Goal: Task Accomplishment & Management: Use online tool/utility

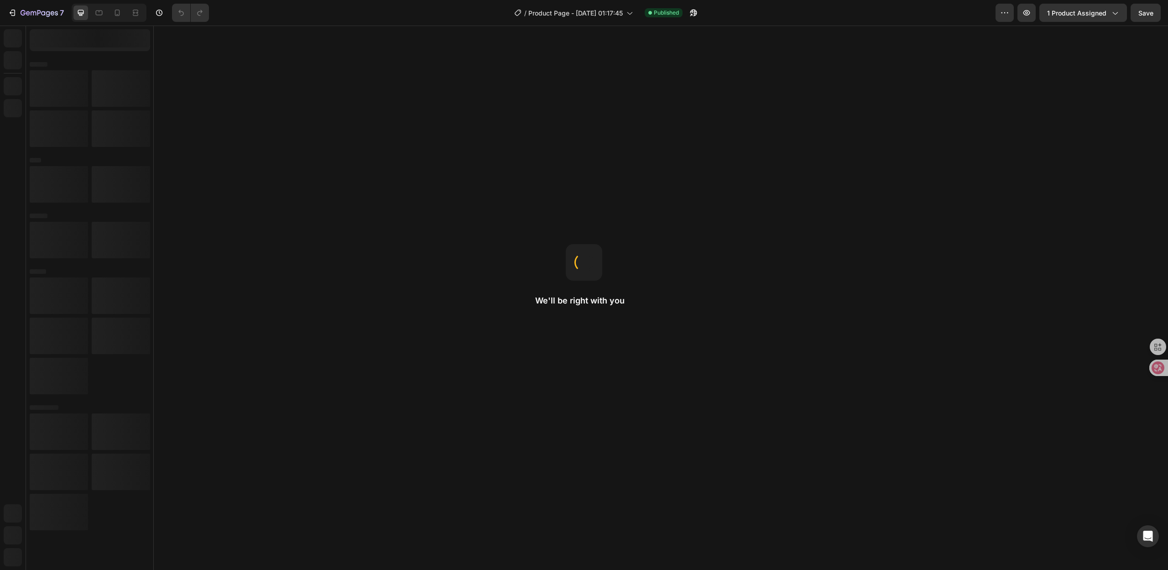
click at [1070, 549] on div "Here's how it works Text Block [MEDICAL_DATA] Support Heading · Naturally reduc…" at bounding box center [661, 571] width 1000 height 150
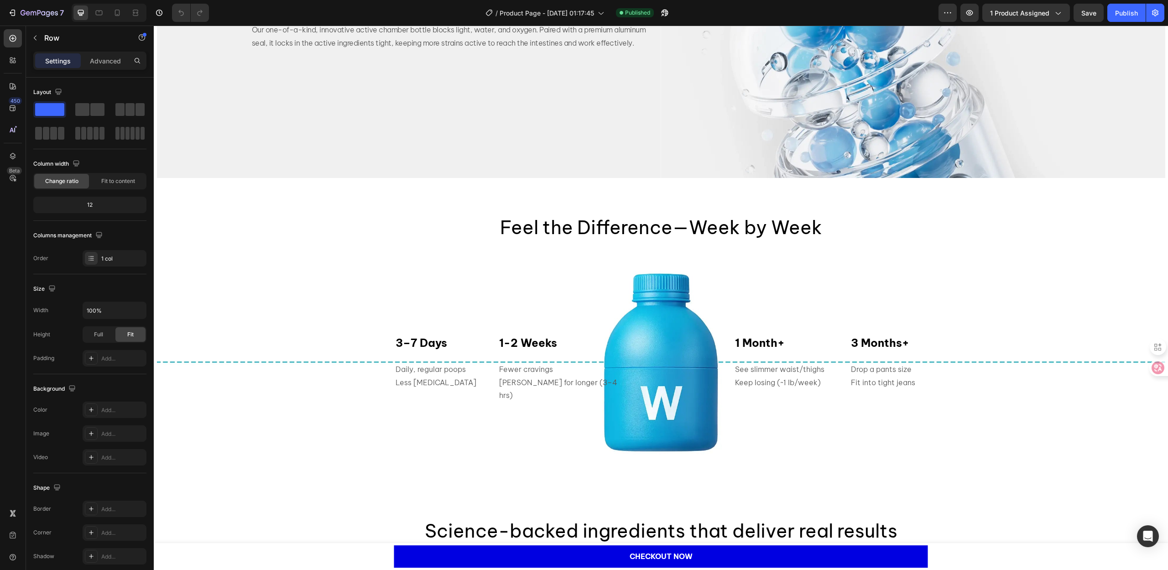
scroll to position [1643, 0]
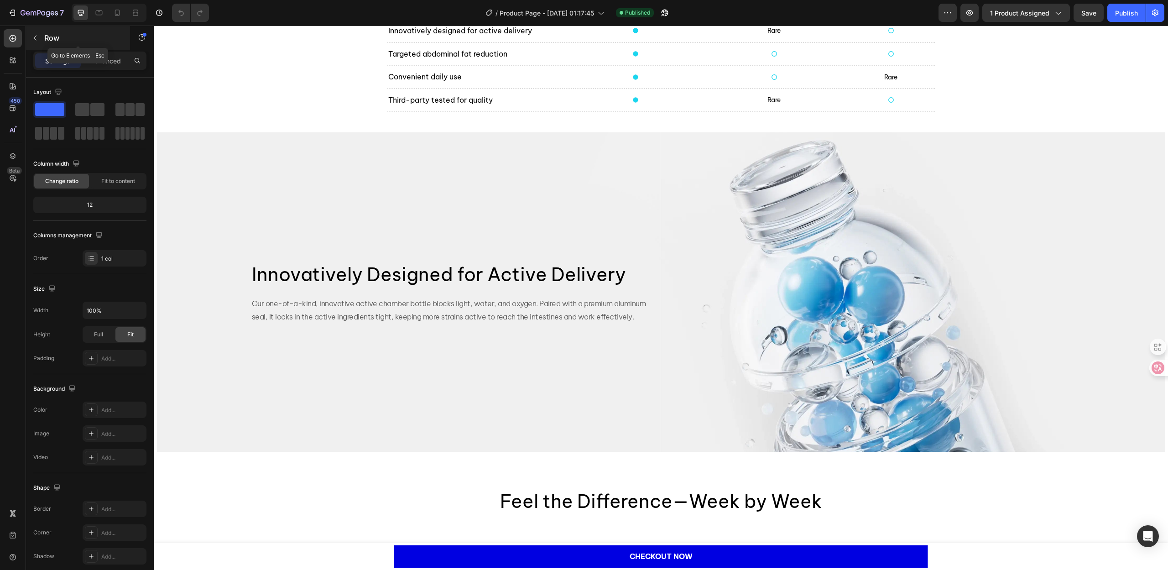
click at [36, 38] on icon "button" at bounding box center [34, 37] width 7 height 7
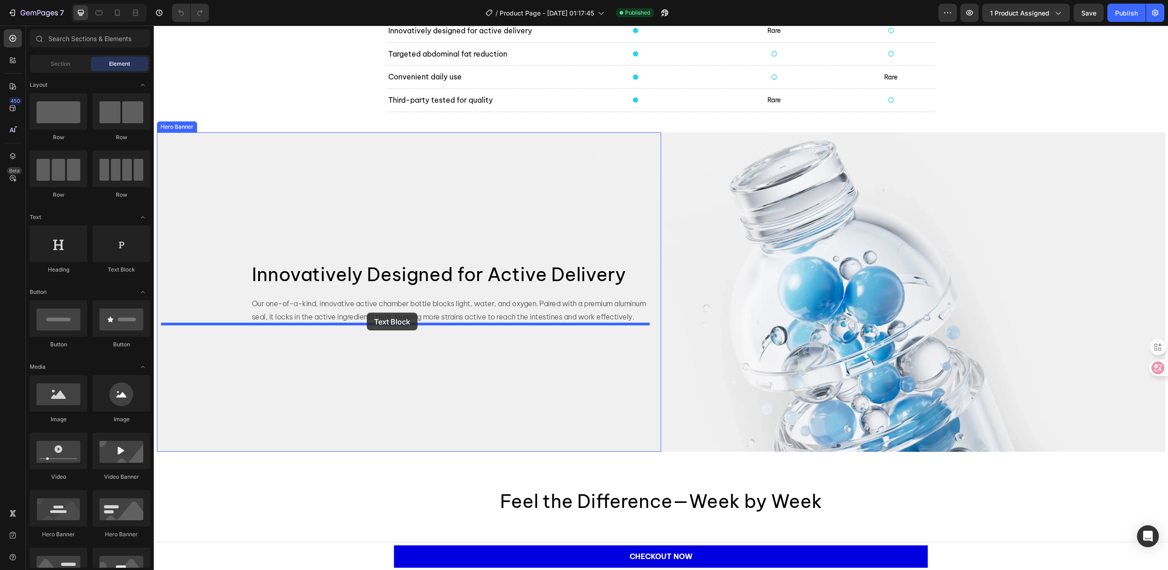
drag, startPoint x: 270, startPoint y: 277, endPoint x: 367, endPoint y: 313, distance: 103.7
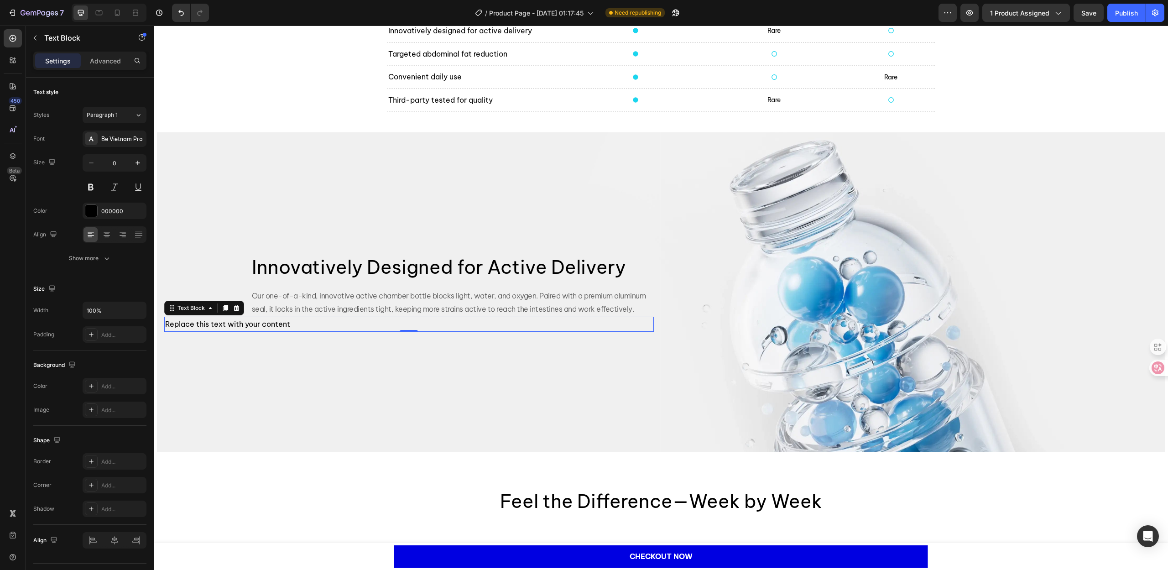
click at [268, 326] on div "Replace this text with your content" at bounding box center [409, 324] width 490 height 15
click at [268, 326] on p "Replace this text with your content" at bounding box center [409, 324] width 488 height 13
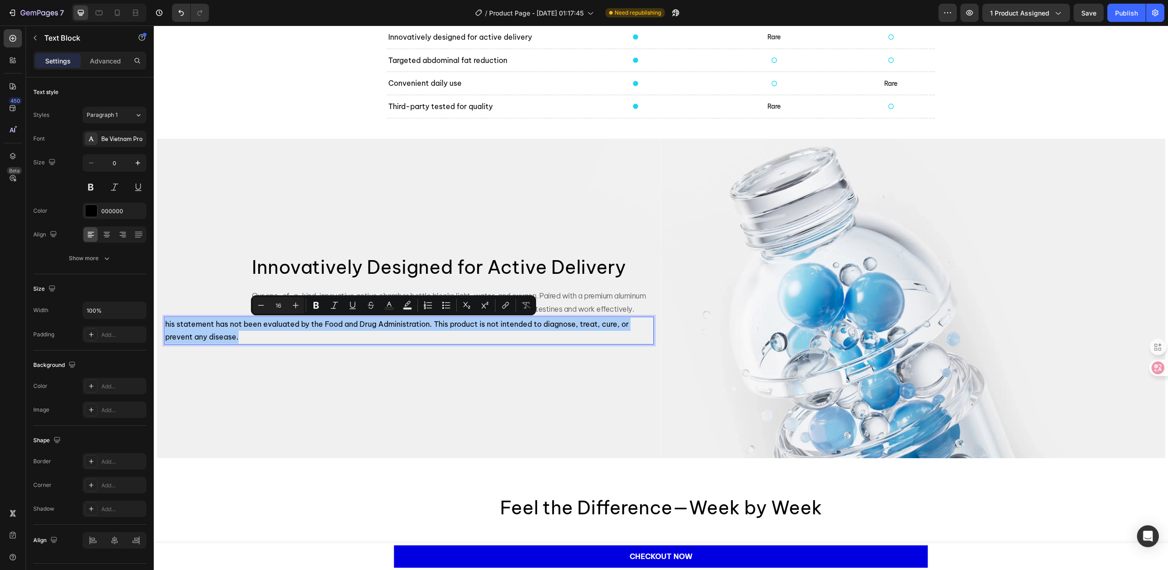
click at [282, 303] on input "16" at bounding box center [278, 305] width 18 height 11
type input "10"
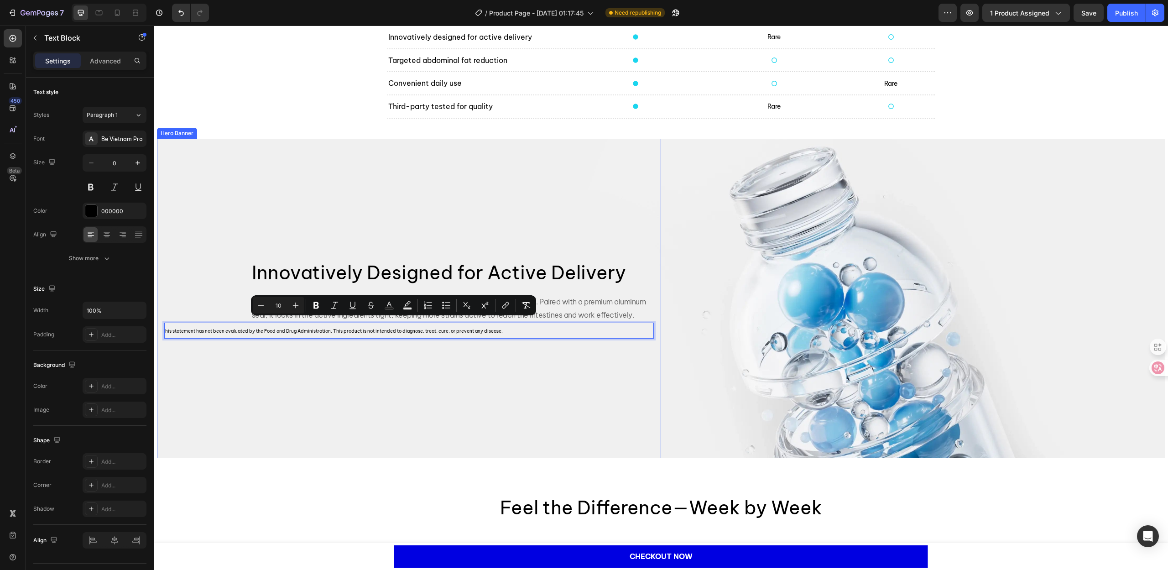
click at [214, 293] on div "Innovatively Designed for Active Delivery Heading Our one-of-a-kind, innovative…" at bounding box center [409, 298] width 490 height 81
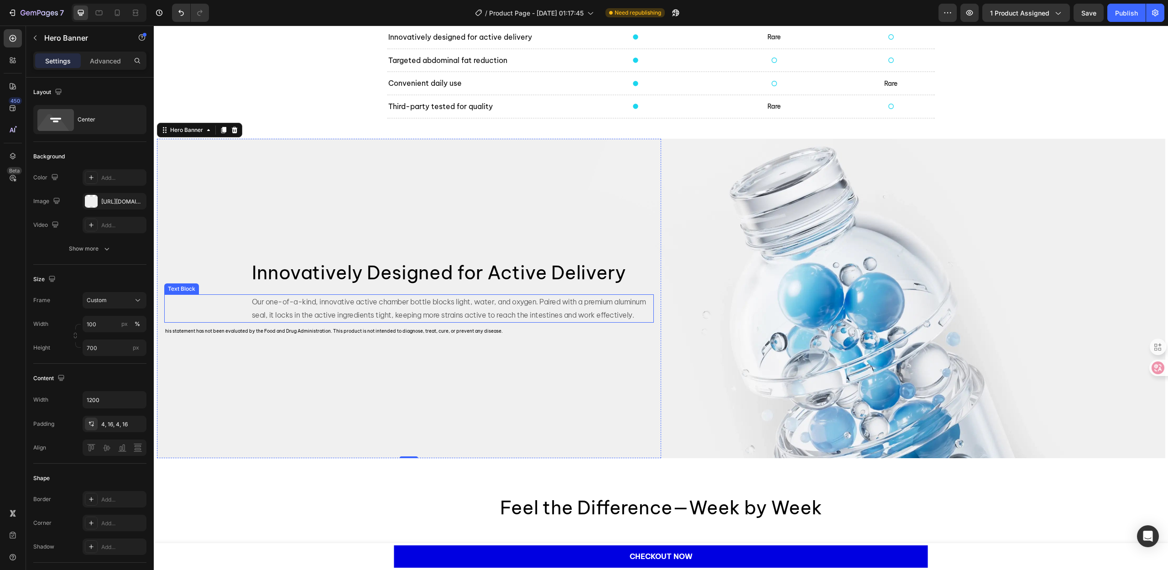
click at [240, 309] on div "Our one-of-a-kind, innovative active chamber bottle blocks light, water, and ox…" at bounding box center [409, 308] width 490 height 28
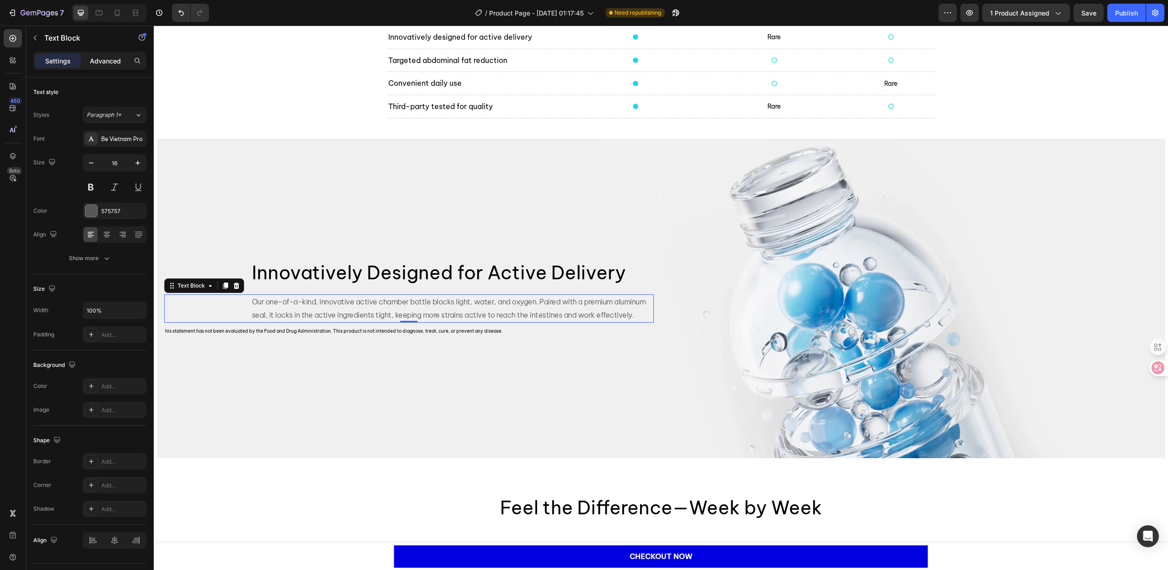
click at [110, 56] on p "Advanced" at bounding box center [105, 61] width 31 height 10
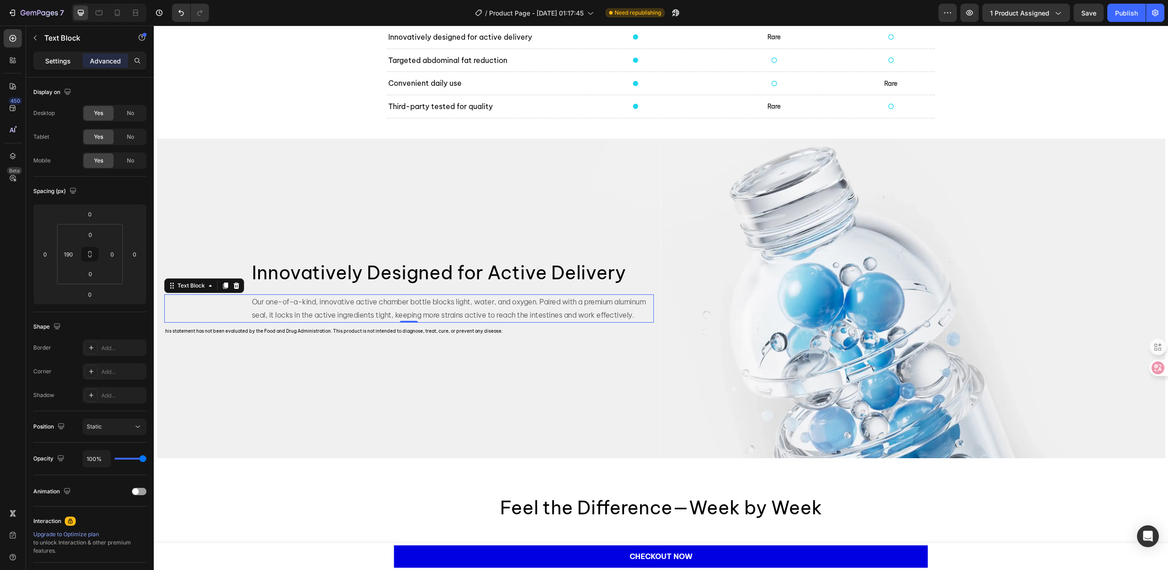
click at [54, 61] on p "Settings" at bounding box center [58, 61] width 26 height 10
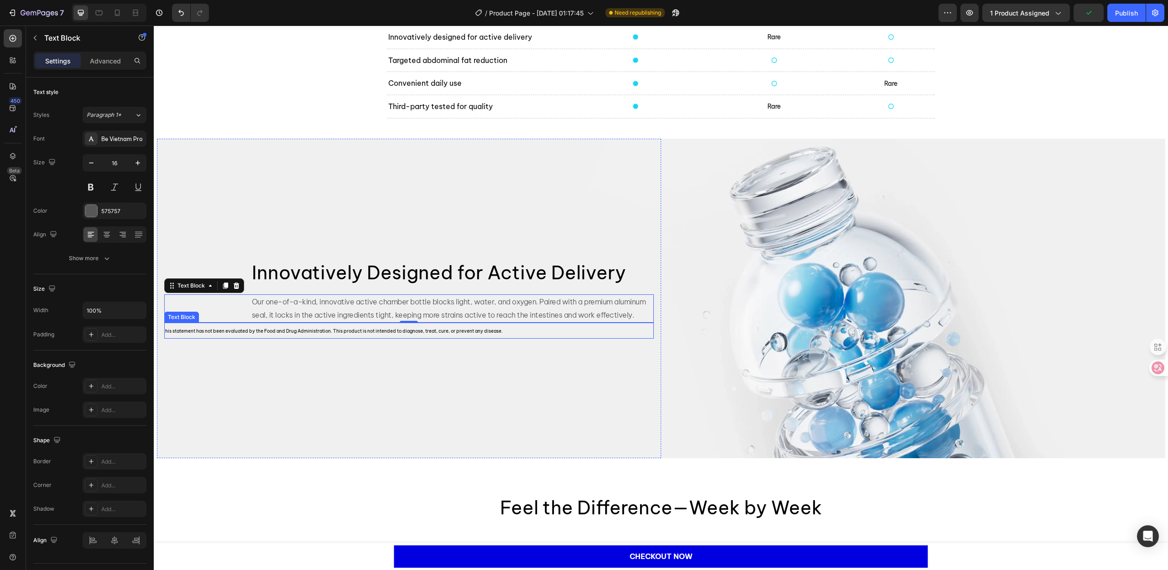
click at [299, 333] on span "his statement has not been evaluated by the Food and Drug Administration. This …" at bounding box center [334, 331] width 338 height 6
click at [101, 69] on div "Settings Advanced" at bounding box center [89, 61] width 113 height 18
click at [103, 63] on p "Advanced" at bounding box center [105, 61] width 31 height 10
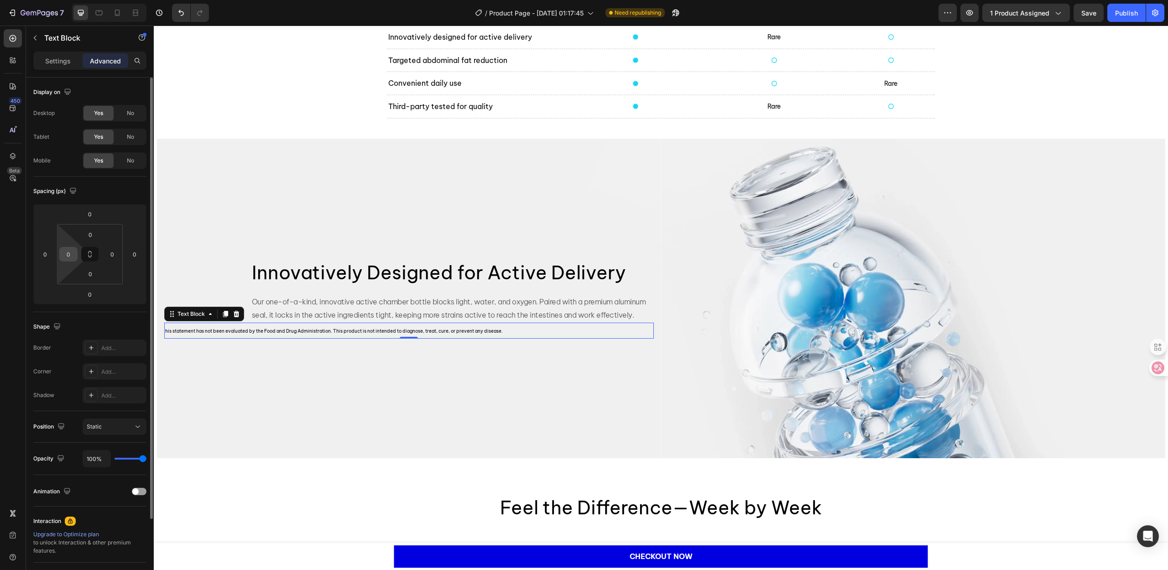
click at [67, 258] on input "0" at bounding box center [69, 254] width 14 height 14
type input "190"
click at [58, 62] on p "Settings" at bounding box center [58, 61] width 26 height 10
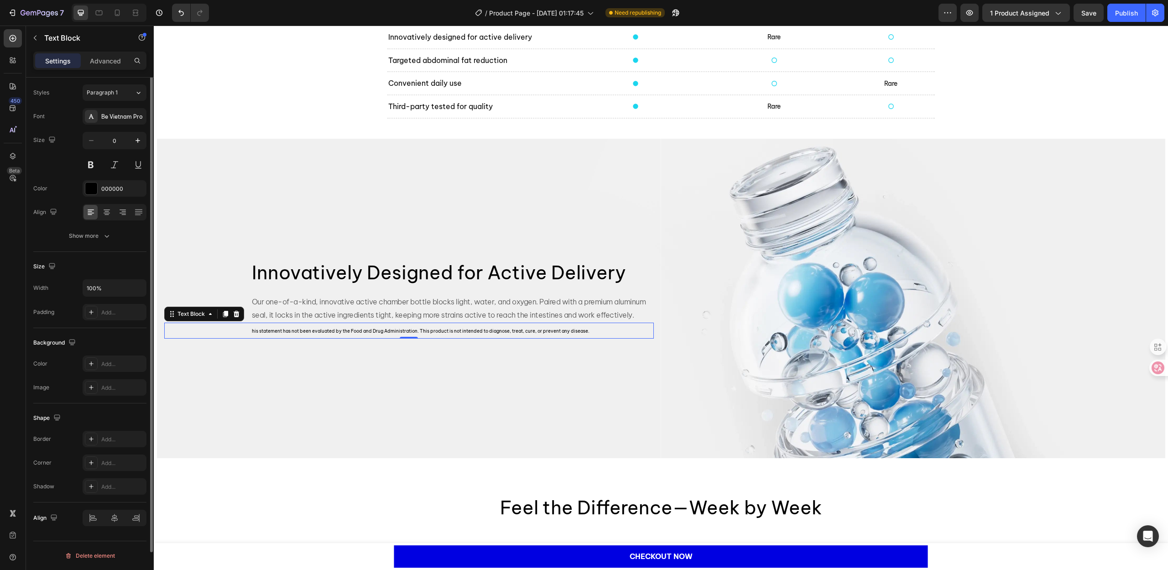
scroll to position [0, 0]
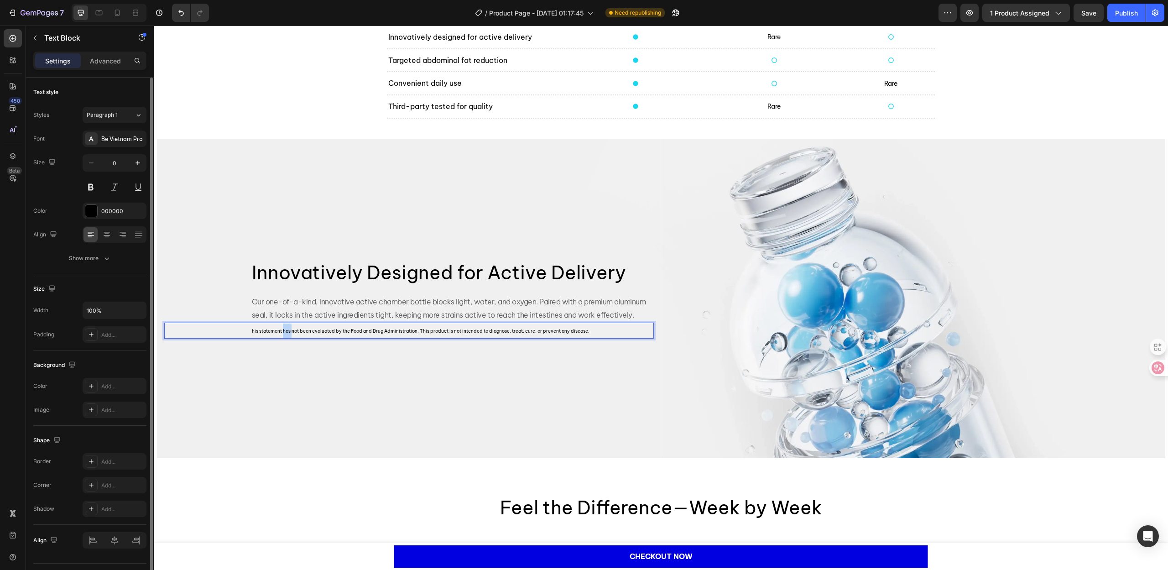
click at [282, 335] on p "his statement has not been evaluated by the Food and Drug Administration. This …" at bounding box center [452, 331] width 401 height 15
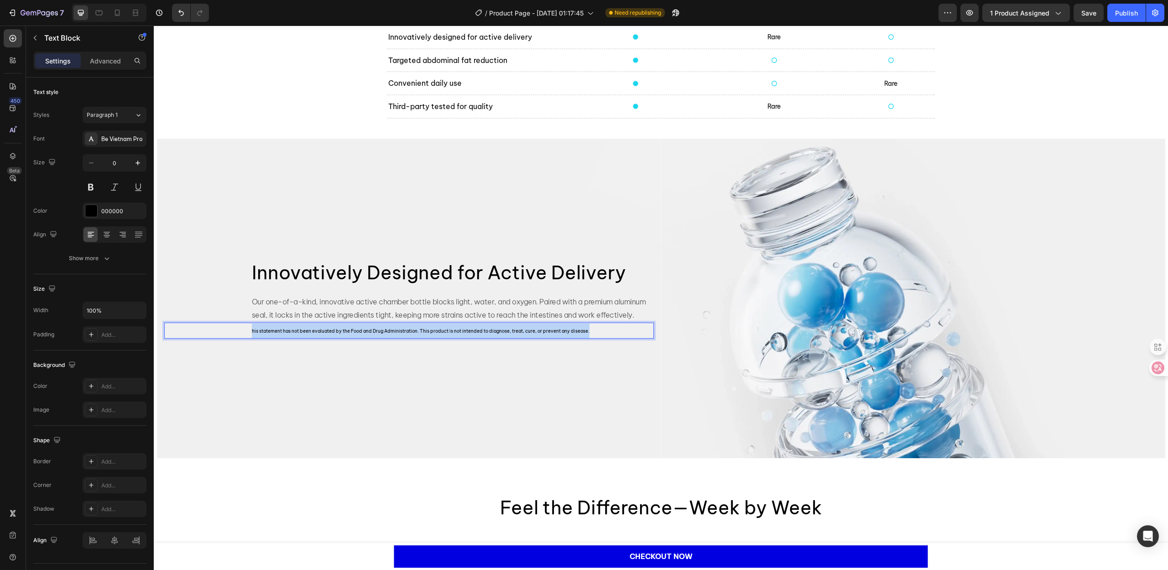
click at [282, 335] on p "his statement has not been evaluated by the Food and Drug Administration. This …" at bounding box center [452, 331] width 401 height 15
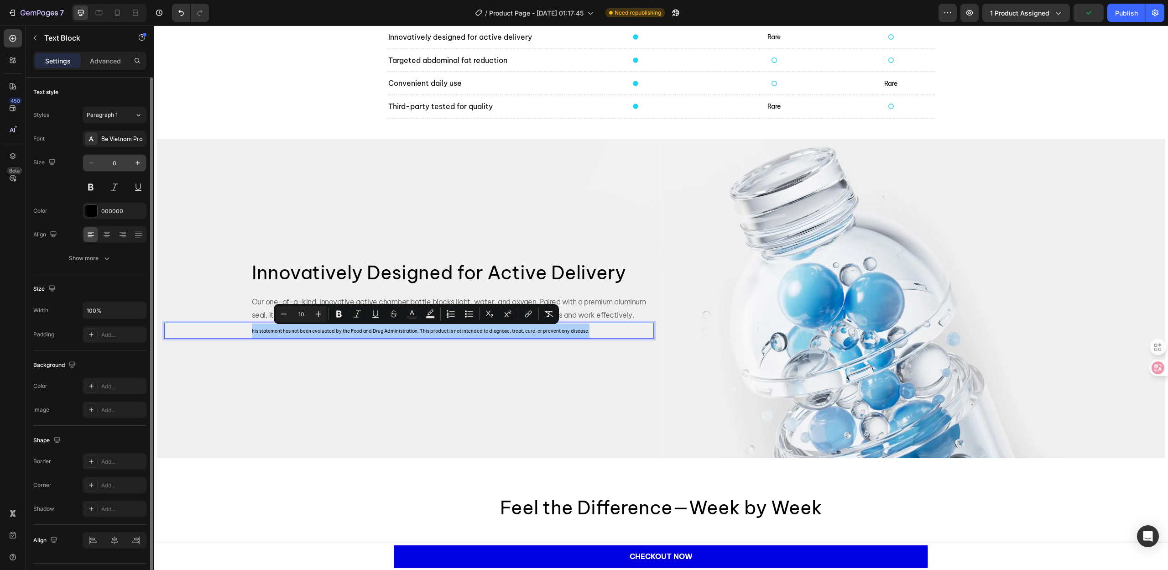
click at [122, 162] on input "0" at bounding box center [114, 163] width 30 height 16
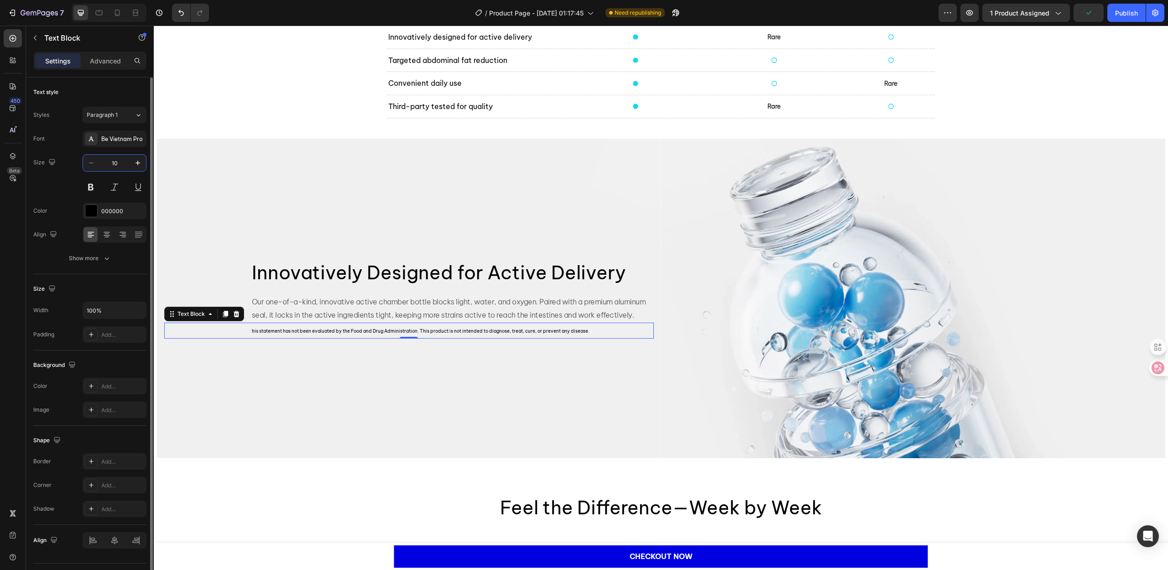
type input "10"
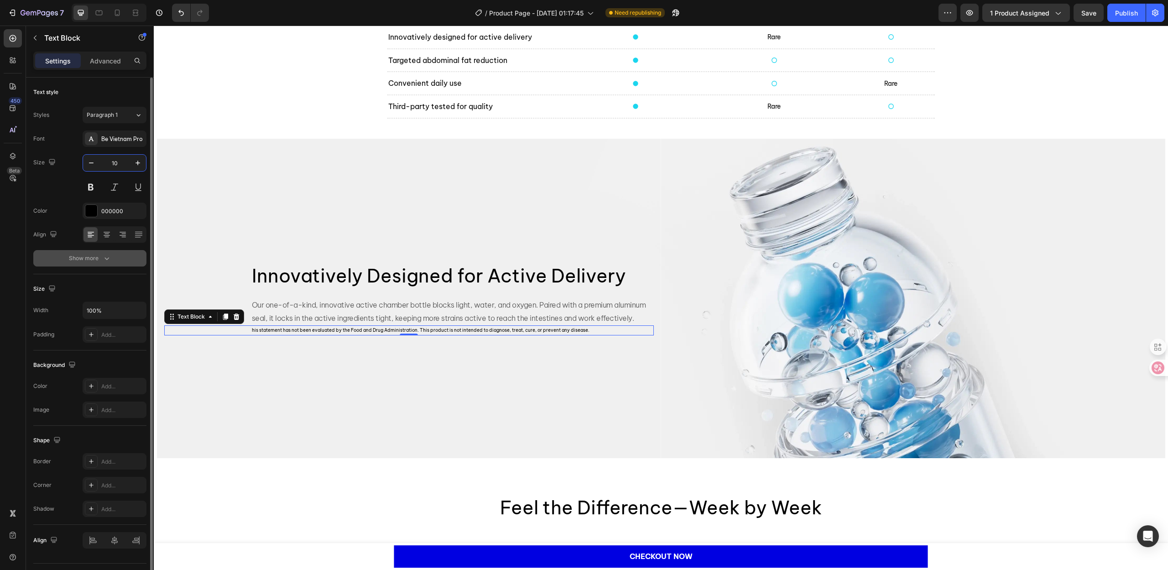
click at [105, 256] on icon "button" at bounding box center [106, 258] width 9 height 9
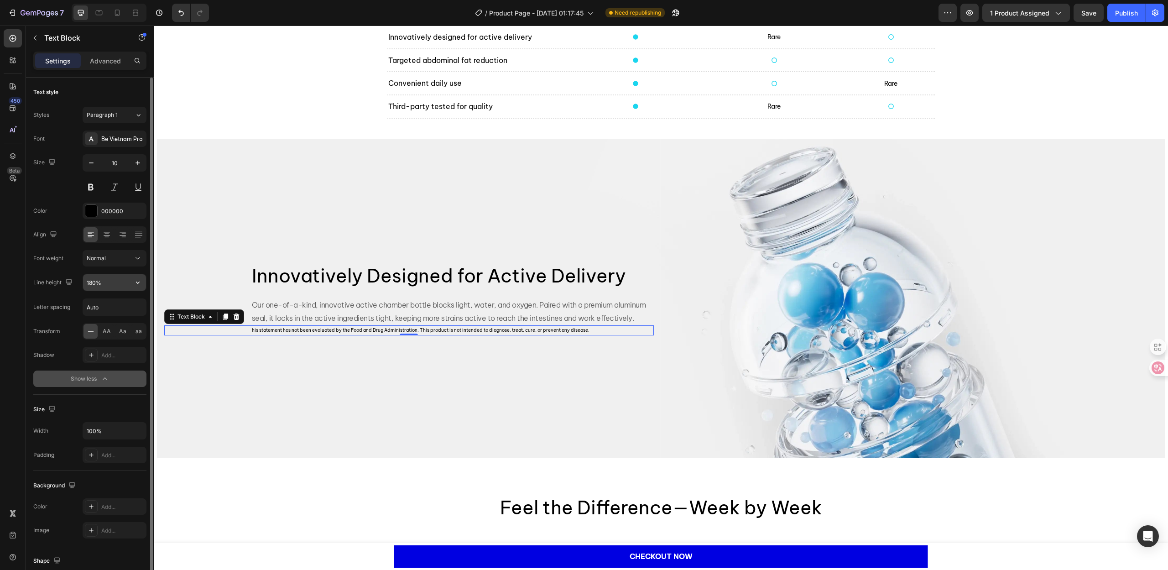
click at [91, 282] on input "180%" at bounding box center [114, 282] width 63 height 16
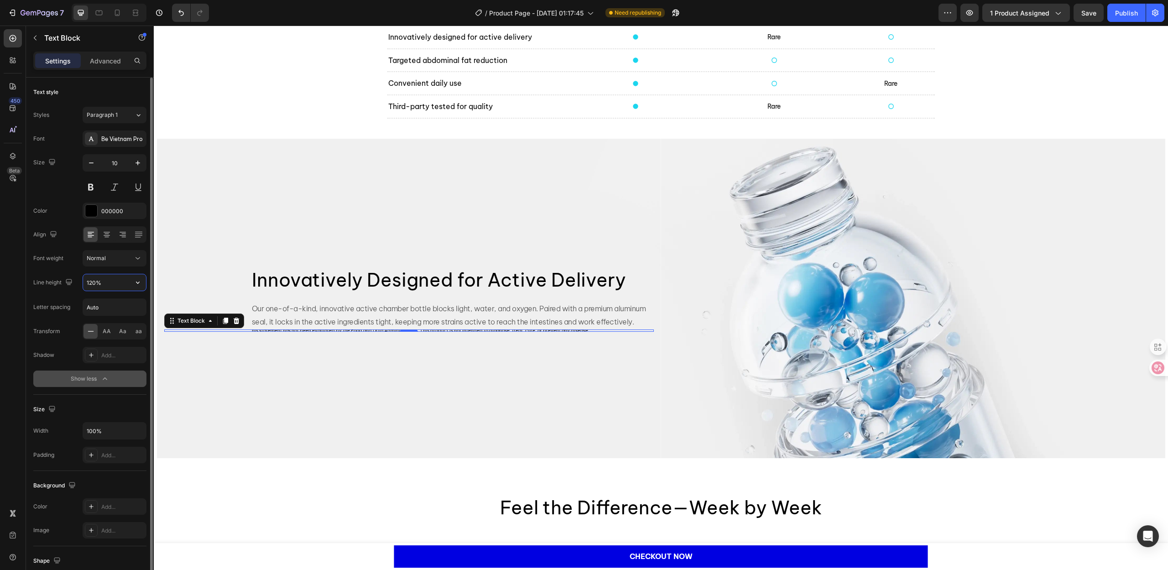
type input "120%"
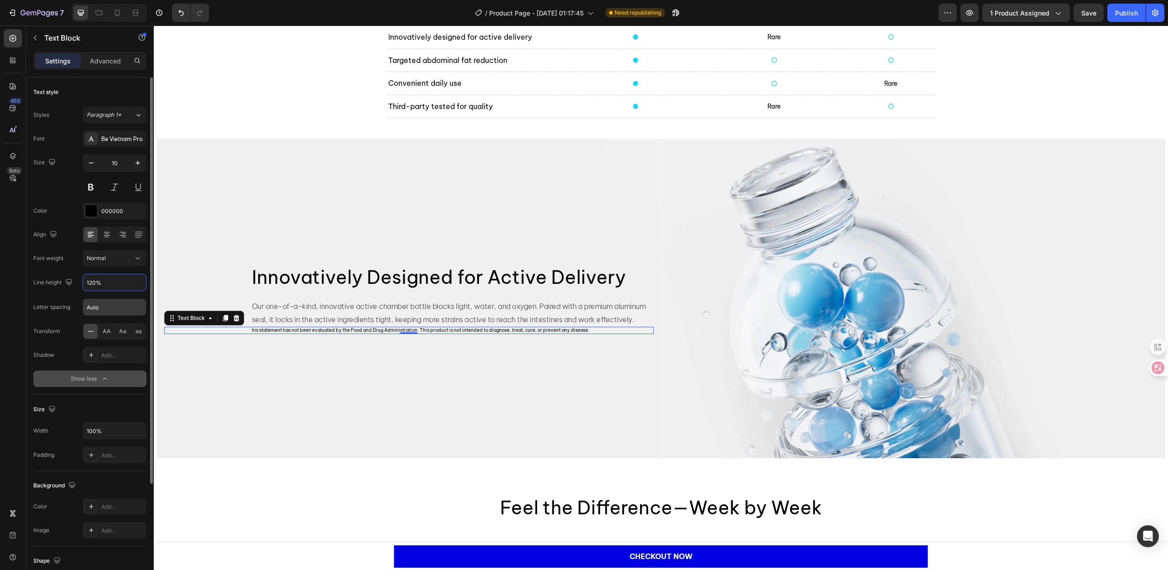
click at [99, 308] on input "Auto" at bounding box center [114, 307] width 63 height 16
type input "-0.5"
click at [275, 329] on span "his statement has not been evaluated by the Food and Drug Administration. This …" at bounding box center [403, 330] width 303 height 6
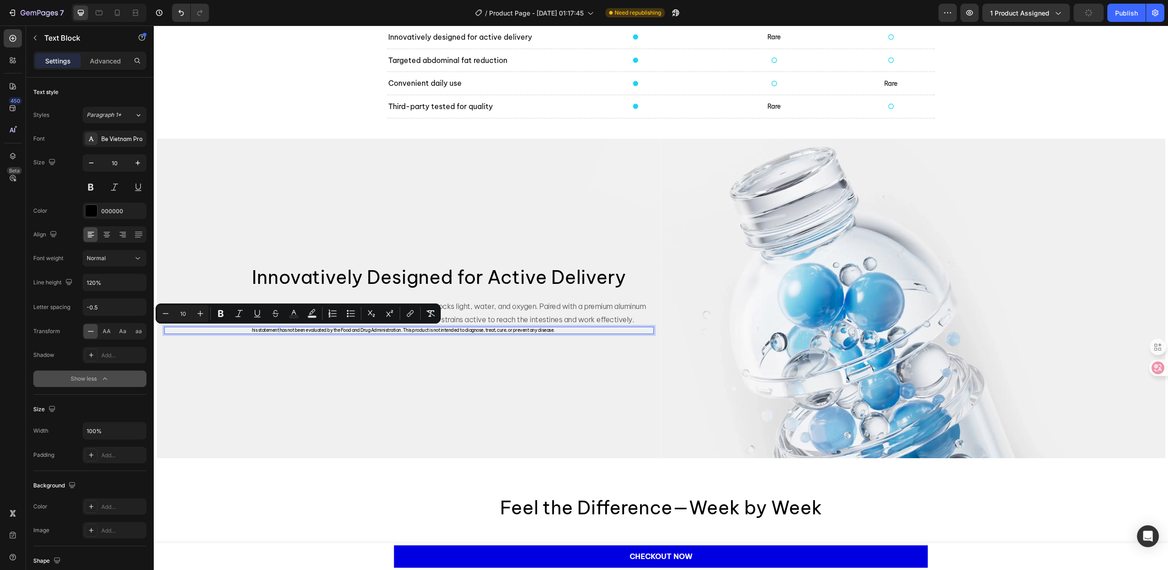
click at [275, 329] on span "his statement has not been evaluated by the Food and Drug Administration. This …" at bounding box center [403, 330] width 303 height 6
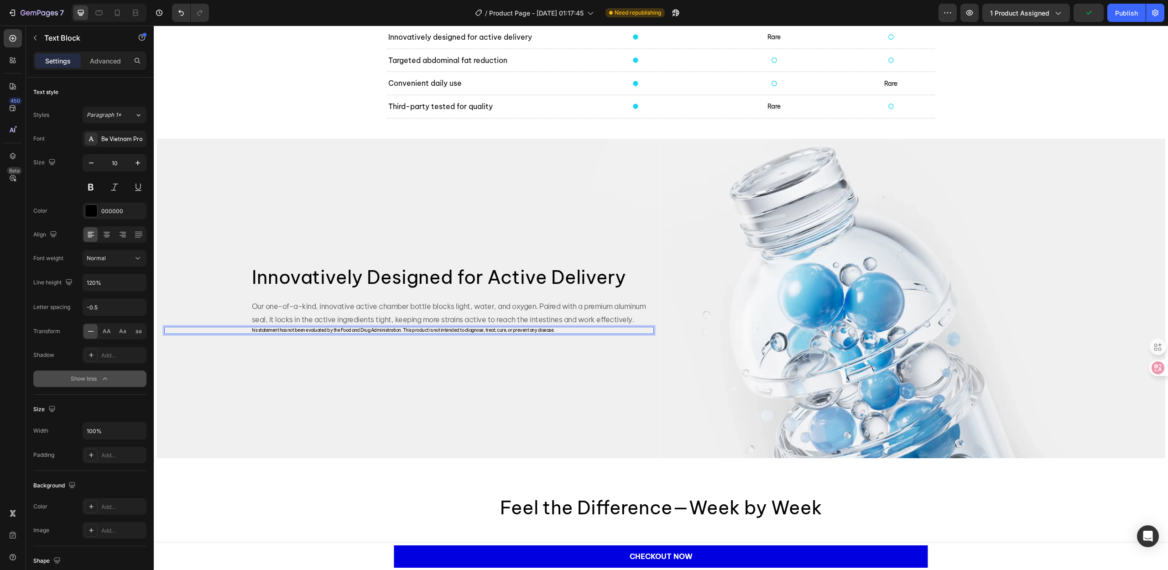
click at [277, 330] on span "his statement has not been evaluated by the Food and Drug Administration. This …" at bounding box center [403, 330] width 303 height 6
click at [298, 366] on div "Background Image" at bounding box center [409, 298] width 504 height 319
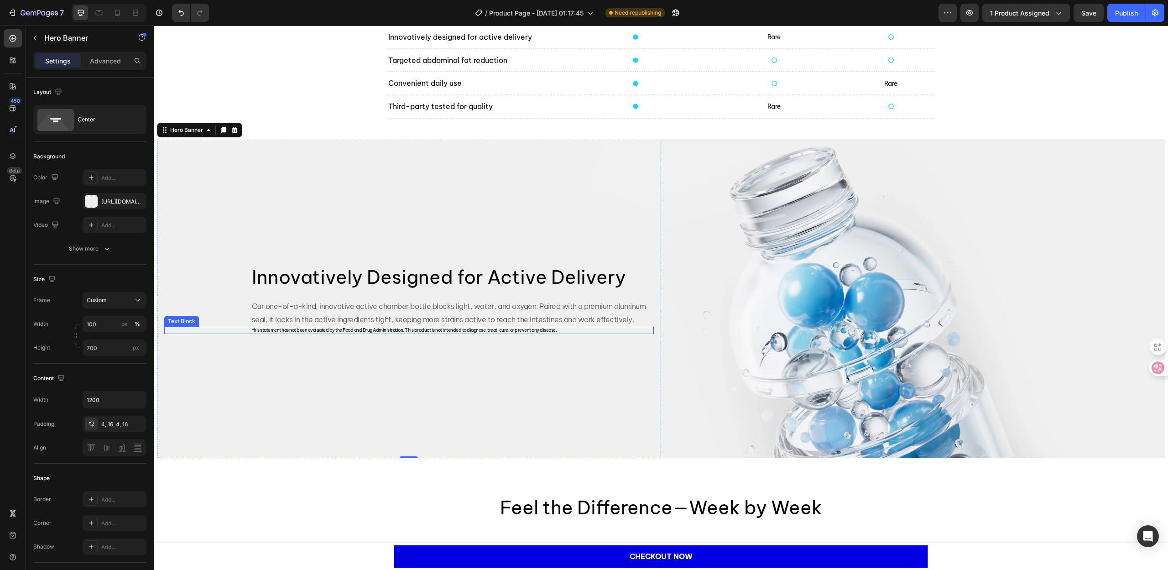
click at [317, 331] on span "*his statement has not been evaluated by the Food and Drug Administration. This…" at bounding box center [404, 330] width 305 height 6
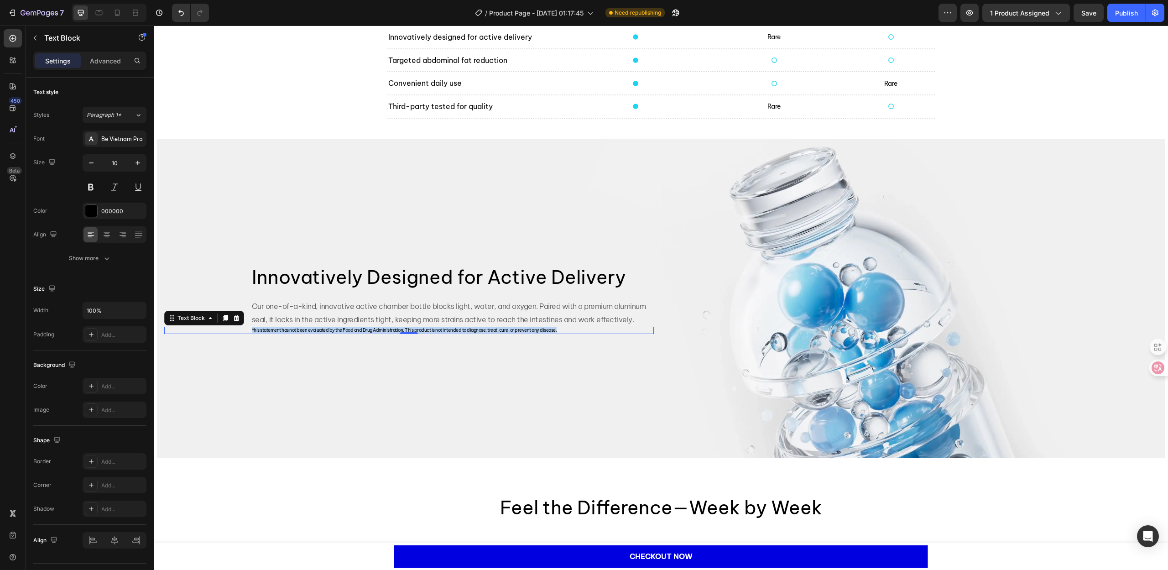
click at [317, 331] on span "*his statement has not been evaluated by the Food and Drug Administration. This…" at bounding box center [404, 330] width 305 height 6
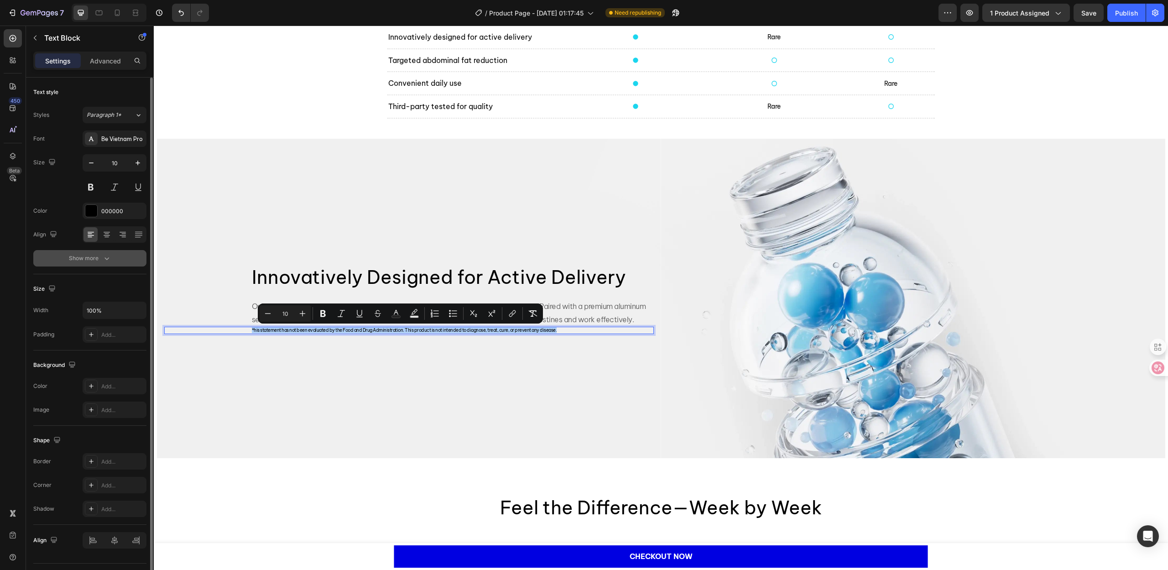
click at [88, 259] on div "Show more" at bounding box center [90, 258] width 42 height 9
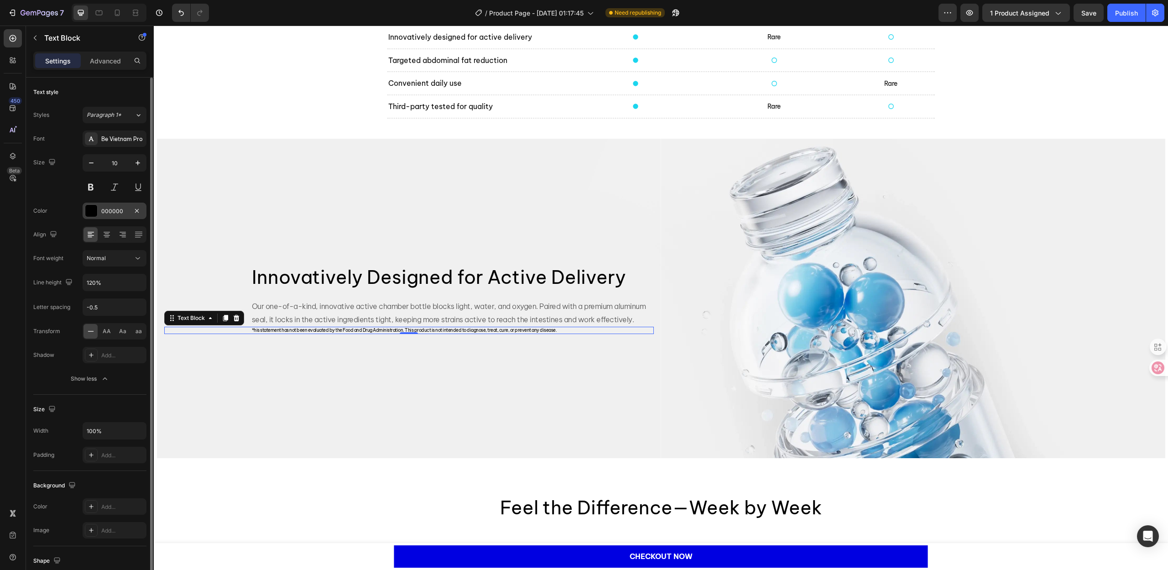
click at [115, 214] on div "000000" at bounding box center [114, 211] width 26 height 8
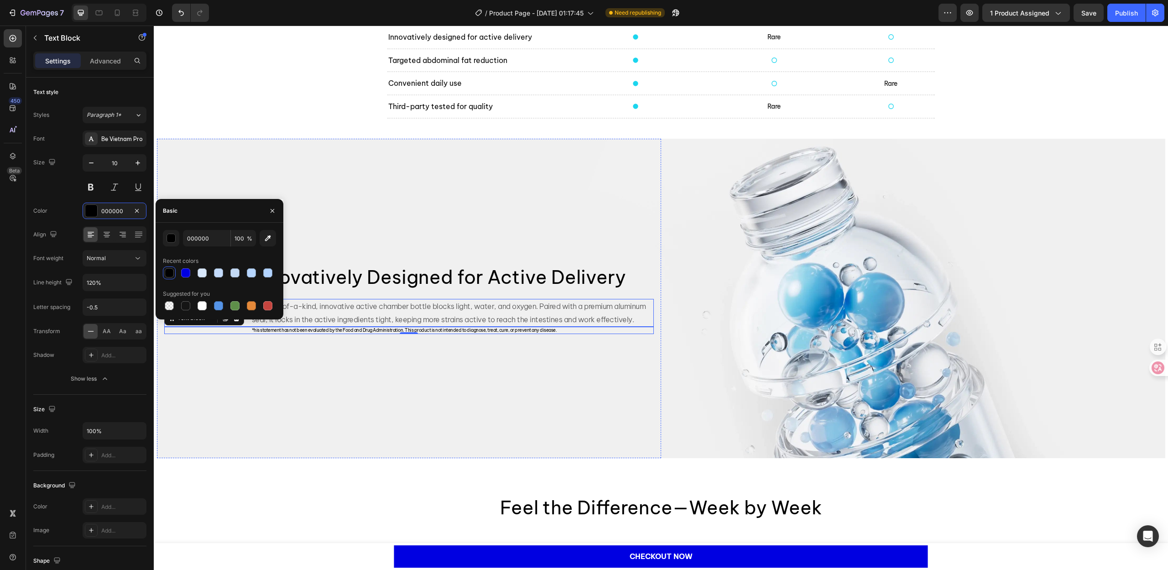
click at [394, 319] on p "Our one-of-a-kind, innovative active chamber bottle blocks light, water, and ox…" at bounding box center [452, 313] width 401 height 26
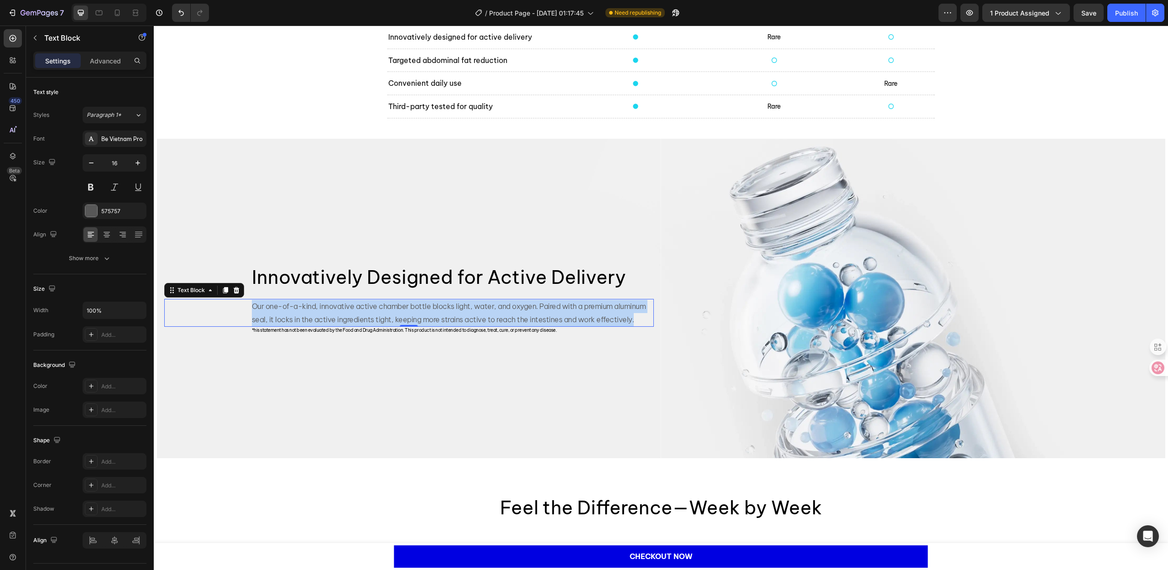
click at [394, 319] on p "Our one-of-a-kind, innovative active chamber bottle blocks light, water, and ox…" at bounding box center [452, 313] width 401 height 26
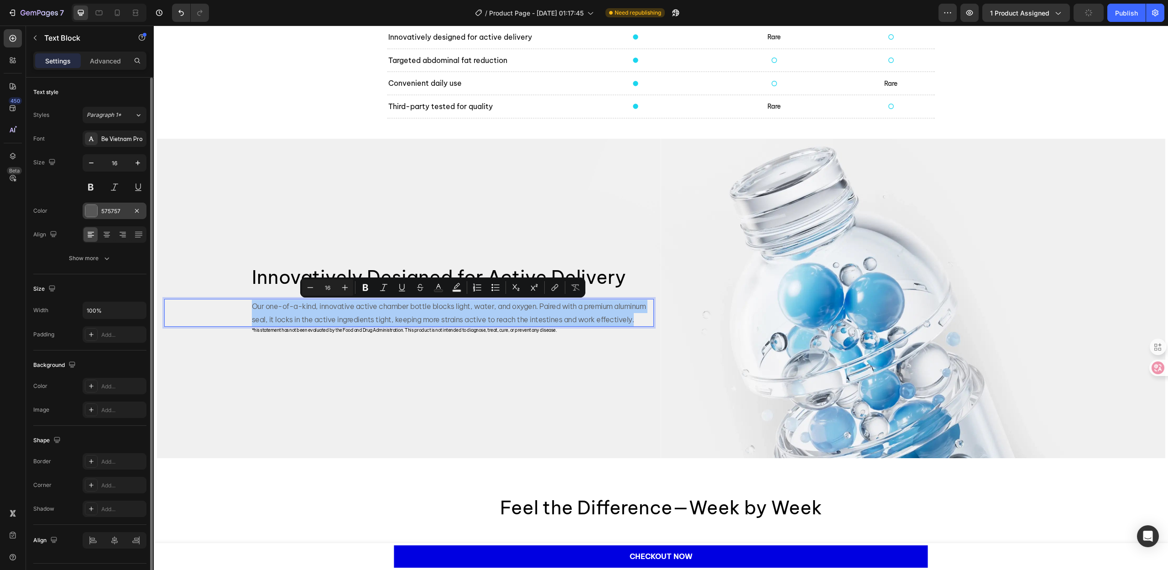
click at [110, 206] on div "575757" at bounding box center [115, 211] width 64 height 16
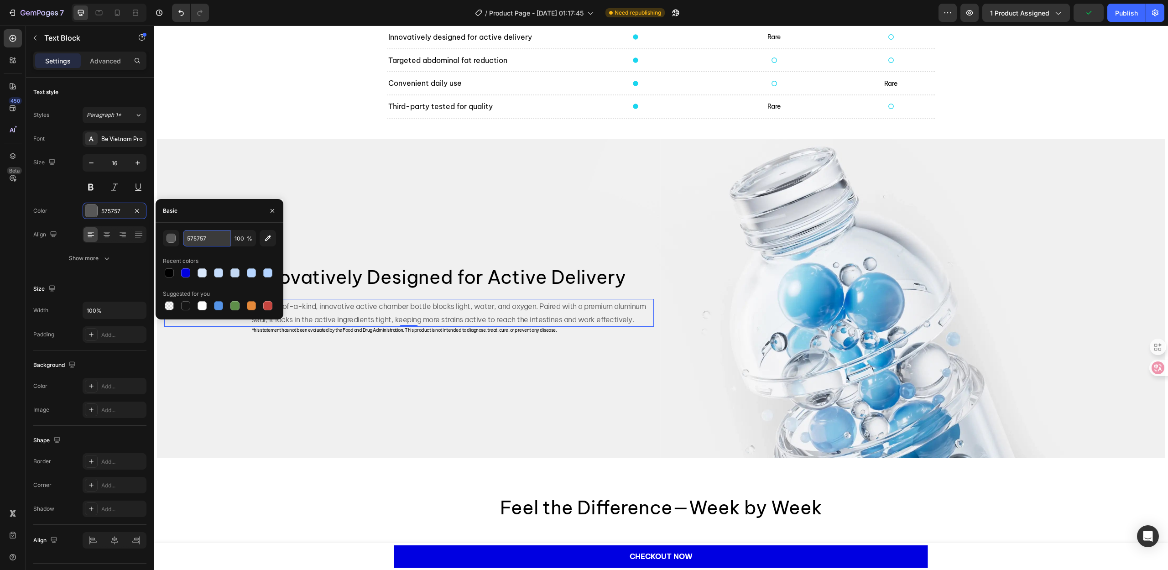
click at [208, 239] on input "575757" at bounding box center [206, 238] width 47 height 16
click at [495, 332] on span "*his statement has not been evaluated by the Food and Drug Administration. This…" at bounding box center [404, 330] width 305 height 6
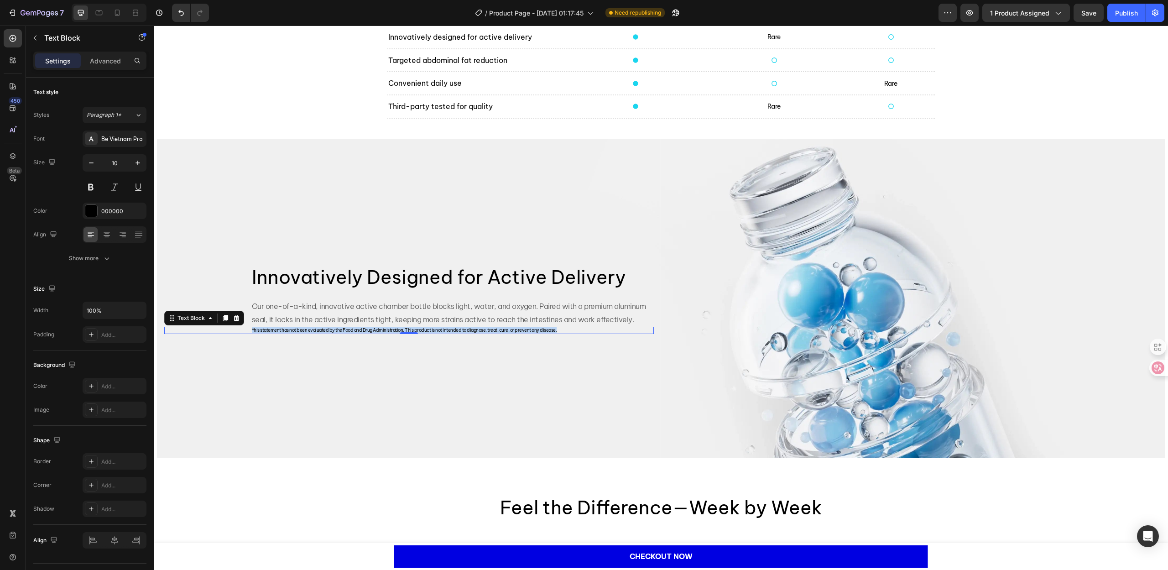
click at [495, 332] on span "*his statement has not been evaluated by the Food and Drug Administration. This…" at bounding box center [404, 330] width 305 height 6
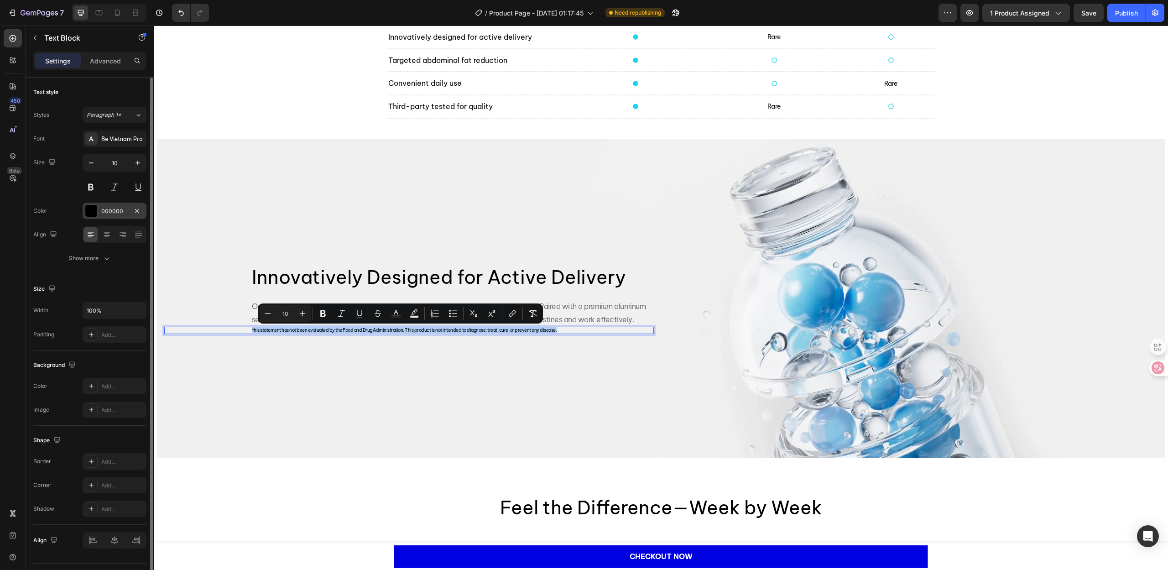
click at [113, 210] on div "000000" at bounding box center [114, 211] width 26 height 8
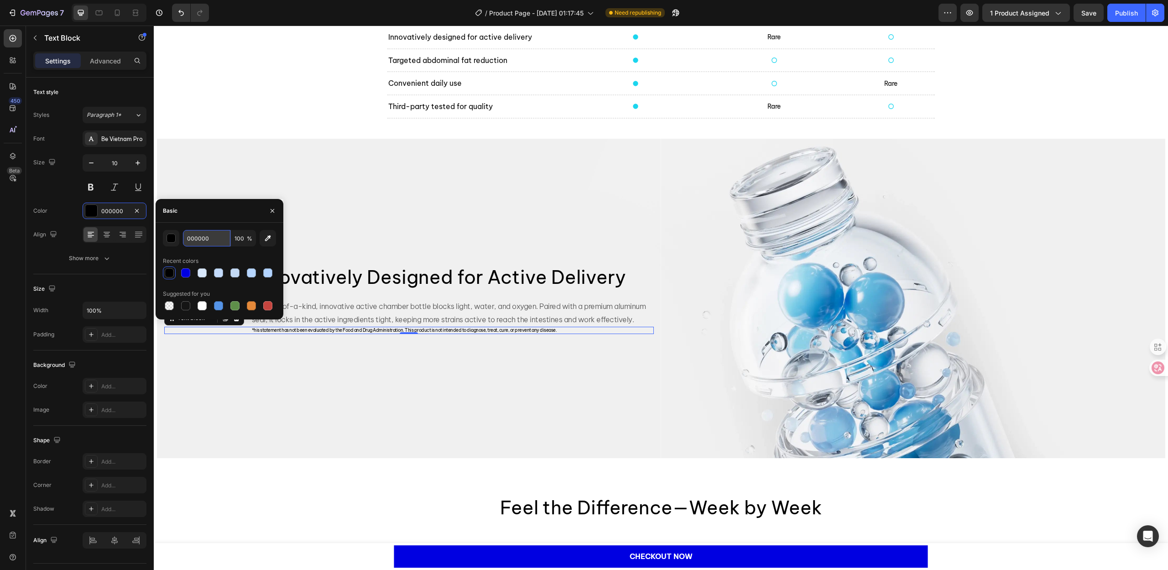
click at [210, 244] on input "000000" at bounding box center [206, 238] width 47 height 16
paste input "575757"
type input "575757"
click at [217, 218] on div "Basic" at bounding box center [220, 211] width 128 height 24
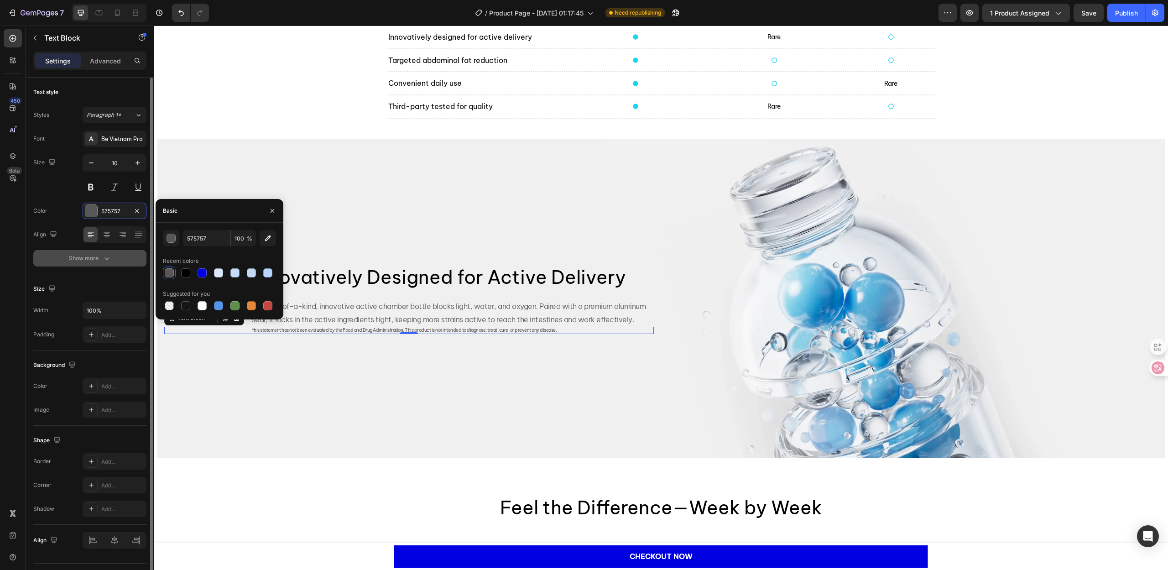
click at [94, 257] on div "Show more" at bounding box center [90, 258] width 42 height 9
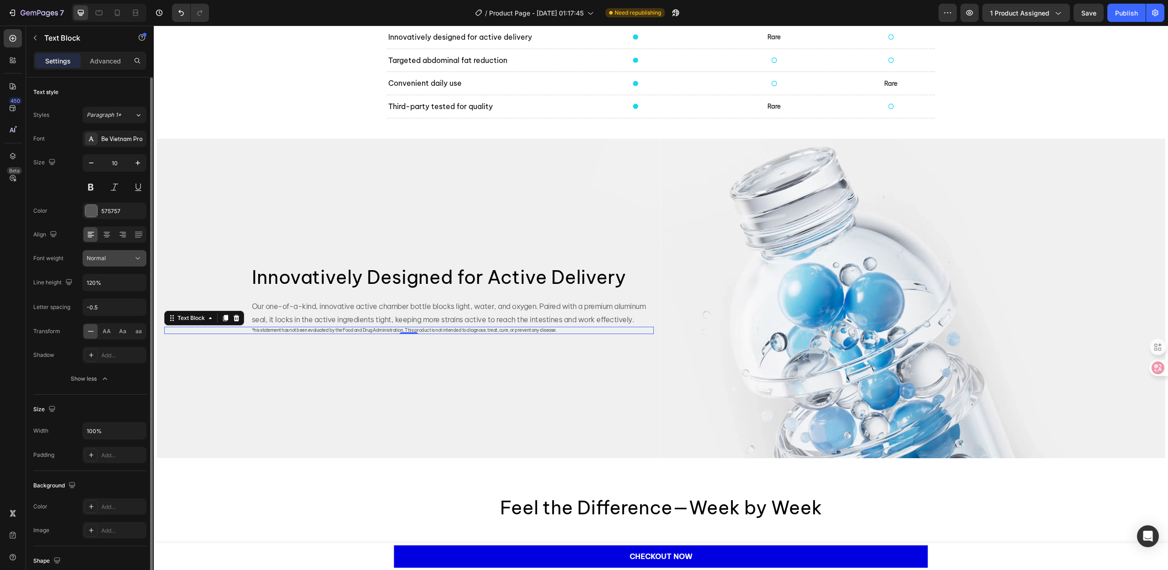
click at [106, 263] on button "Normal" at bounding box center [115, 258] width 64 height 16
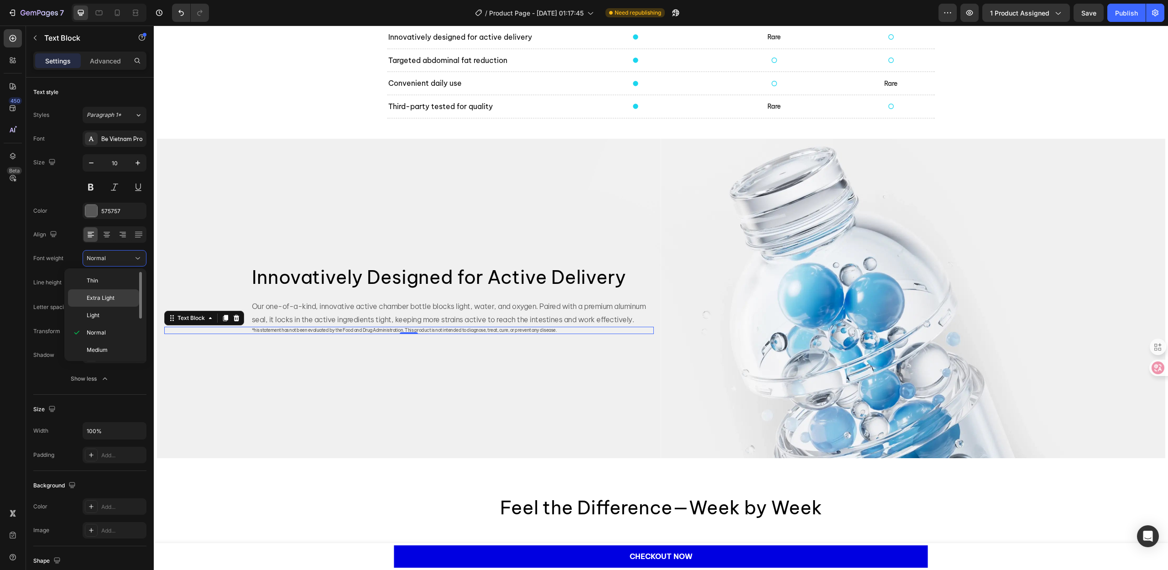
click at [110, 300] on span "Extra Light" at bounding box center [101, 298] width 28 height 8
click at [57, 383] on button "Show less" at bounding box center [89, 379] width 113 height 16
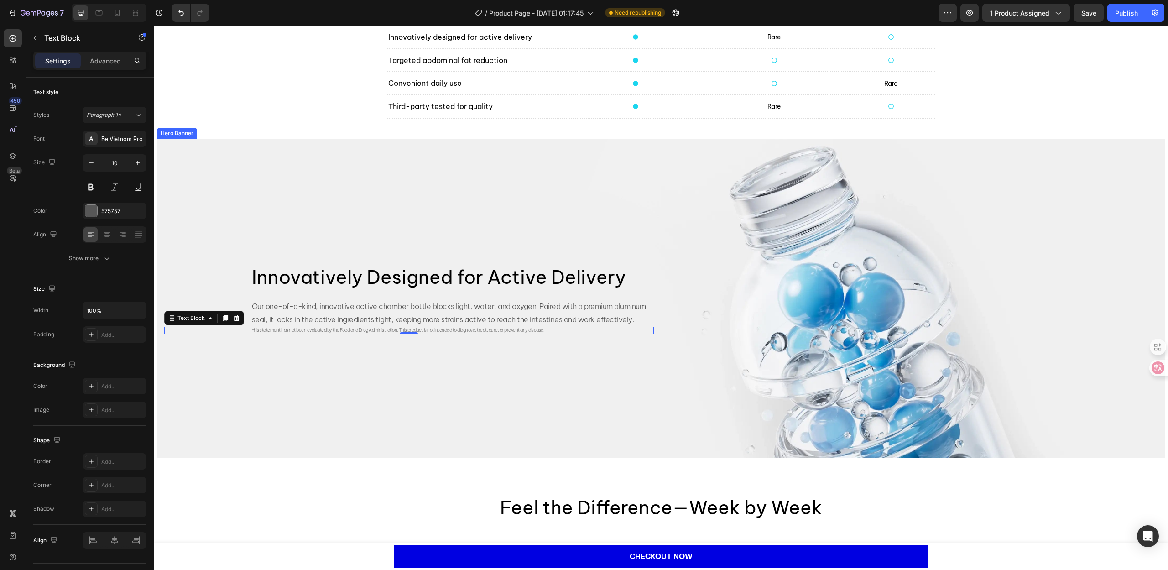
click at [323, 392] on div "Background Image" at bounding box center [409, 298] width 504 height 319
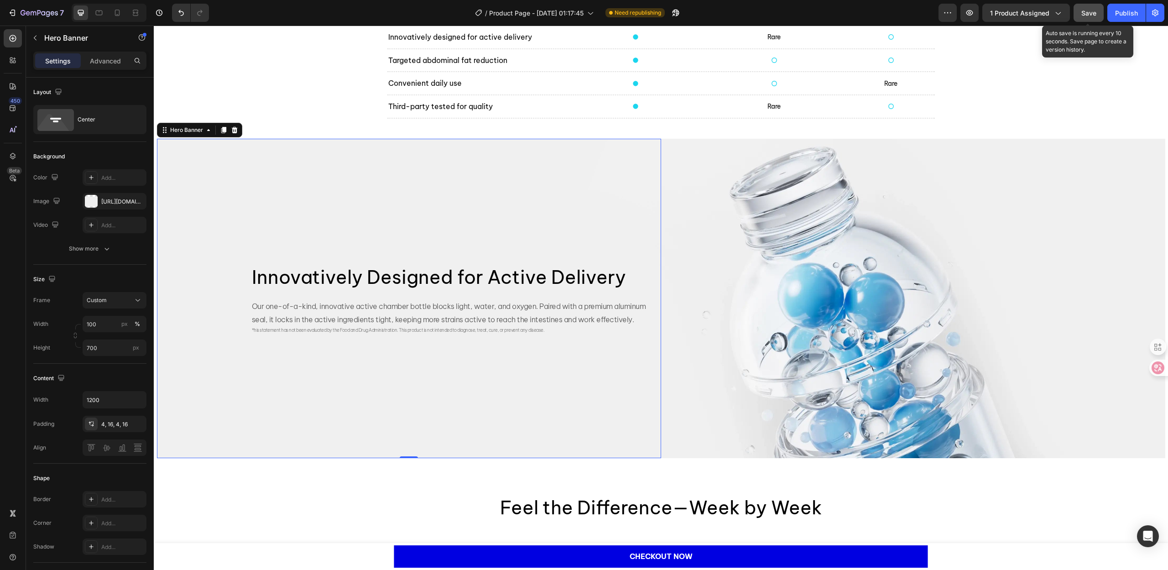
click at [1086, 16] on span "Save" at bounding box center [1088, 13] width 15 height 8
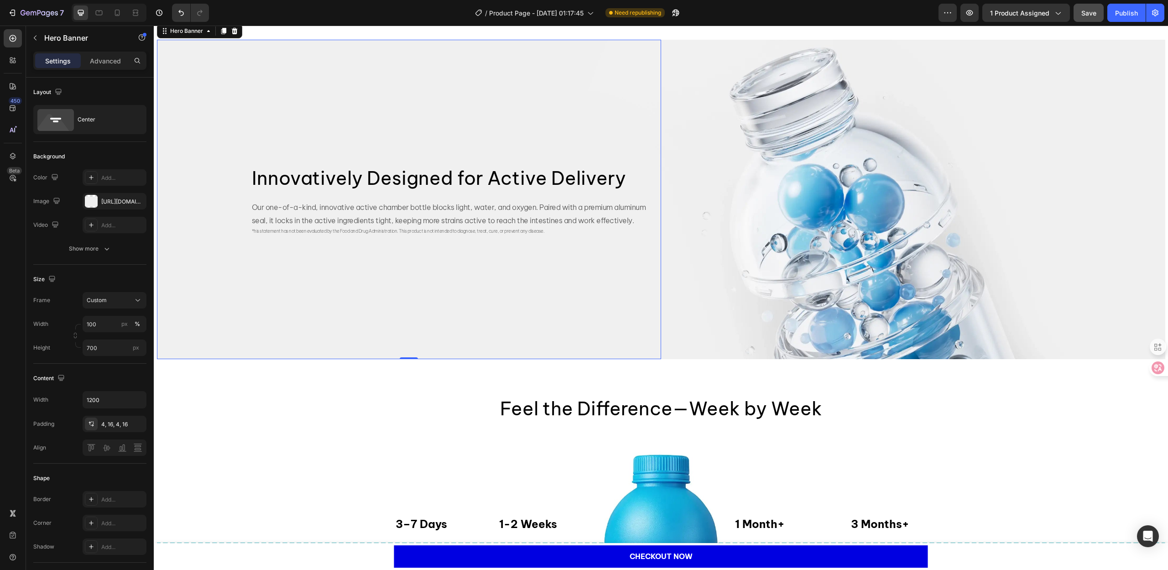
scroll to position [1728, 0]
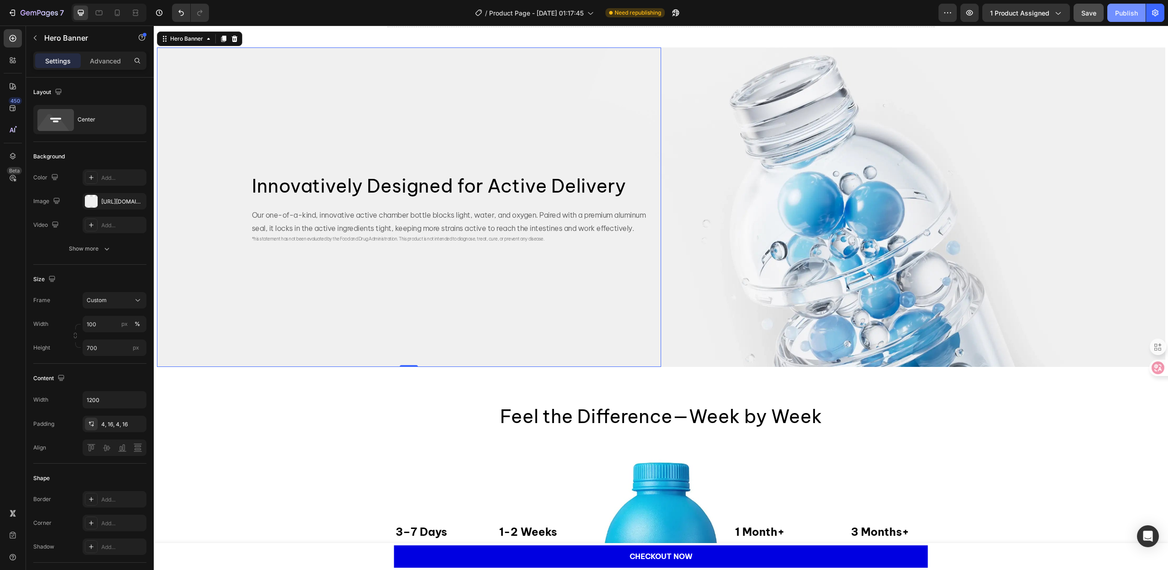
click at [1123, 16] on div "Publish" at bounding box center [1126, 13] width 23 height 10
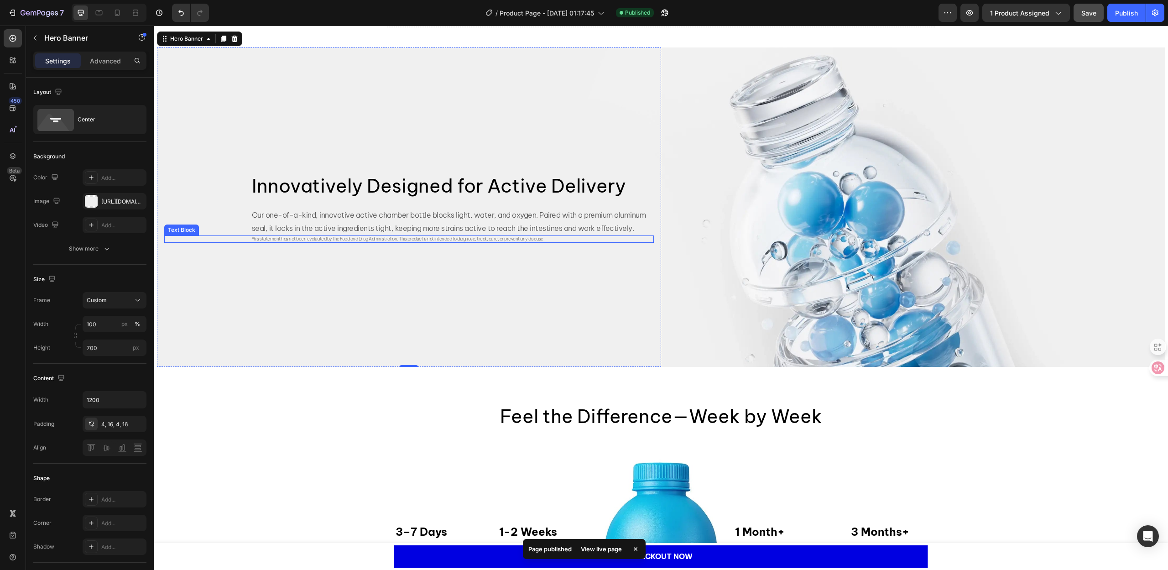
click at [343, 239] on span "*his statement has not been evaluated by the Food and Drug Administration. This…" at bounding box center [398, 239] width 293 height 6
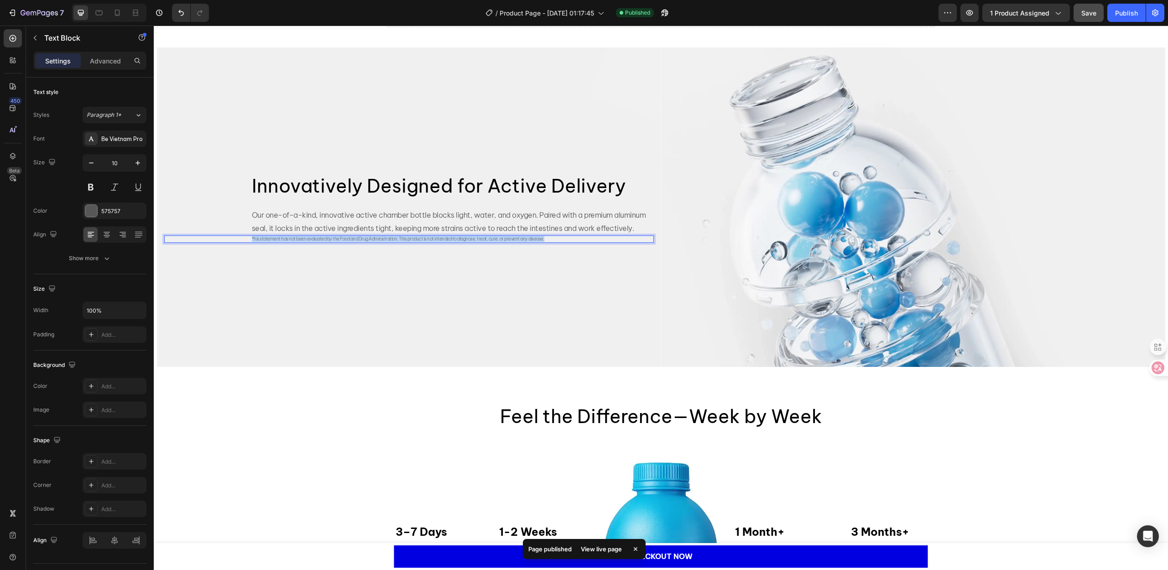
click at [343, 239] on span "*his statement has not been evaluated by the Food and Drug Administration. This…" at bounding box center [398, 239] width 293 height 6
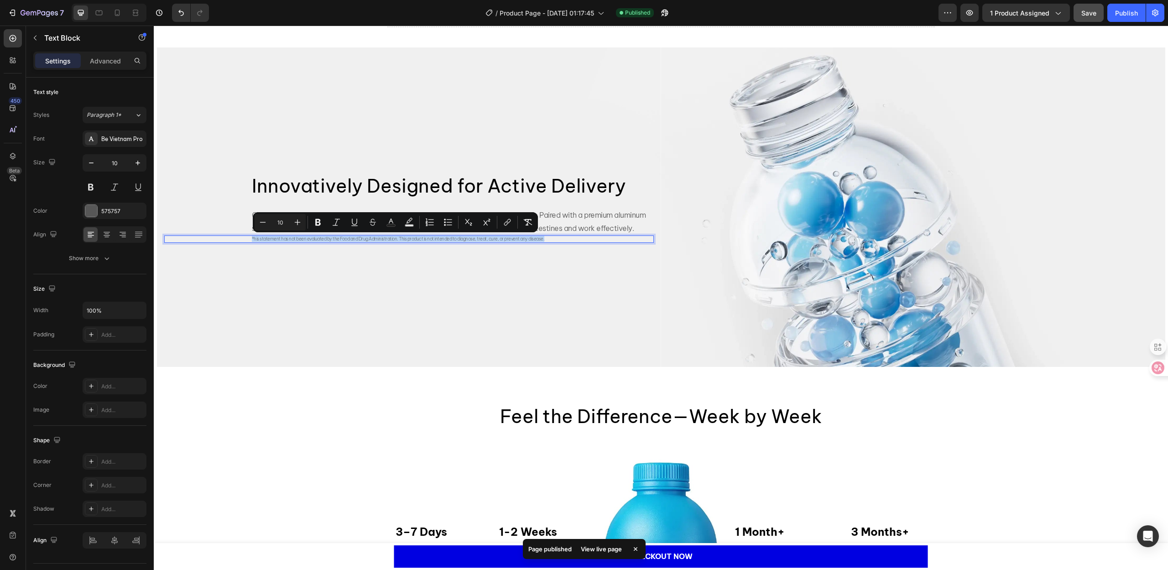
copy span "*his statement has not been evaluated by the Food and Drug Administration. This…"
click at [115, 11] on icon at bounding box center [117, 12] width 9 height 9
type input "1"
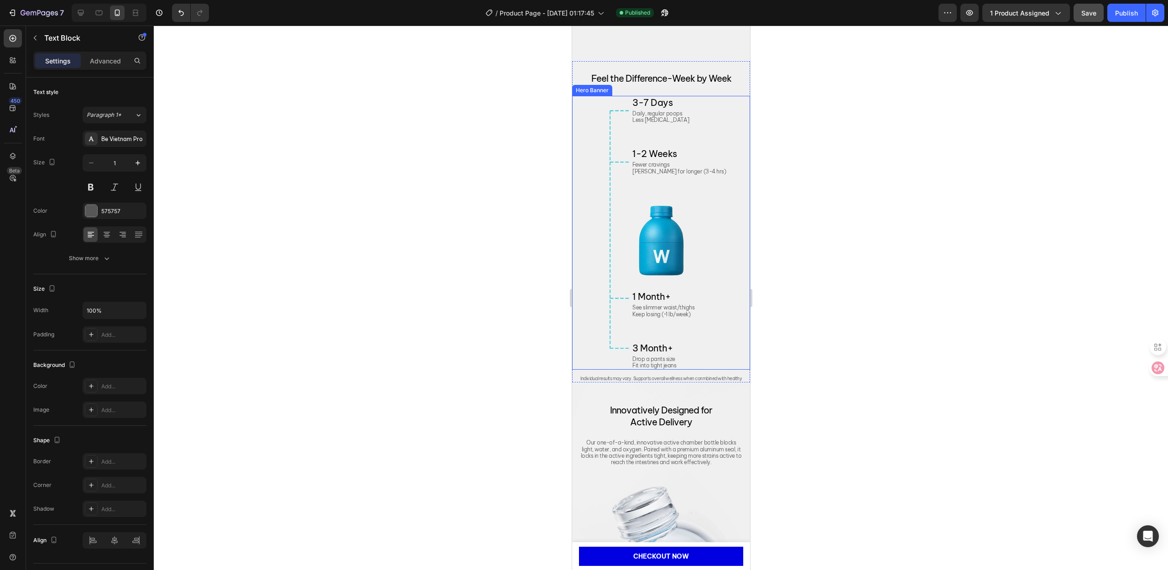
scroll to position [2044, 0]
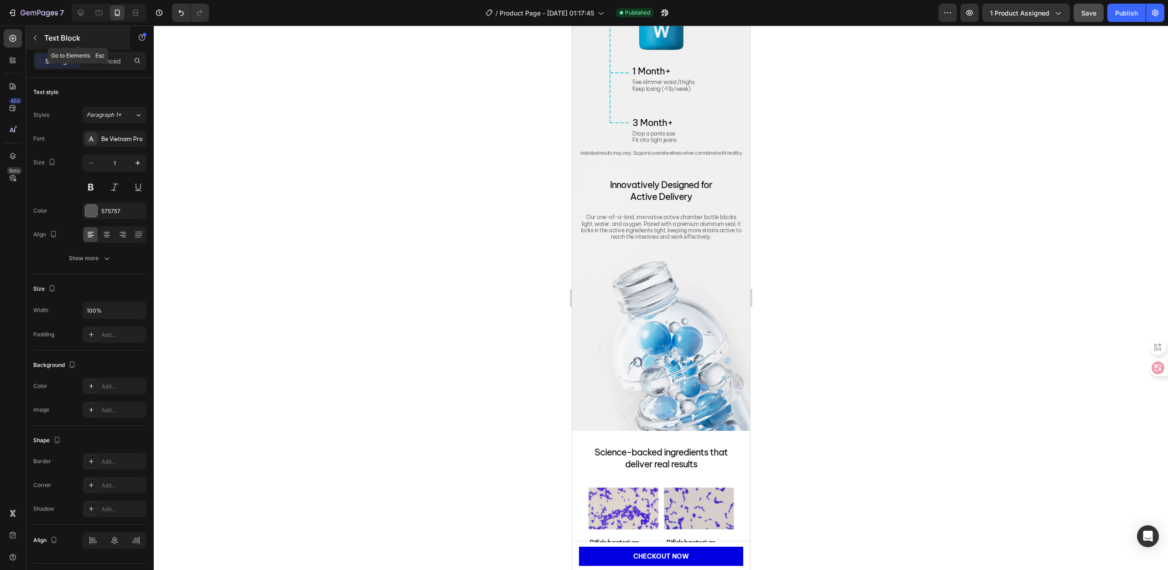
click at [46, 40] on p "Text Block" at bounding box center [83, 37] width 78 height 11
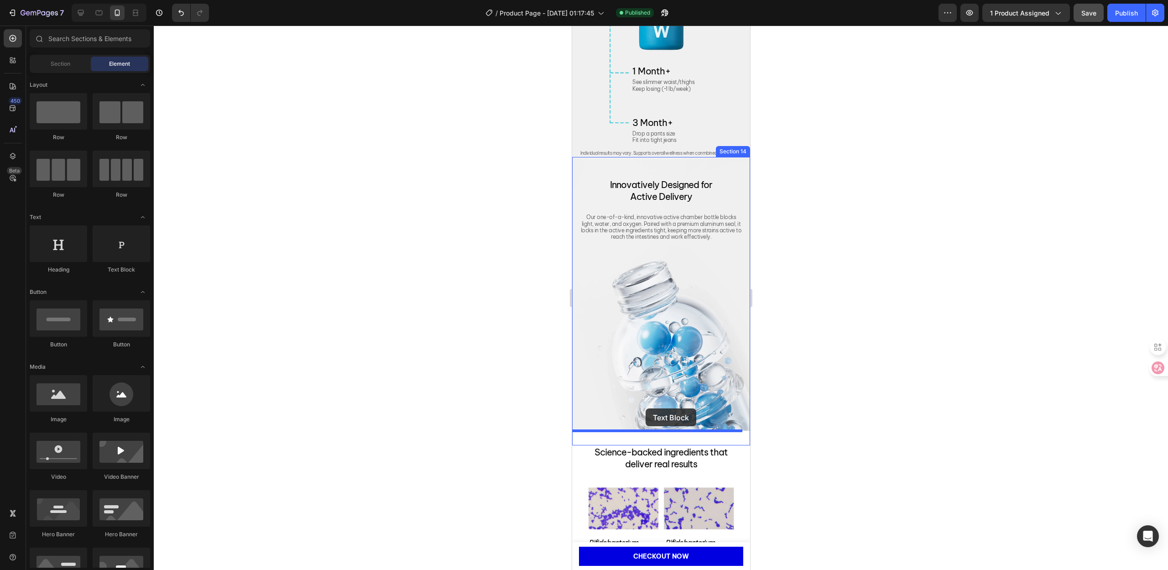
drag, startPoint x: 691, startPoint y: 280, endPoint x: 649, endPoint y: 406, distance: 133.2
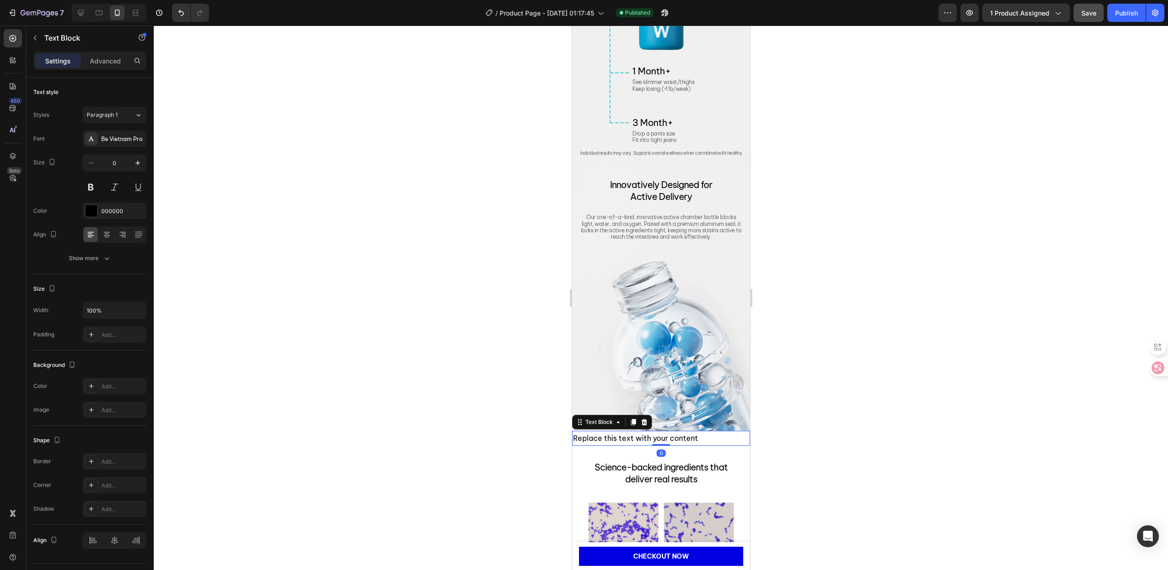
click at [653, 440] on div "Replace this text with your content" at bounding box center [661, 438] width 178 height 15
click at [653, 440] on p "Replace this text with your content" at bounding box center [661, 438] width 176 height 13
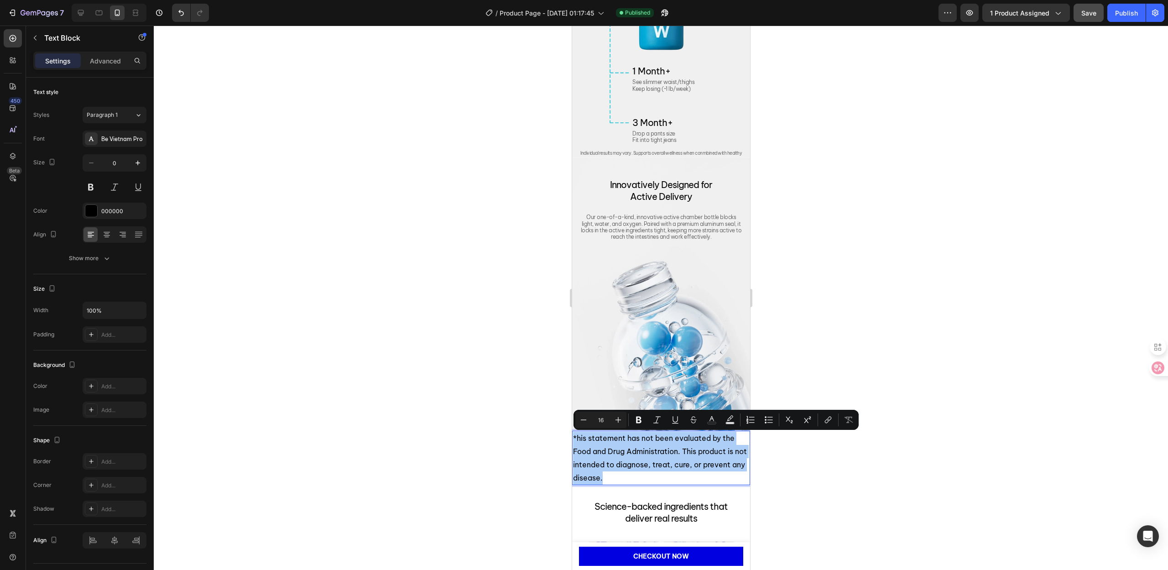
click at [600, 423] on input "16" at bounding box center [601, 419] width 18 height 11
type input "5"
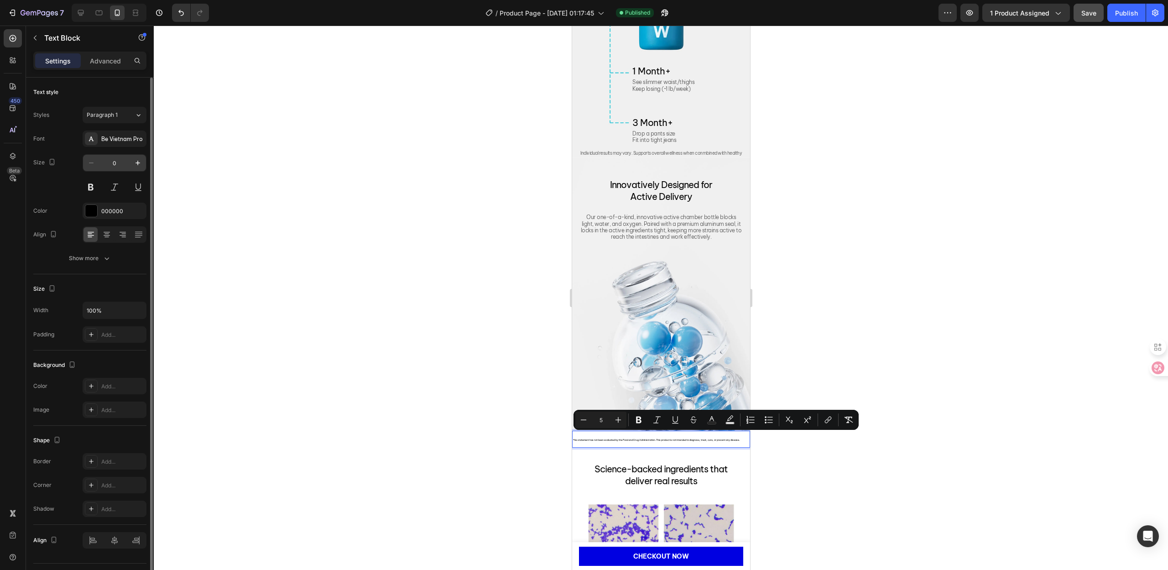
click at [115, 155] on input "0" at bounding box center [114, 163] width 30 height 16
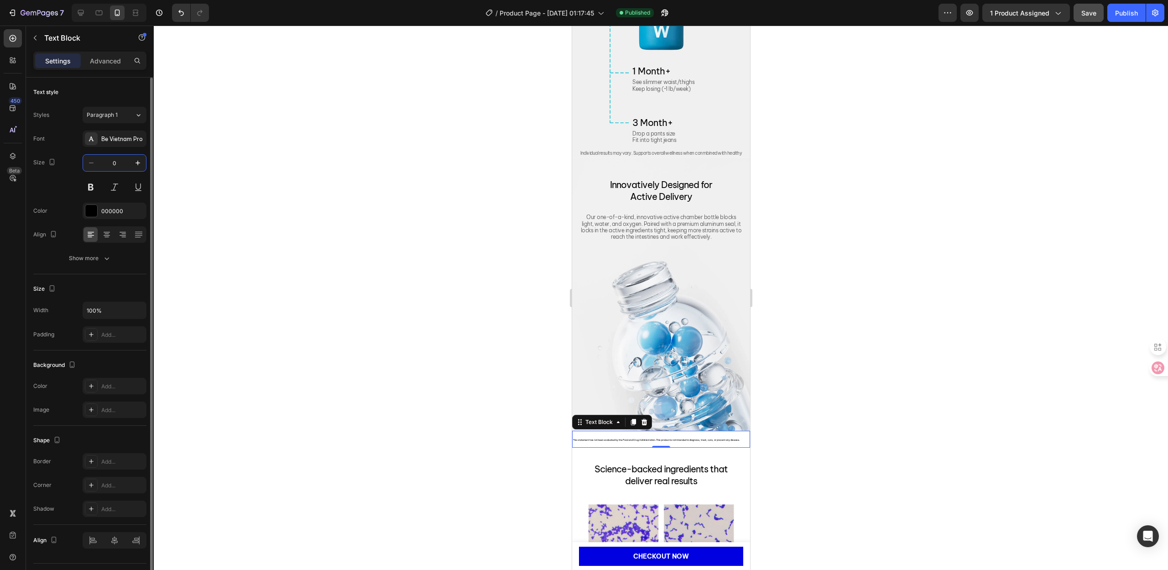
type input "5"
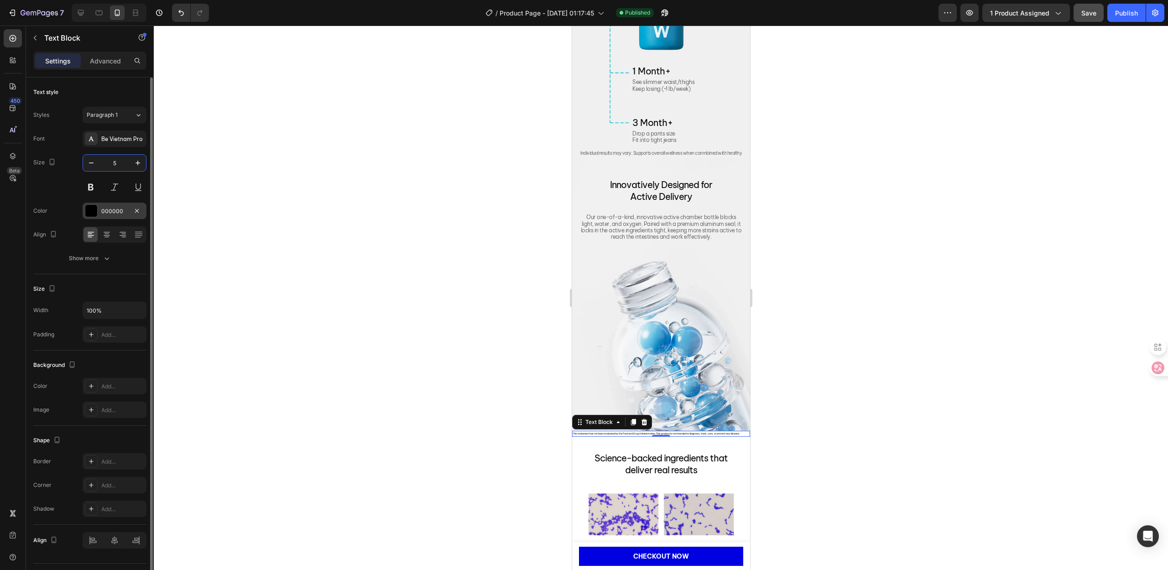
click at [112, 207] on div "000000" at bounding box center [114, 211] width 26 height 8
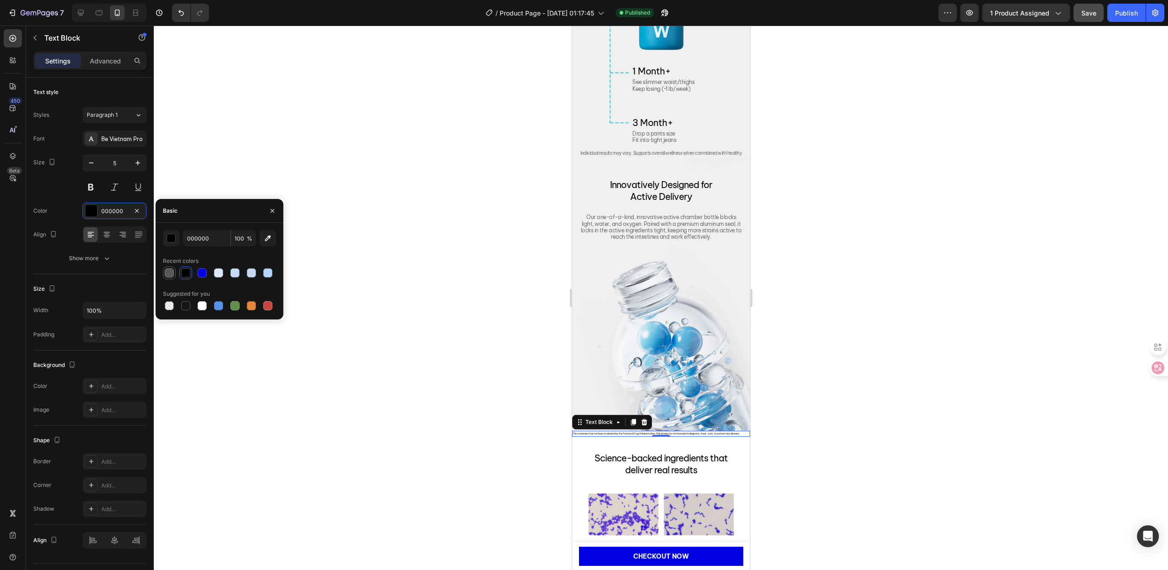
click at [169, 277] on div at bounding box center [169, 272] width 9 height 9
type input "575757"
click at [90, 257] on div "Show more" at bounding box center [90, 258] width 42 height 9
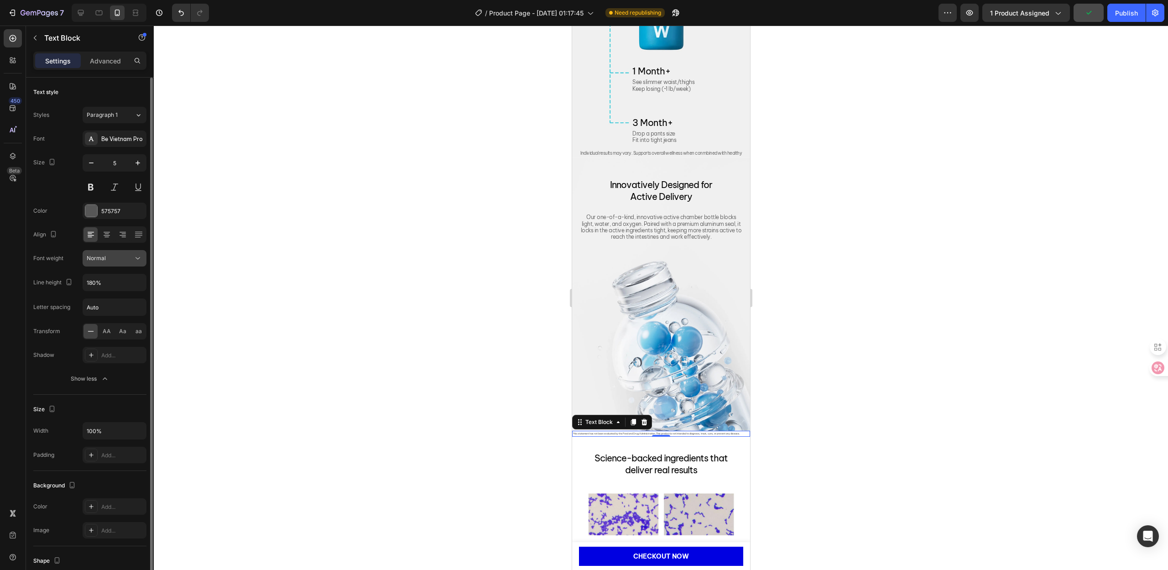
click at [100, 261] on span "Normal" at bounding box center [96, 258] width 19 height 7
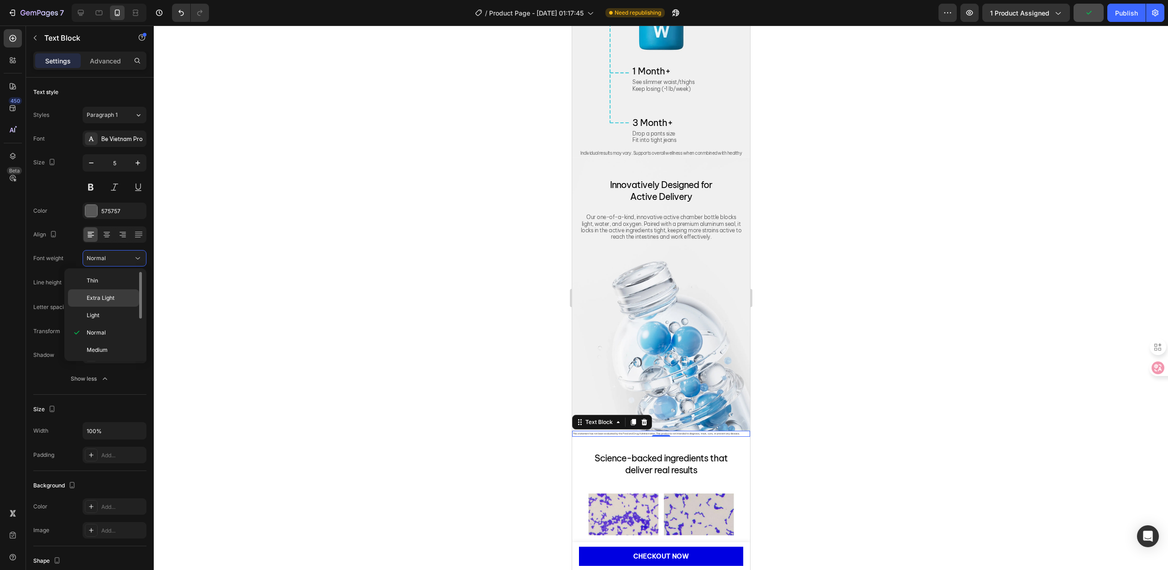
click at [109, 296] on span "Extra Light" at bounding box center [101, 298] width 28 height 8
click at [92, 283] on input "180%" at bounding box center [114, 282] width 63 height 16
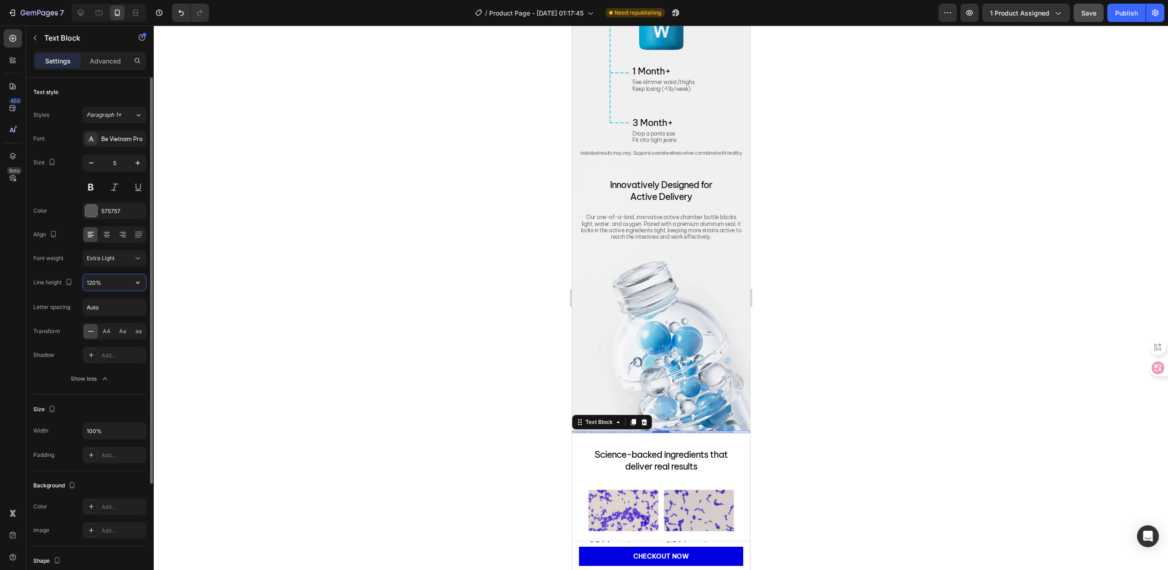
type input "120%"
click at [101, 308] on input "Auto" at bounding box center [114, 307] width 63 height 16
type input "-0.5"
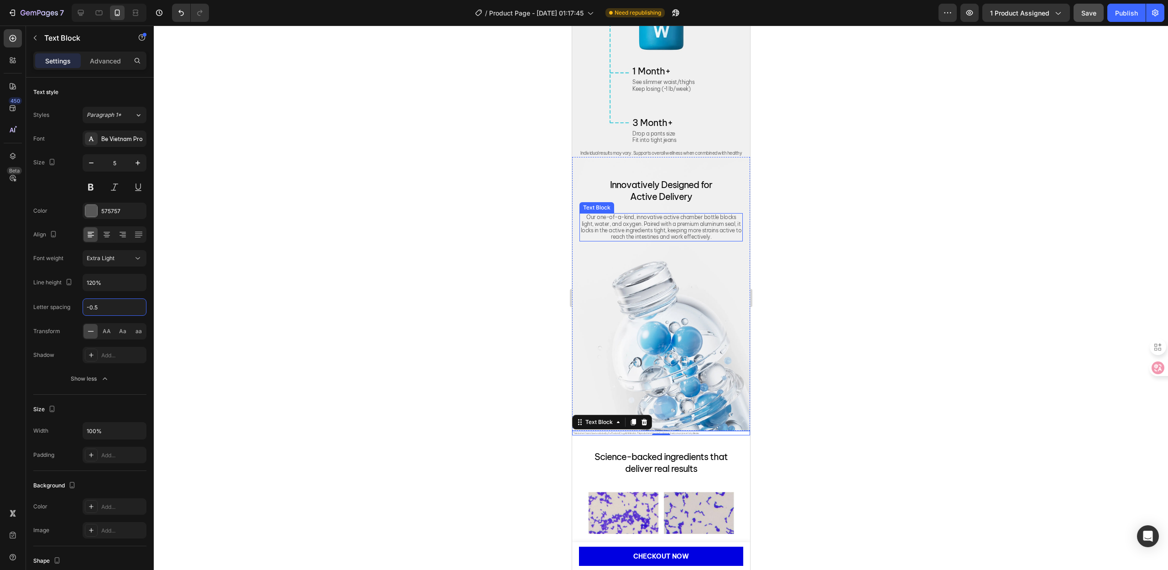
click at [637, 228] on p "Our one-of-a-kind, innovative active chamber bottle blocks light, water, and ox…" at bounding box center [661, 227] width 162 height 26
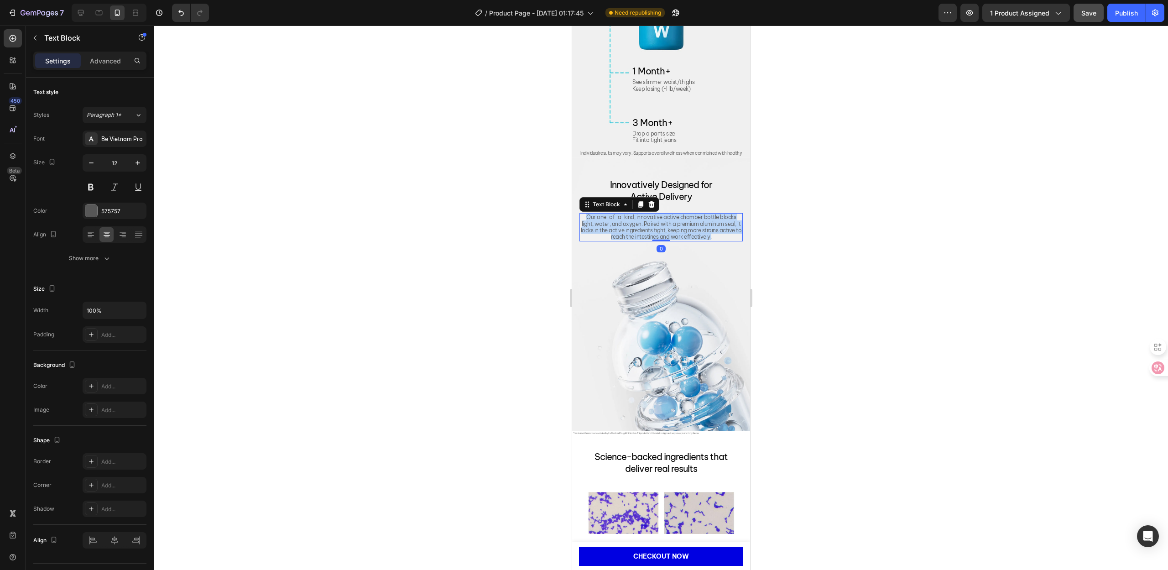
click at [637, 228] on p "Our one-of-a-kind, innovative active chamber bottle blocks light, water, and ox…" at bounding box center [661, 227] width 162 height 26
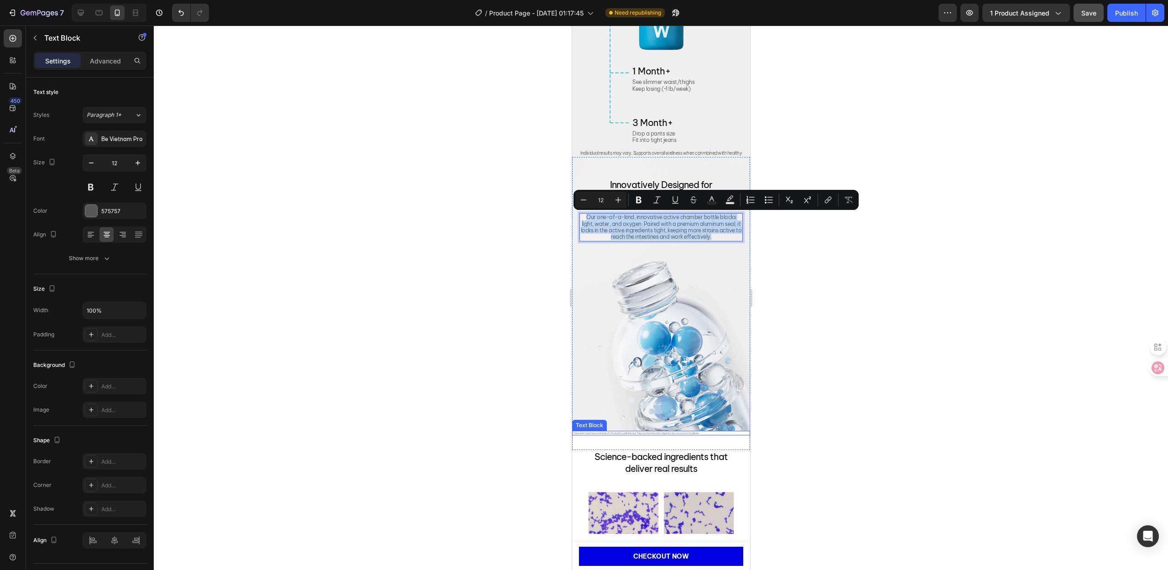
click at [622, 433] on span "*his statement has not been evaluated by the Food and Drug Administration. This…" at bounding box center [636, 433] width 126 height 3
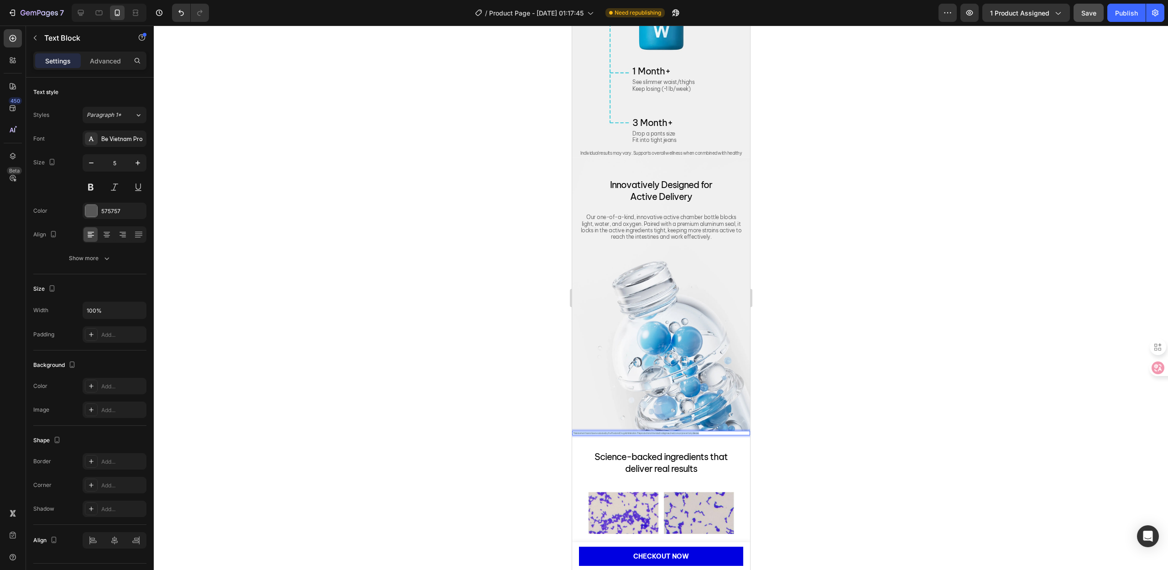
click at [622, 433] on span "*his statement has not been evaluated by the Food and Drug Administration. This…" at bounding box center [636, 433] width 126 height 3
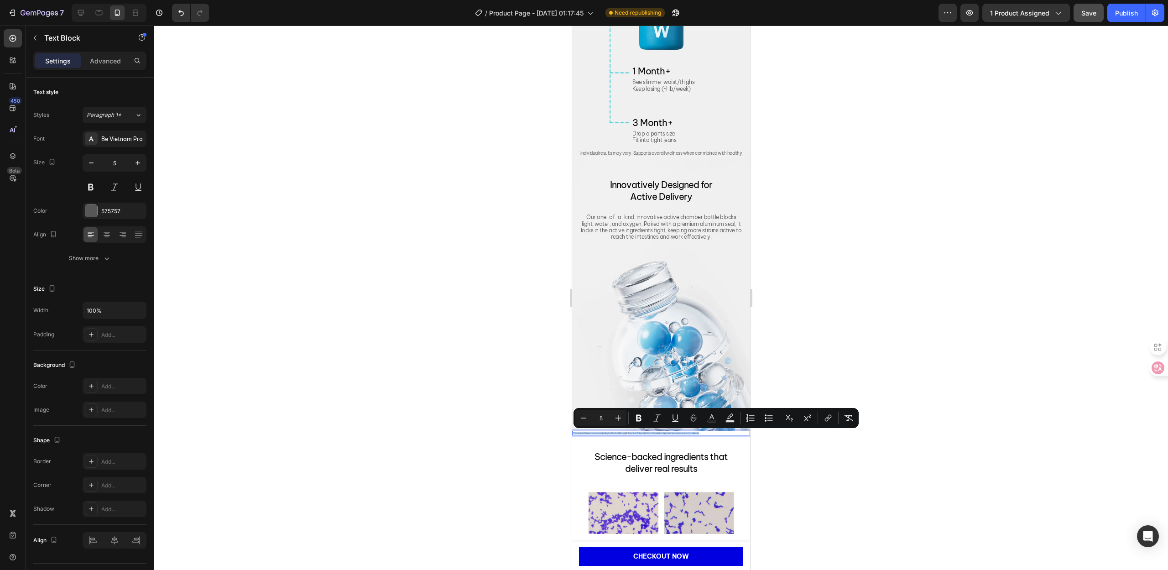
click at [605, 416] on input "5" at bounding box center [601, 418] width 18 height 11
type input "8"
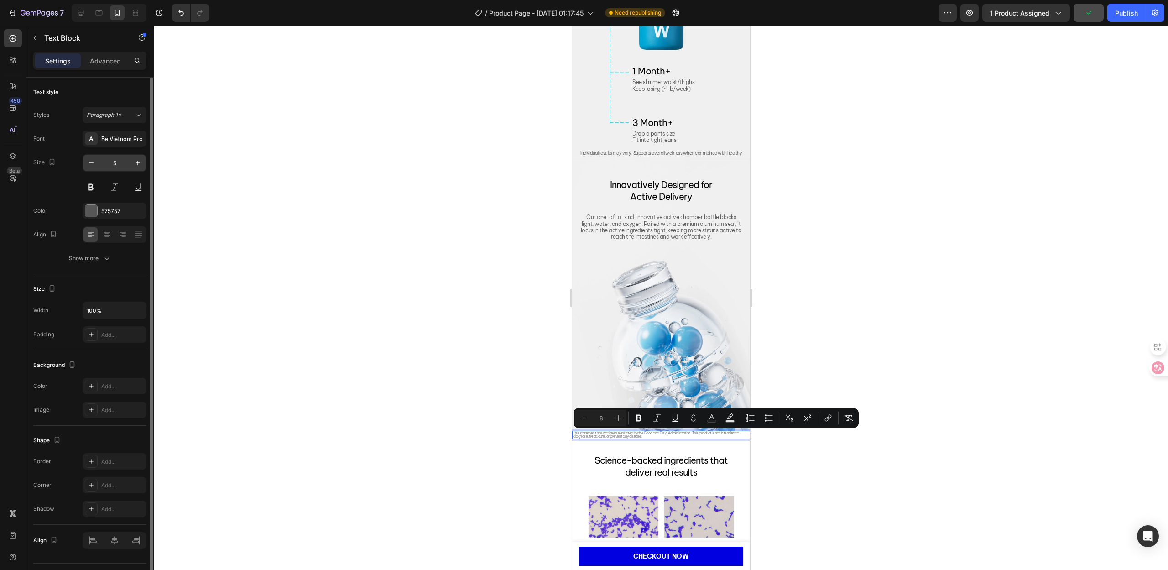
click at [122, 159] on input "5" at bounding box center [114, 163] width 30 height 16
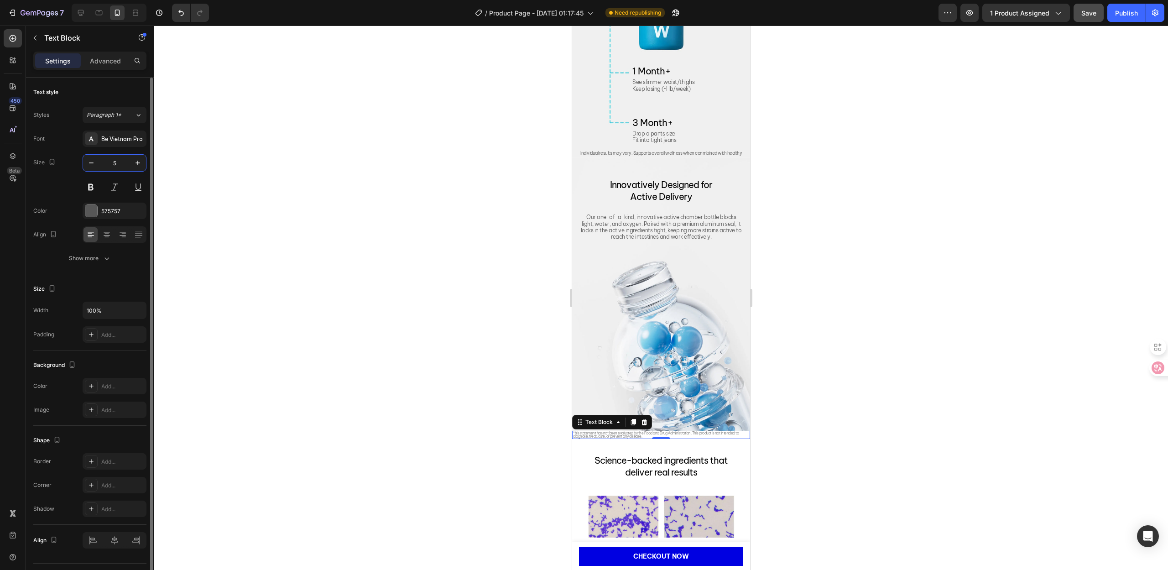
type input "8"
click at [109, 261] on icon "button" at bounding box center [106, 258] width 9 height 9
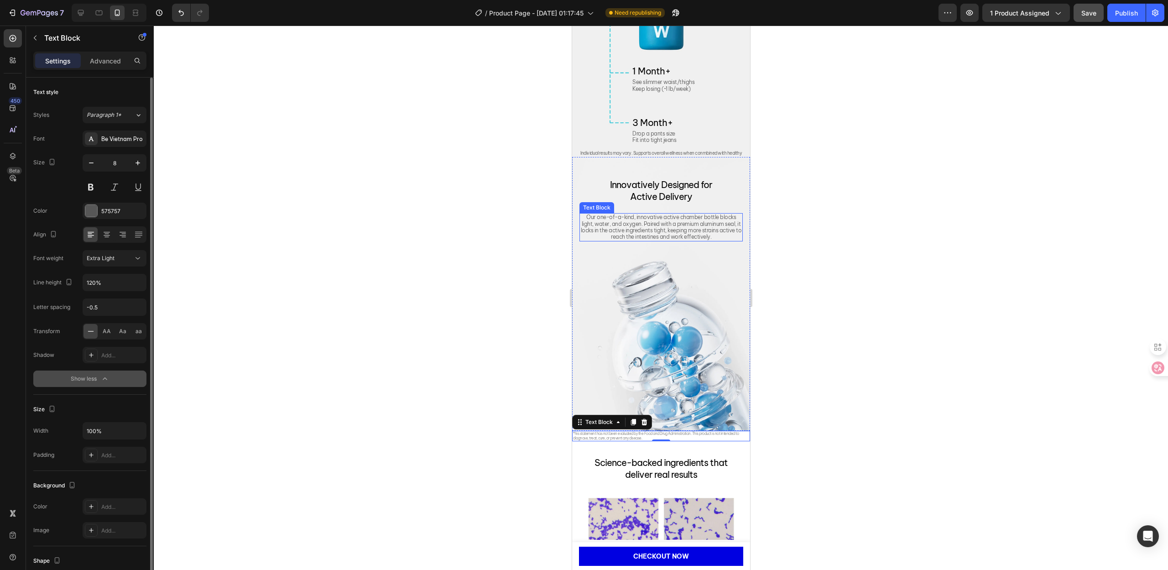
click at [620, 225] on p "Our one-of-a-kind, innovative active chamber bottle blocks light, water, and ox…" at bounding box center [661, 227] width 162 height 26
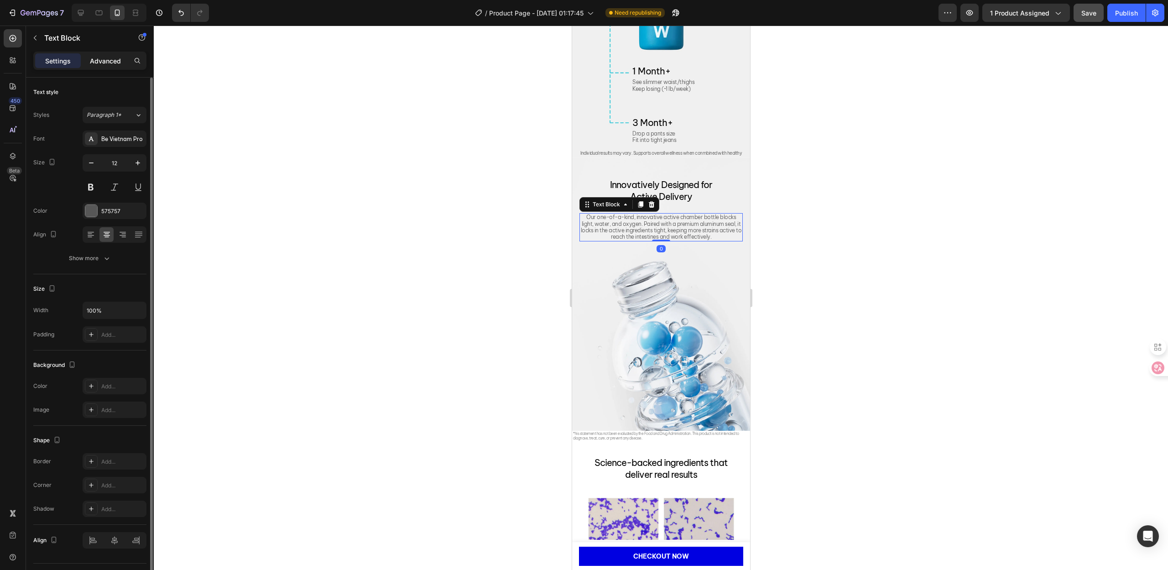
click at [103, 60] on p "Advanced" at bounding box center [105, 61] width 31 height 10
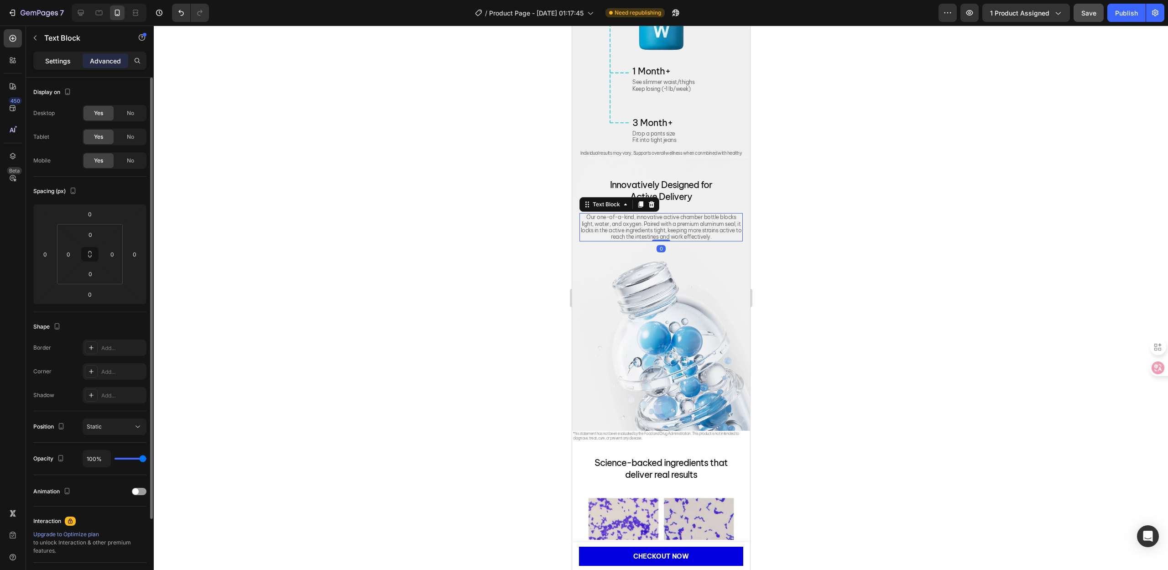
click at [51, 57] on p "Settings" at bounding box center [58, 61] width 26 height 10
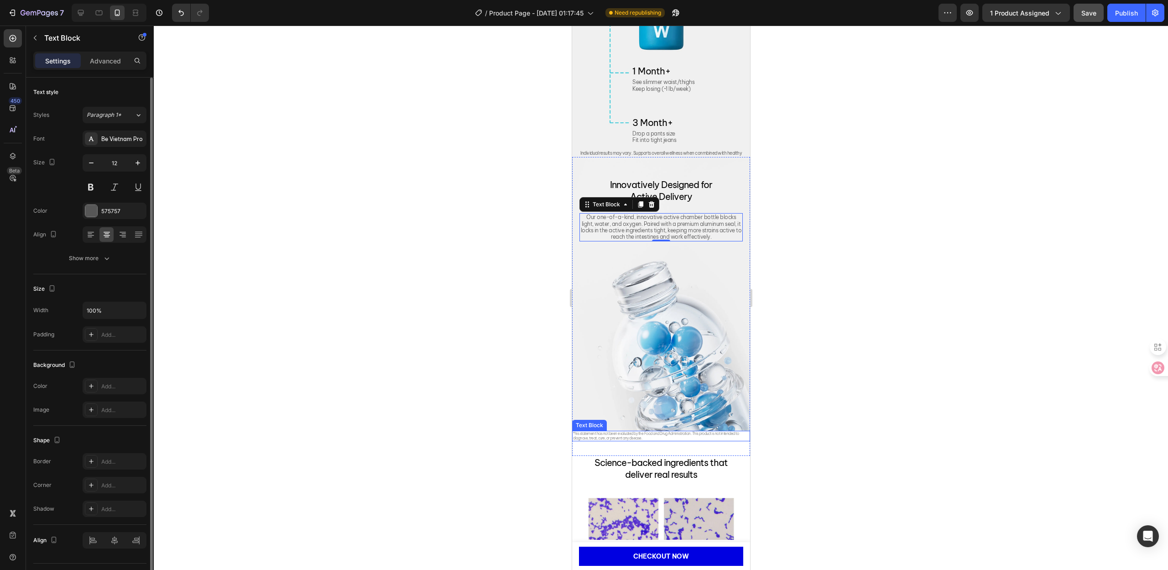
click at [637, 432] on span "*his statement has not been evaluated by the Food and Drug Administration. This…" at bounding box center [656, 435] width 166 height 9
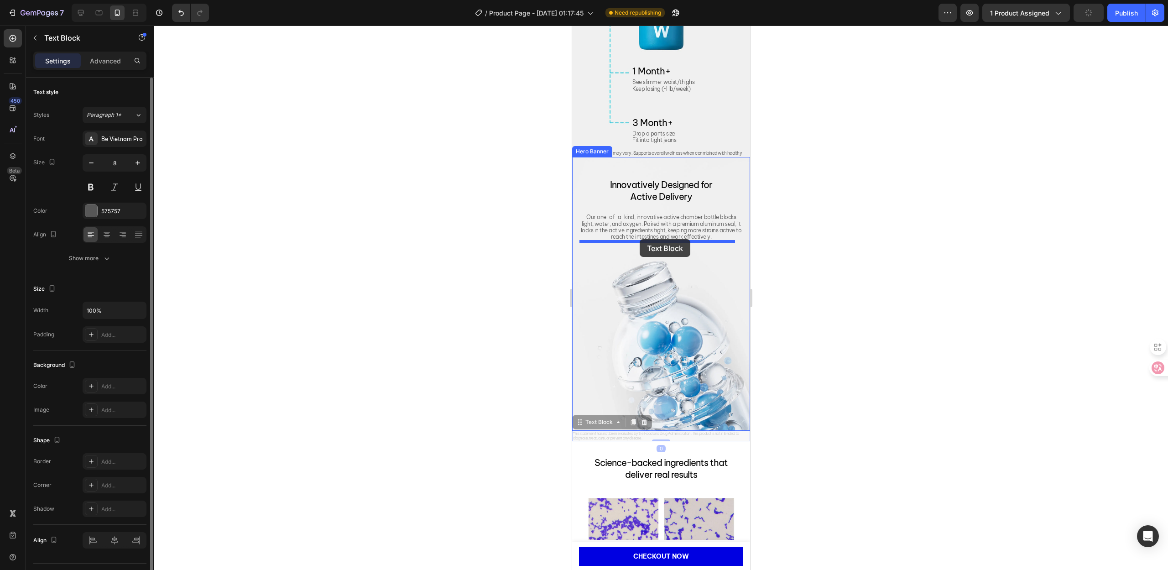
drag, startPoint x: 587, startPoint y: 423, endPoint x: 639, endPoint y: 239, distance: 191.6
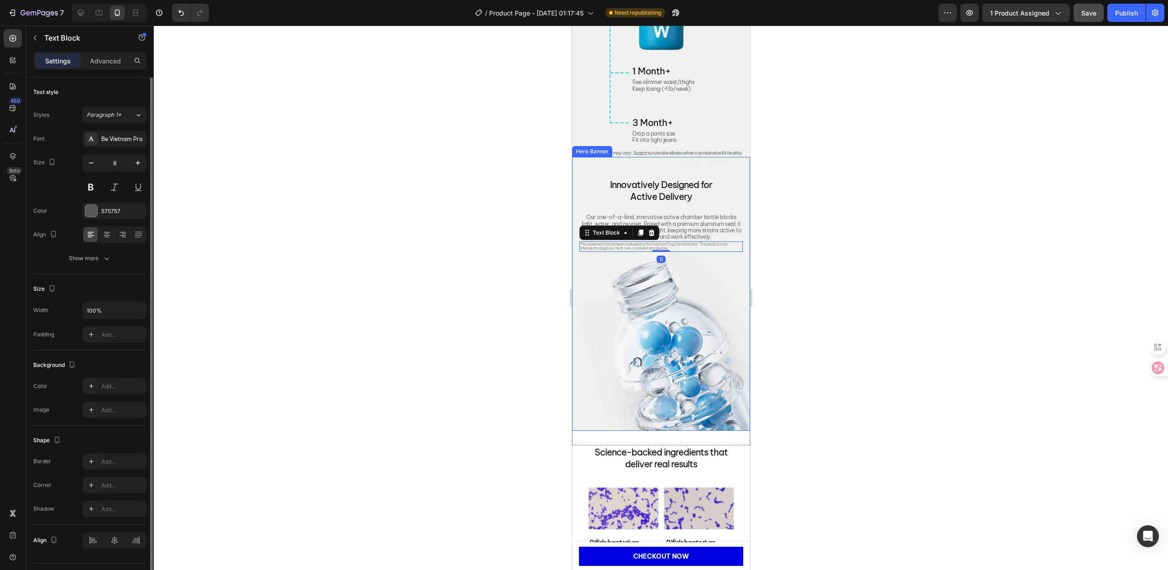
click at [467, 282] on div at bounding box center [661, 298] width 1014 height 544
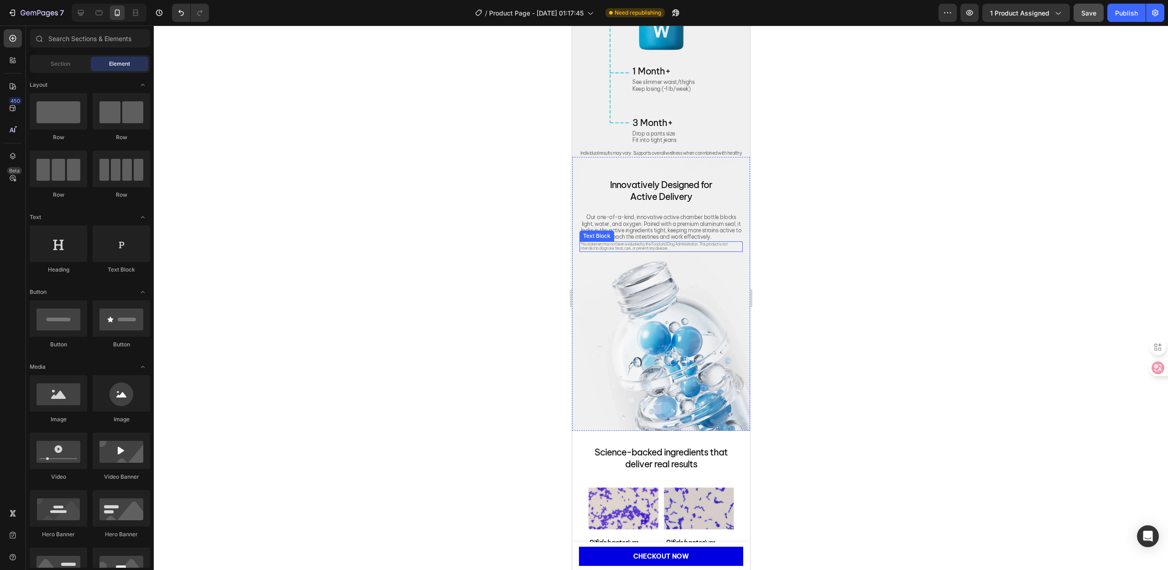
click at [638, 246] on span "*his statement has not been evaluated by the Food and Drug Administration. This…" at bounding box center [653, 246] width 147 height 9
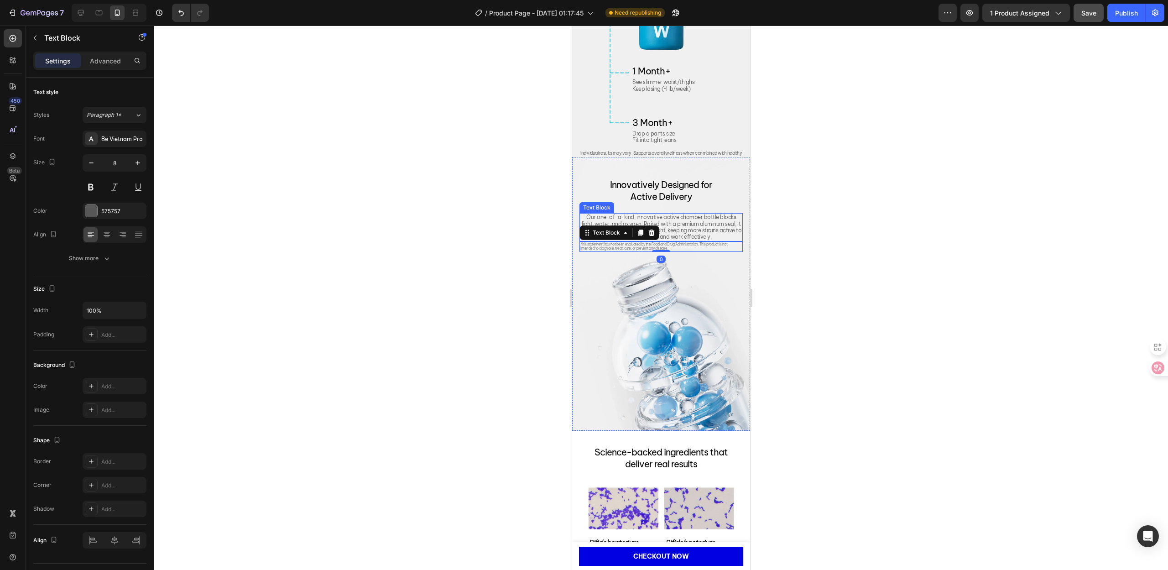
click at [676, 218] on p "Our one-of-a-kind, innovative active chamber bottle blocks light, water, and ox…" at bounding box center [661, 227] width 162 height 26
click at [107, 63] on p "Advanced" at bounding box center [105, 61] width 31 height 10
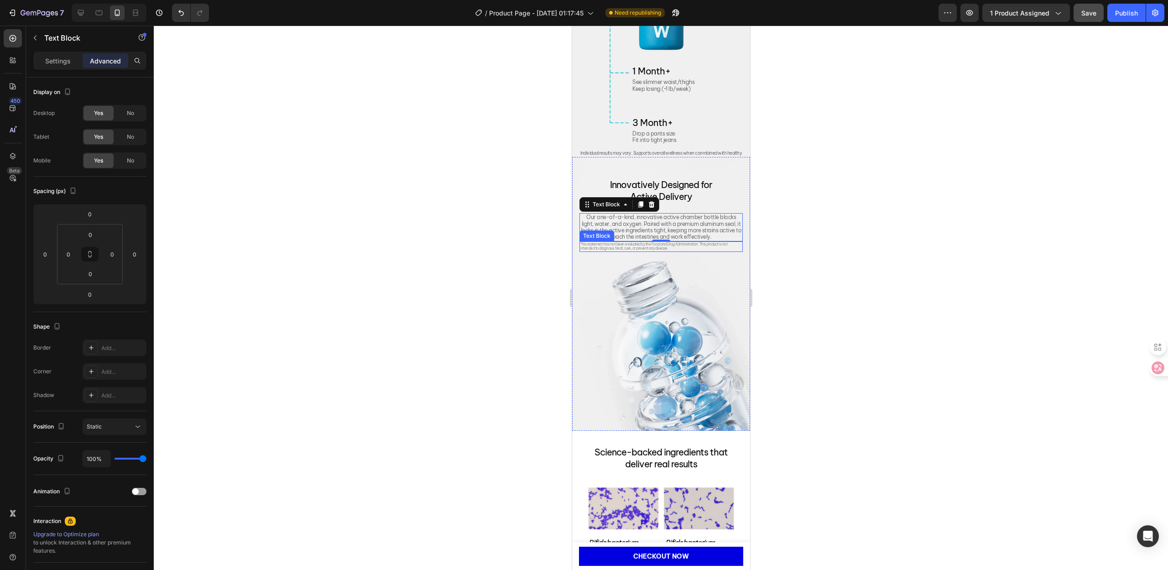
click at [628, 251] on span "*his statement has not been evaluated by the Food and Drug Administration. This…" at bounding box center [653, 246] width 147 height 9
click at [451, 320] on div at bounding box center [661, 298] width 1014 height 544
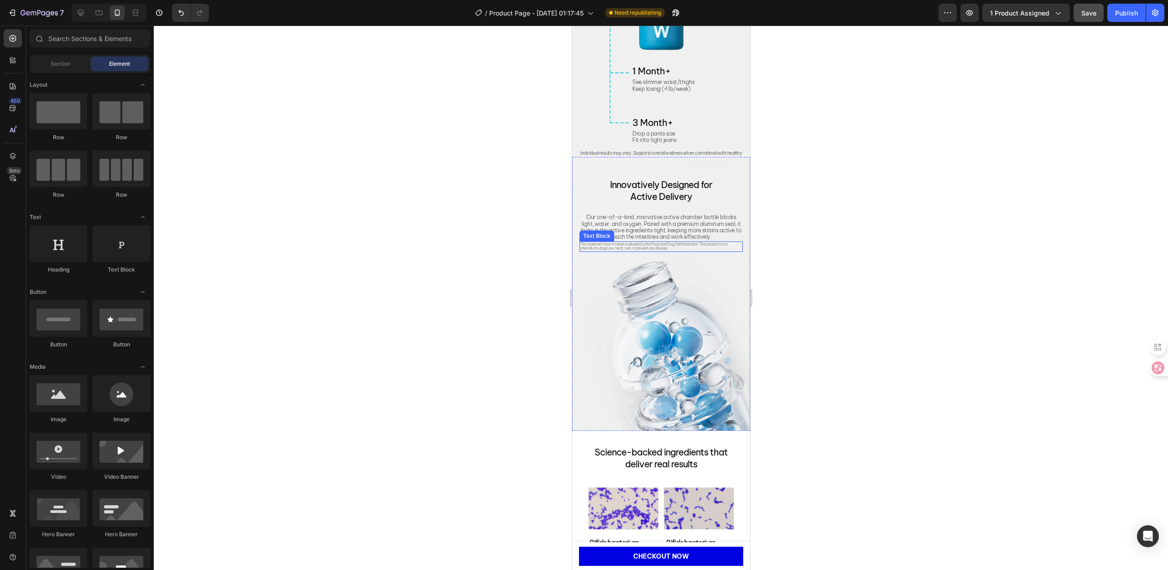
click at [635, 248] on span "*his statement has not been evaluated by the Food and Drug Administration. This…" at bounding box center [653, 246] width 147 height 9
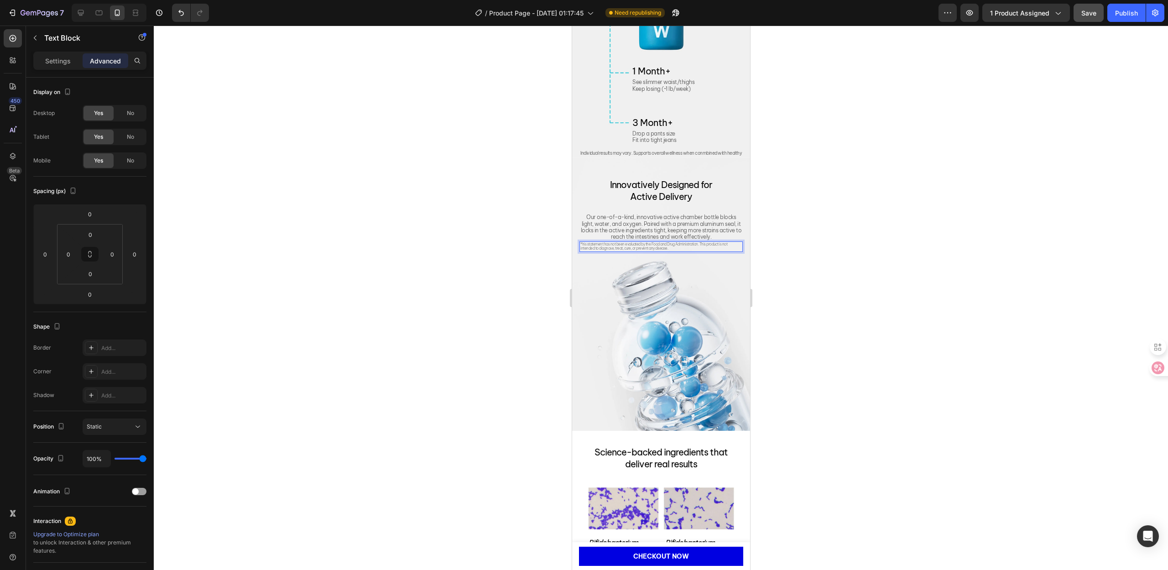
click at [635, 248] on span "*his statement has not been evaluated by the Food and Drug Administration. This…" at bounding box center [653, 246] width 147 height 9
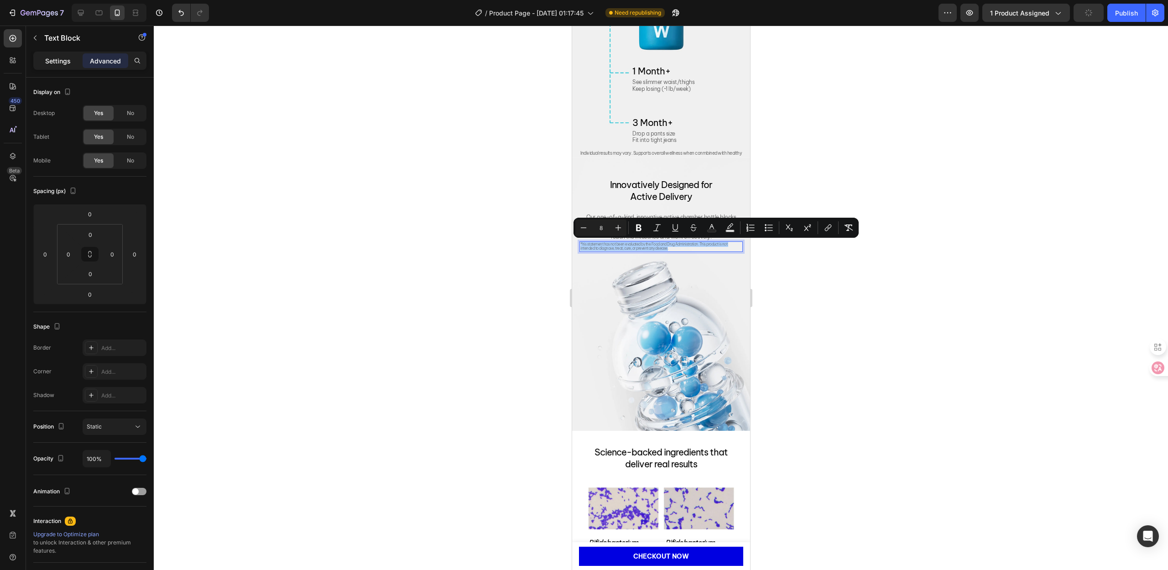
click at [57, 57] on p "Settings" at bounding box center [58, 61] width 26 height 10
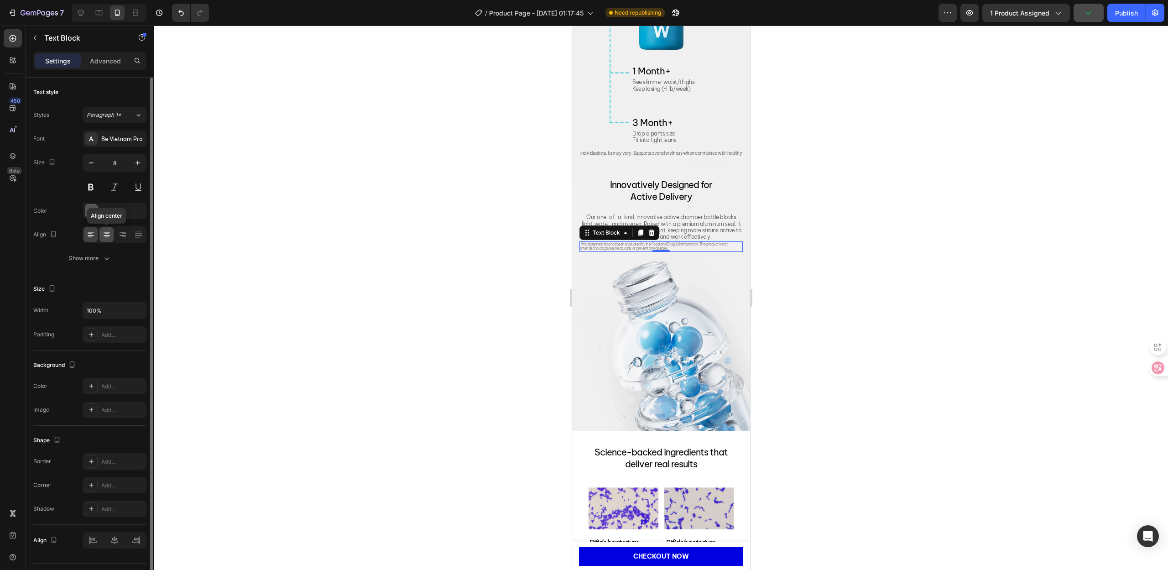
click at [104, 234] on icon at bounding box center [106, 234] width 9 height 9
click at [439, 313] on div at bounding box center [661, 298] width 1014 height 544
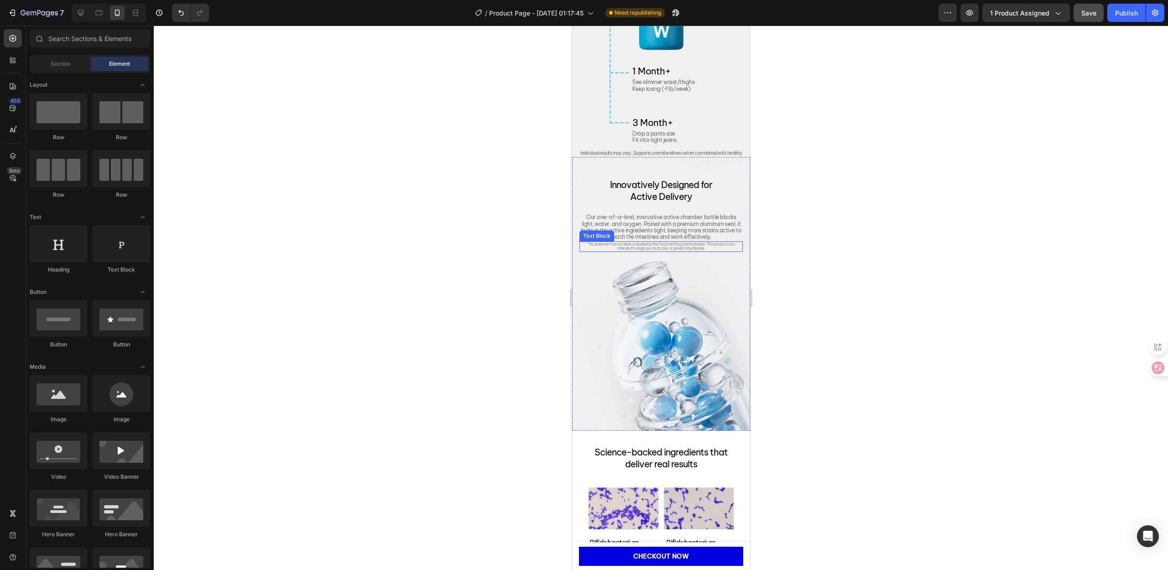
click at [672, 248] on span "*his statement has not been evaluated by the Food and Drug Administration. This…" at bounding box center [660, 246] width 147 height 9
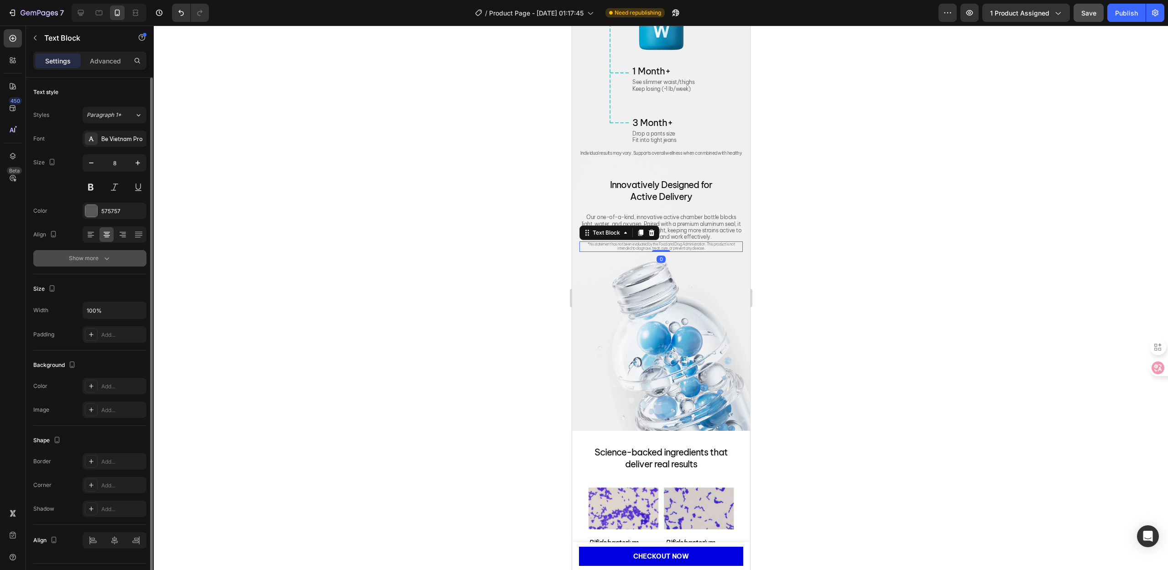
click at [96, 256] on div "Show more" at bounding box center [90, 258] width 42 height 9
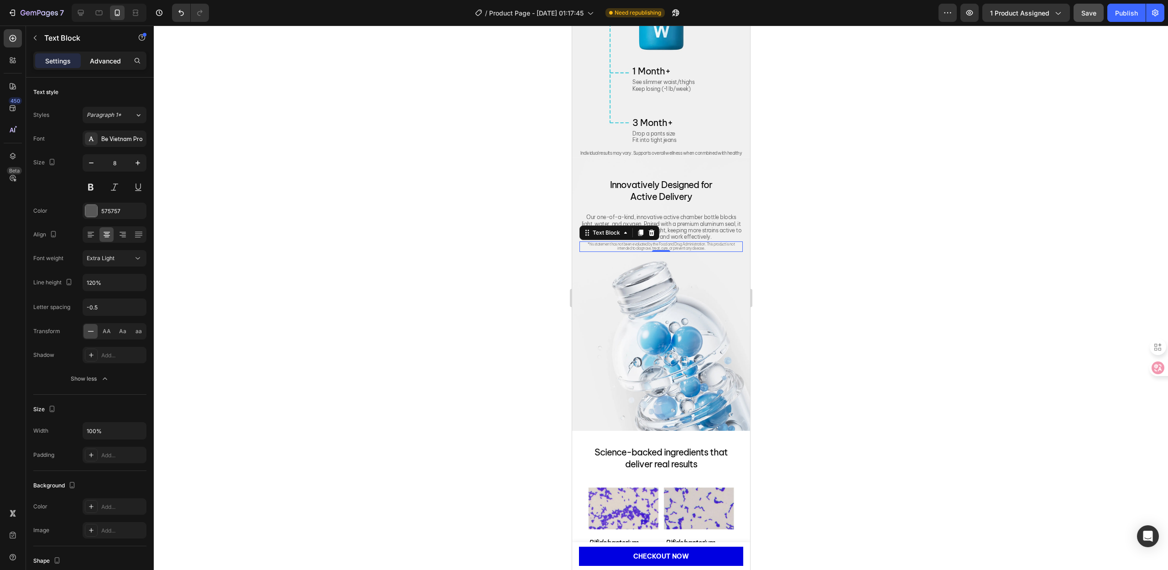
click at [100, 63] on p "Advanced" at bounding box center [105, 61] width 31 height 10
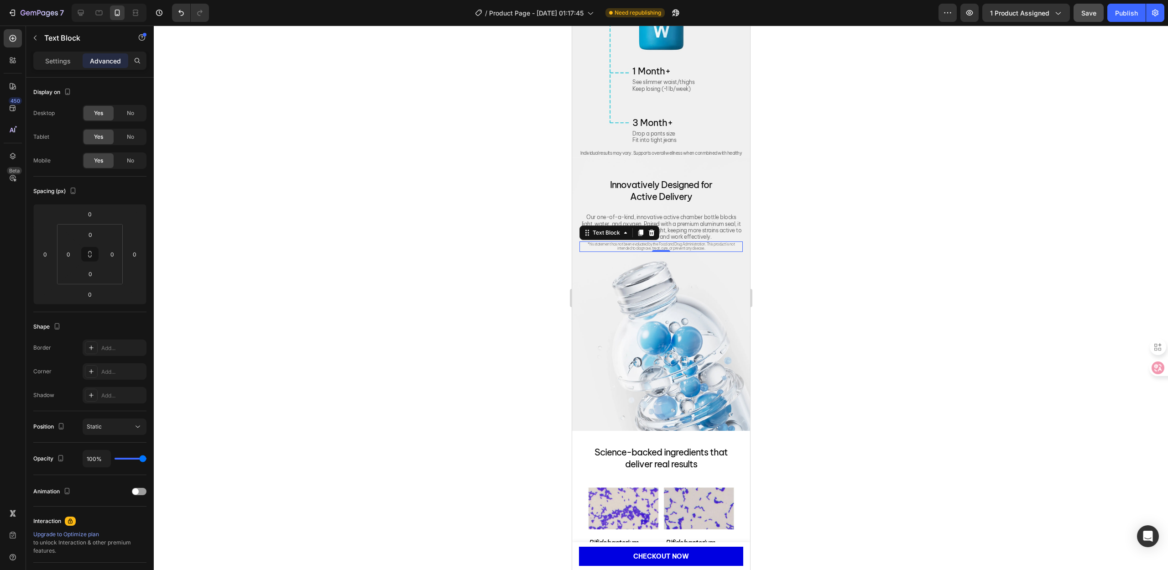
click at [455, 326] on div at bounding box center [661, 298] width 1014 height 544
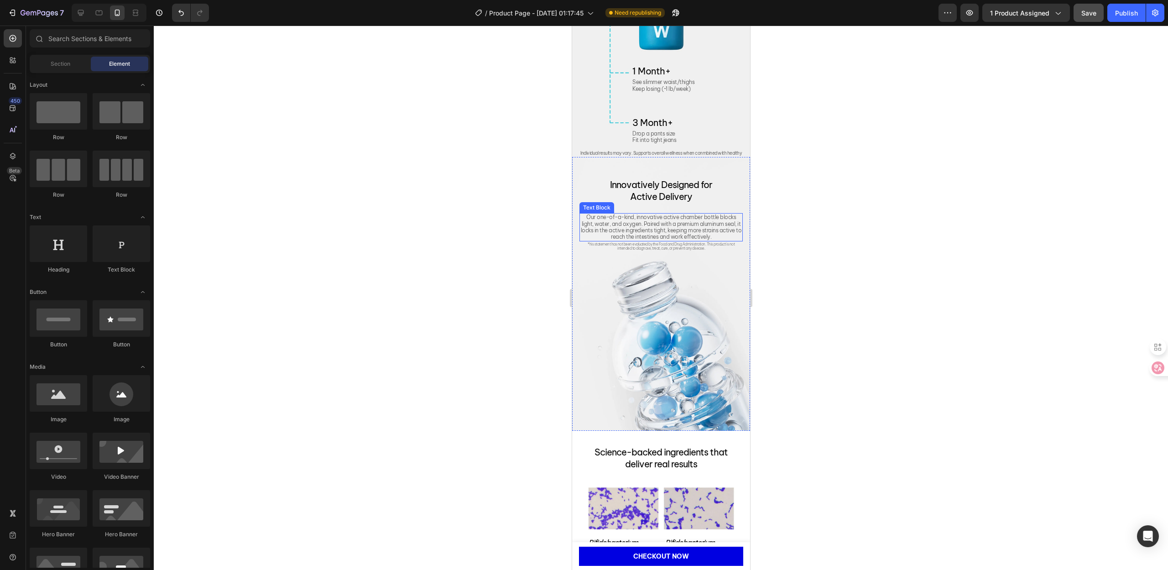
click at [710, 229] on p "Our one-of-a-kind, innovative active chamber bottle blocks light, water, and ox…" at bounding box center [661, 227] width 162 height 26
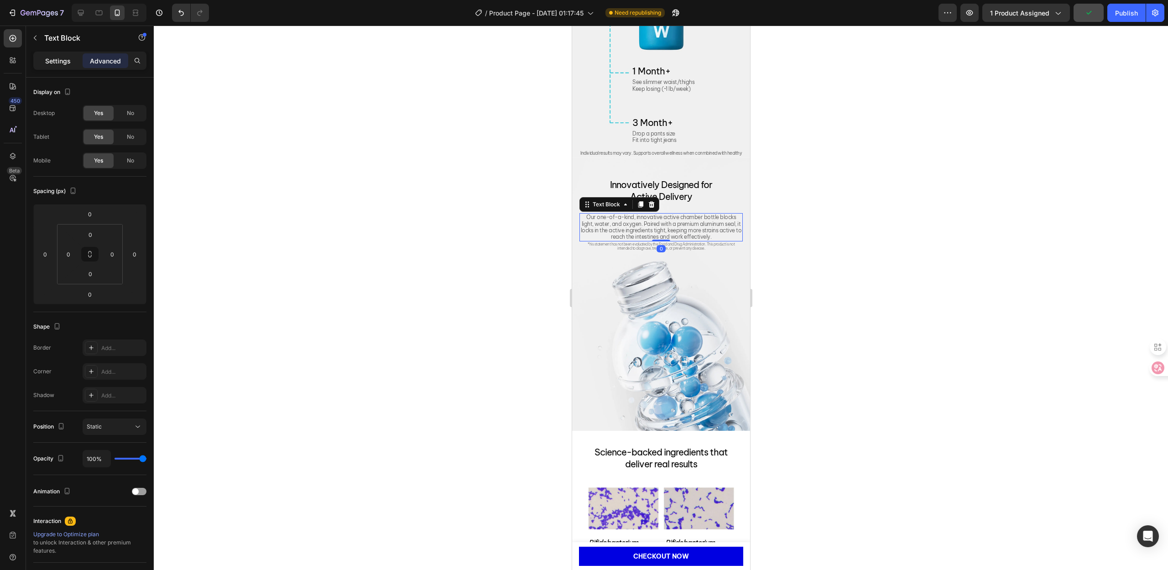
click at [49, 62] on p "Settings" at bounding box center [58, 61] width 26 height 10
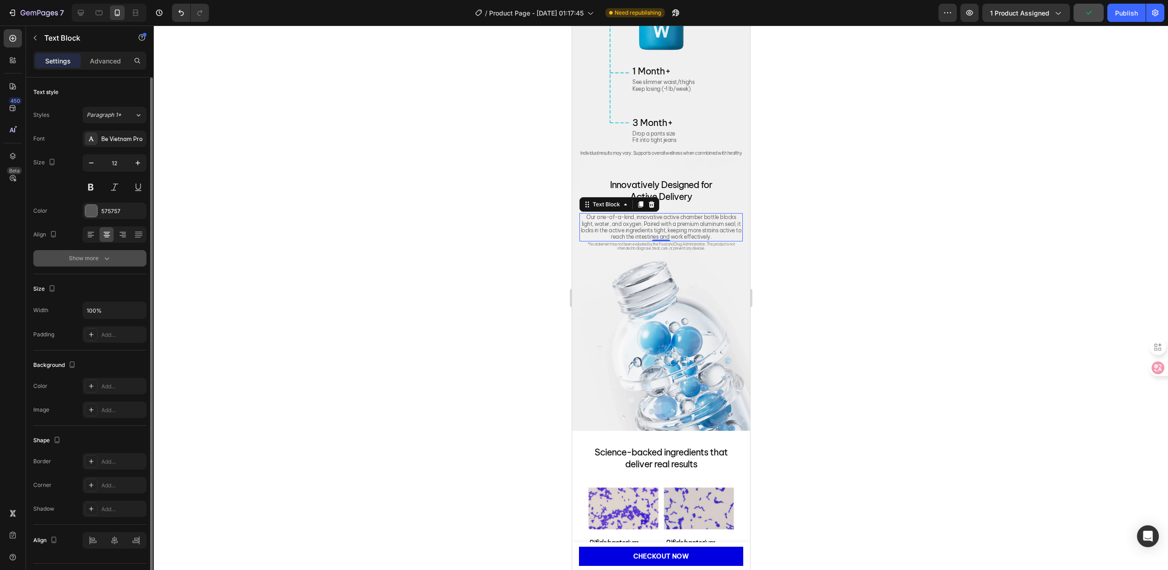
click at [100, 255] on div "Show more" at bounding box center [90, 258] width 42 height 9
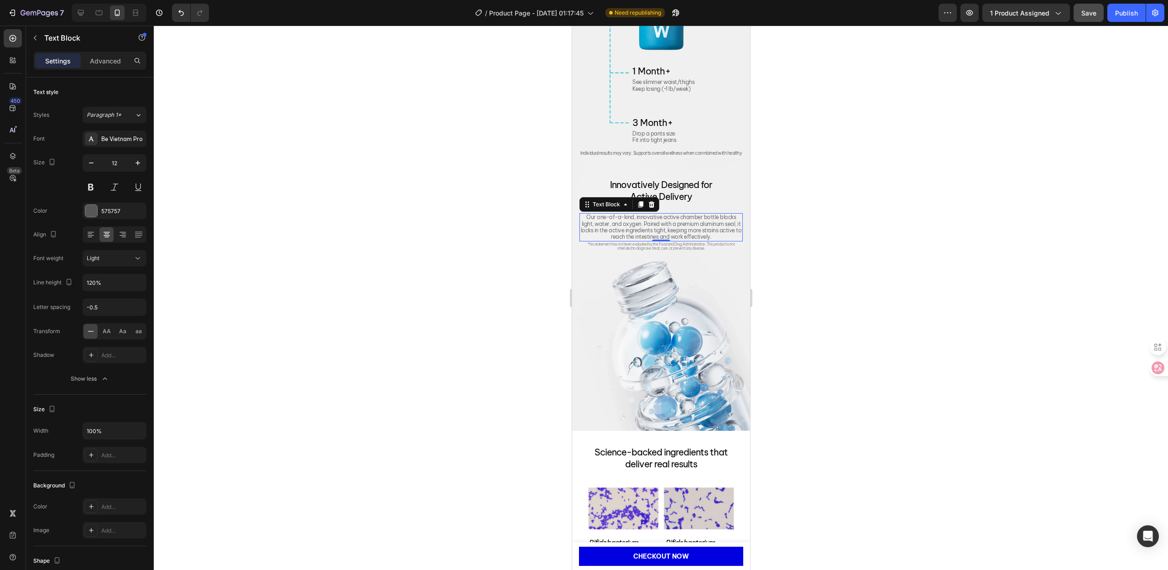
click at [357, 353] on div at bounding box center [661, 298] width 1014 height 544
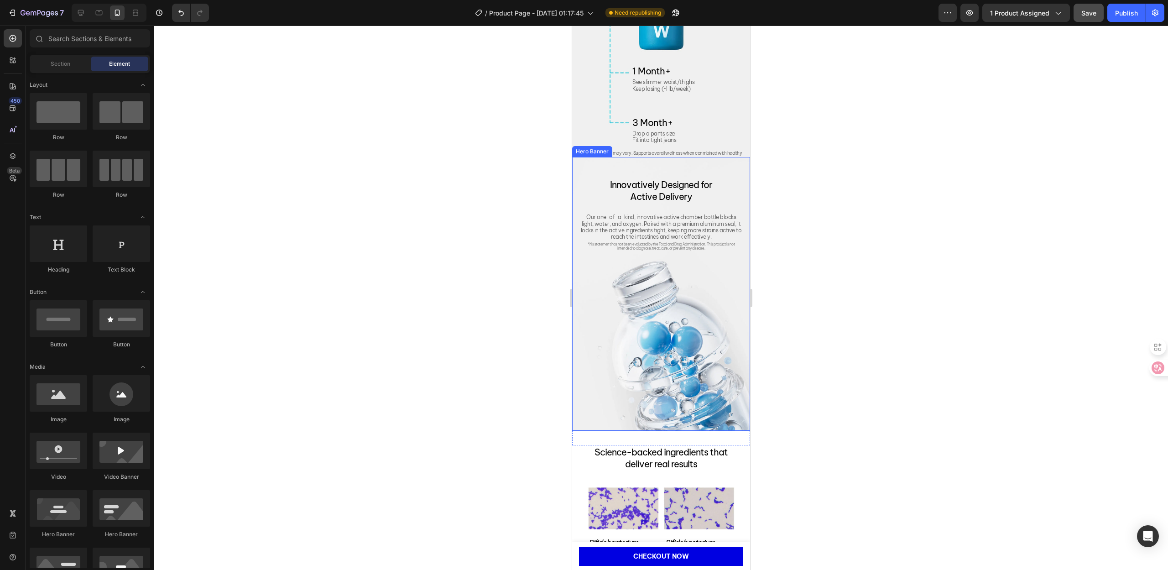
click at [496, 321] on div at bounding box center [661, 298] width 1014 height 544
click at [1088, 20] on button "Save" at bounding box center [1089, 13] width 30 height 18
click at [1122, 18] on button "Publish" at bounding box center [1126, 13] width 38 height 18
click at [83, 16] on icon at bounding box center [80, 12] width 9 height 9
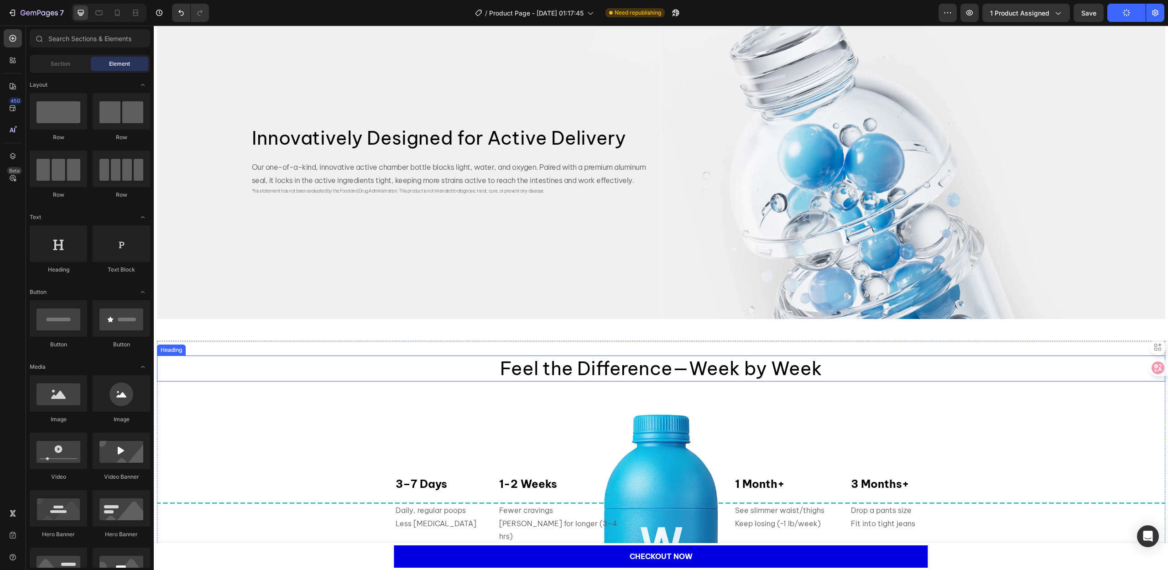
scroll to position [1634, 0]
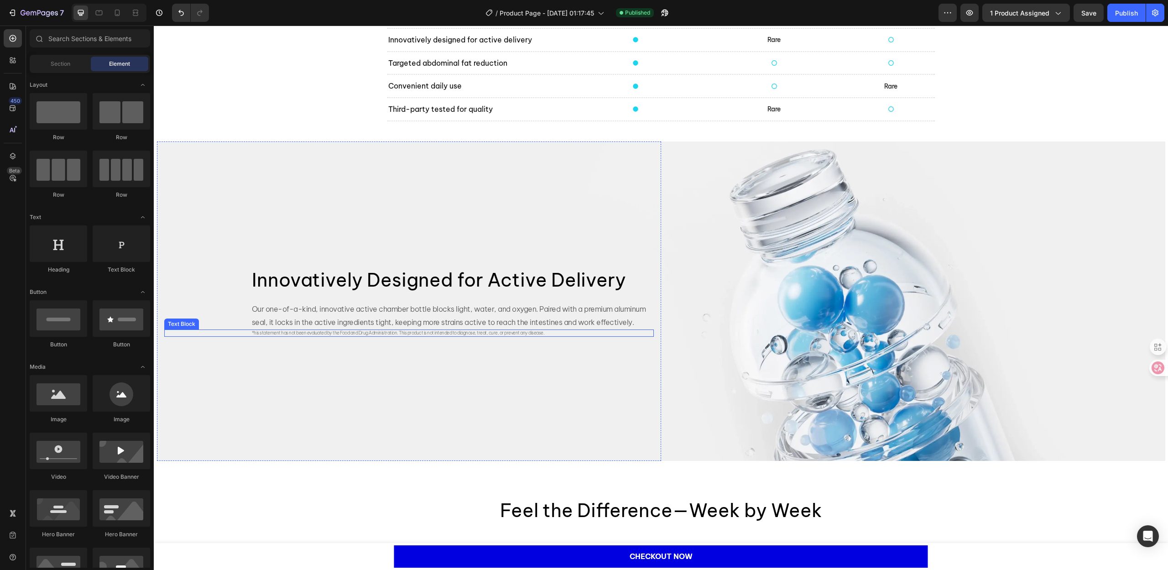
click at [392, 334] on span "*his statement has not been evaluated by the Food and Drug Administration. This…" at bounding box center [398, 333] width 293 height 6
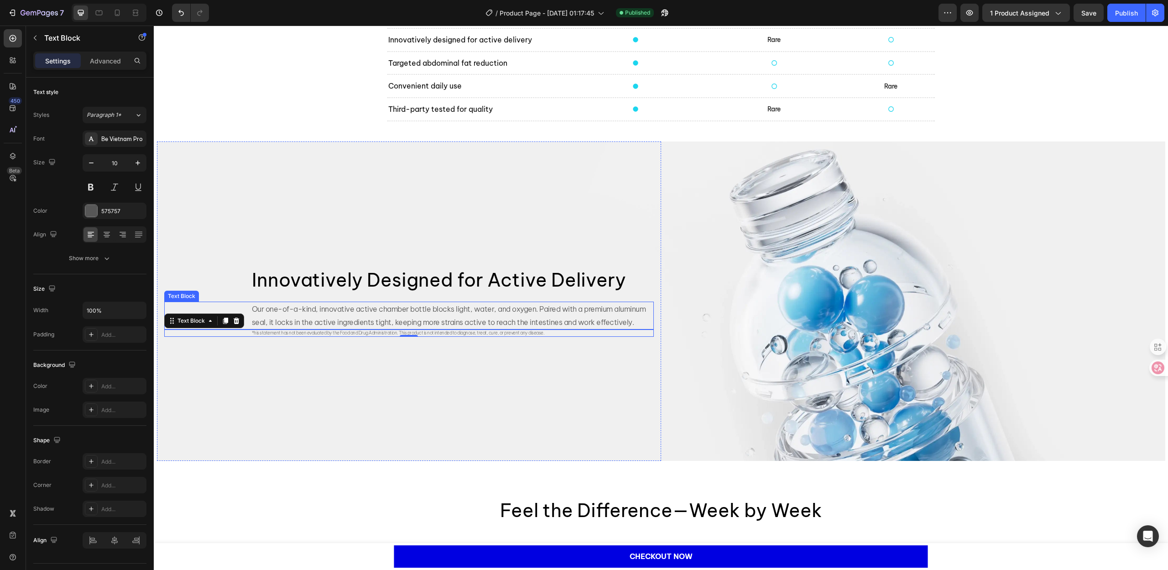
click at [345, 319] on p "Our one-of-a-kind, innovative active chamber bottle blocks light, water, and ox…" at bounding box center [452, 316] width 401 height 26
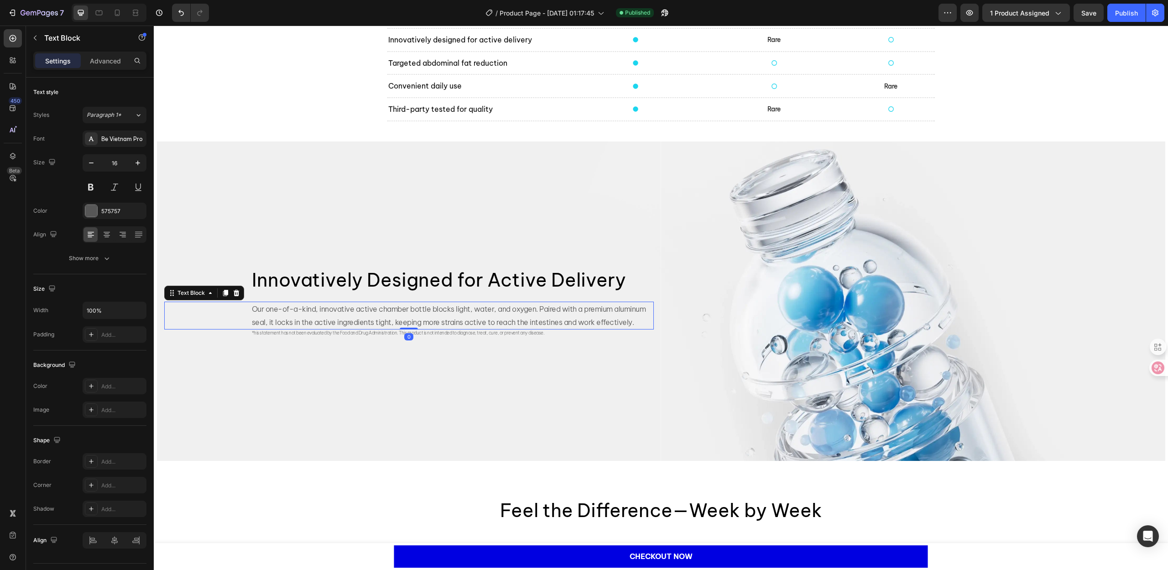
drag, startPoint x: 405, startPoint y: 328, endPoint x: 417, endPoint y: 277, distance: 52.5
click at [417, 277] on div "Innovatively Designed for Active Delivery Heading Our one-of-a-kind, innovative…" at bounding box center [409, 301] width 490 height 72
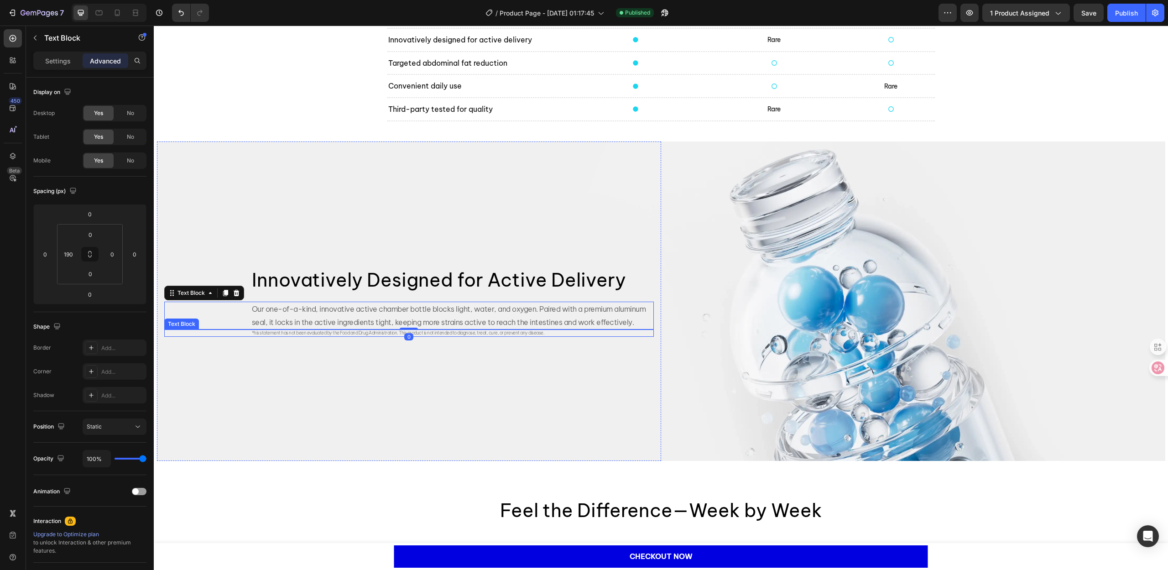
click at [333, 335] on span "*his statement has not been evaluated by the Food and Drug Administration. This…" at bounding box center [398, 333] width 293 height 6
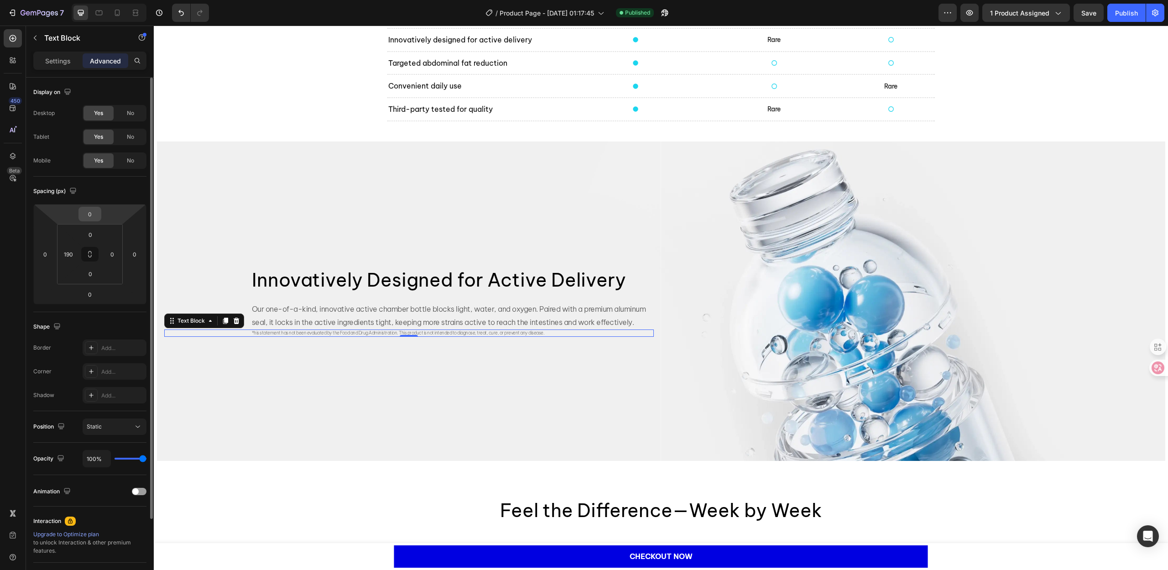
click at [90, 214] on input "0" at bounding box center [90, 214] width 18 height 14
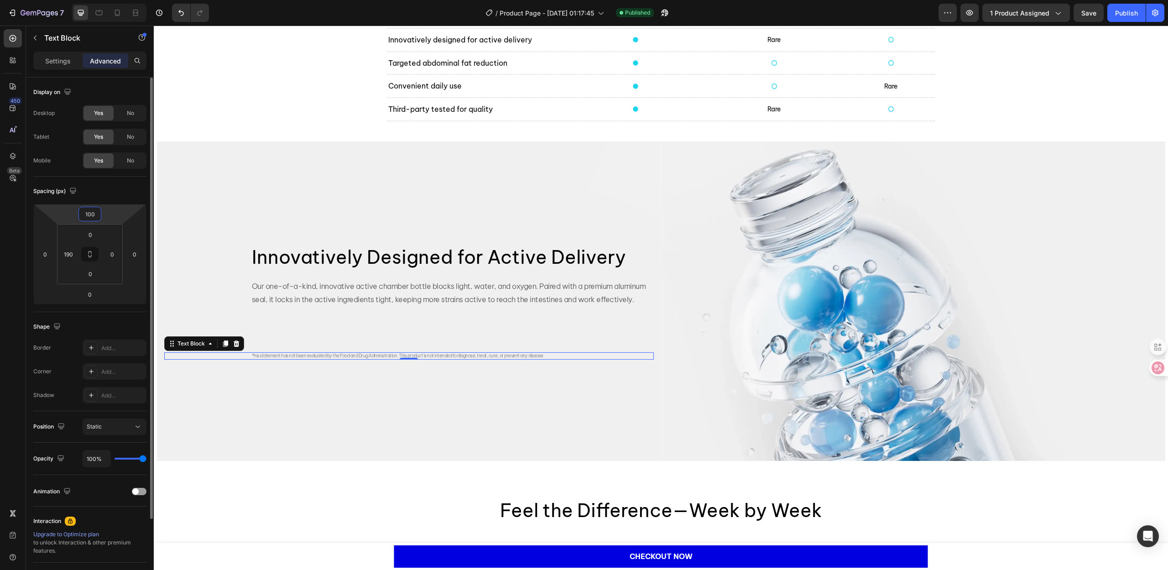
type input "0"
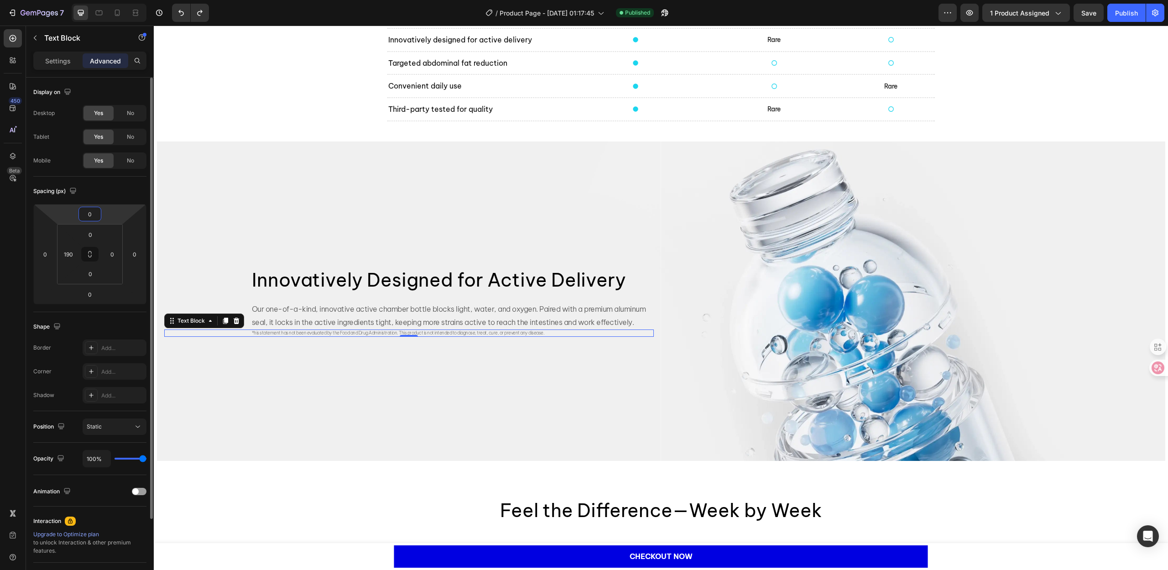
click at [117, 191] on div "Spacing (px)" at bounding box center [89, 191] width 113 height 15
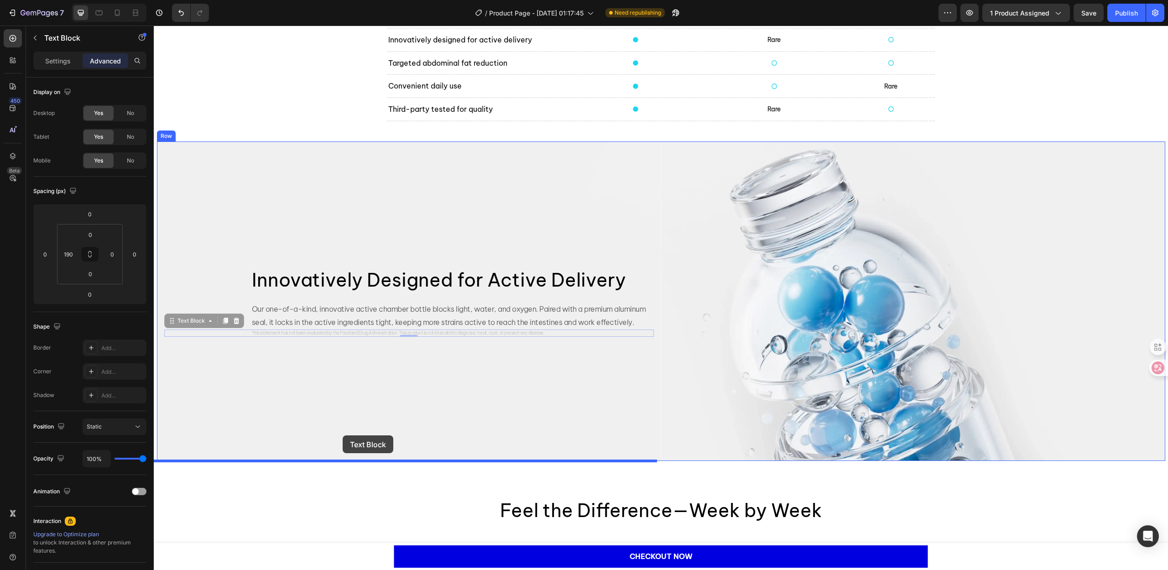
drag, startPoint x: 175, startPoint y: 321, endPoint x: 343, endPoint y: 435, distance: 203.0
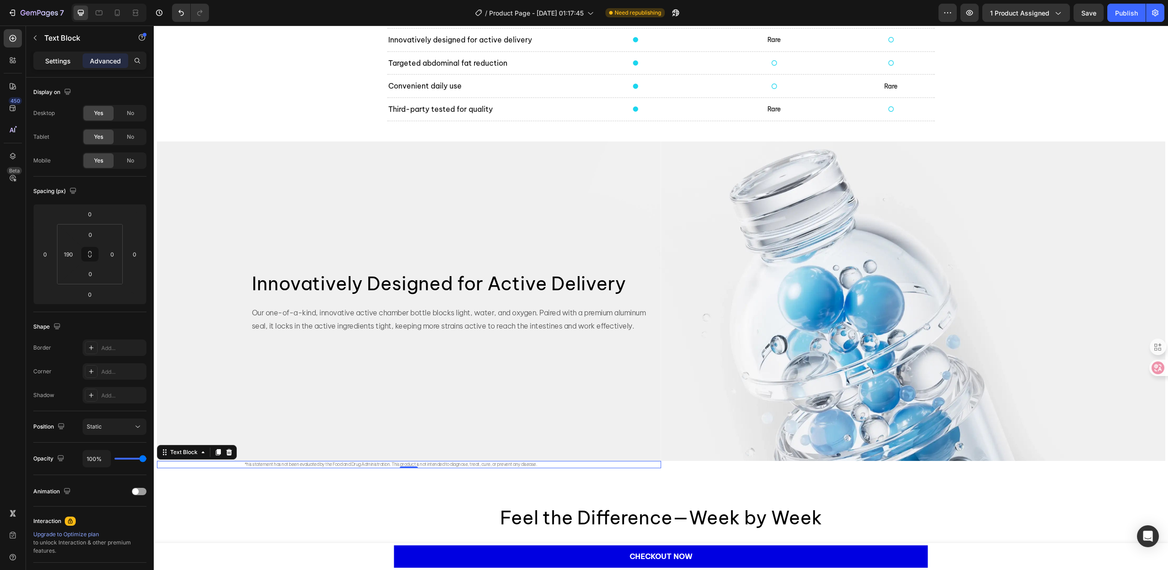
click at [52, 61] on p "Settings" at bounding box center [58, 61] width 26 height 10
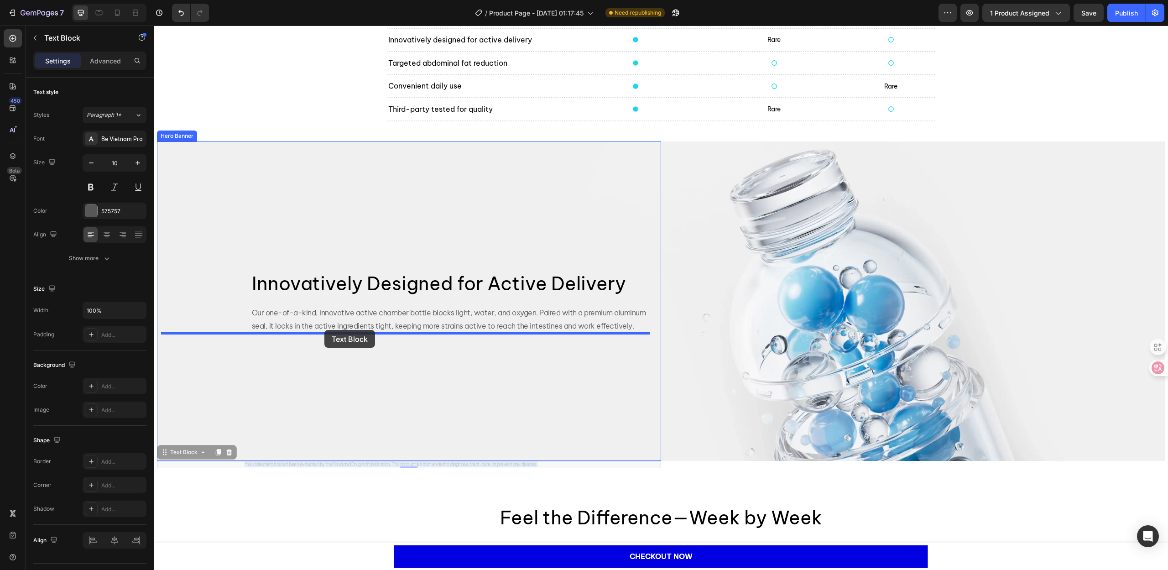
drag, startPoint x: 281, startPoint y: 462, endPoint x: 324, endPoint y: 330, distance: 139.3
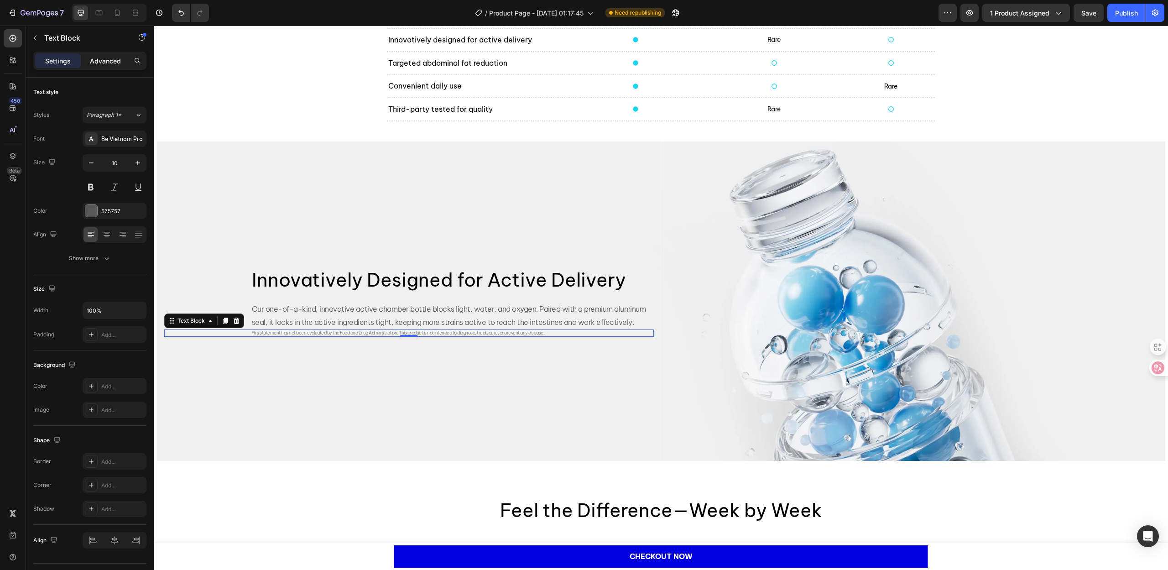
click at [104, 66] on div "Advanced" at bounding box center [106, 60] width 46 height 15
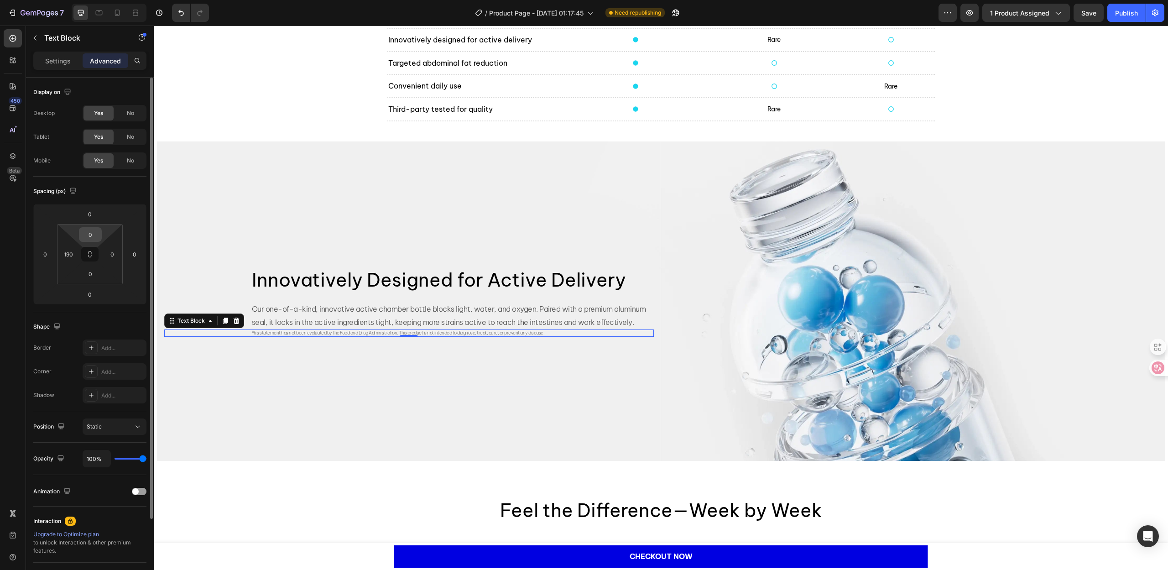
click at [89, 237] on input "0" at bounding box center [90, 235] width 18 height 14
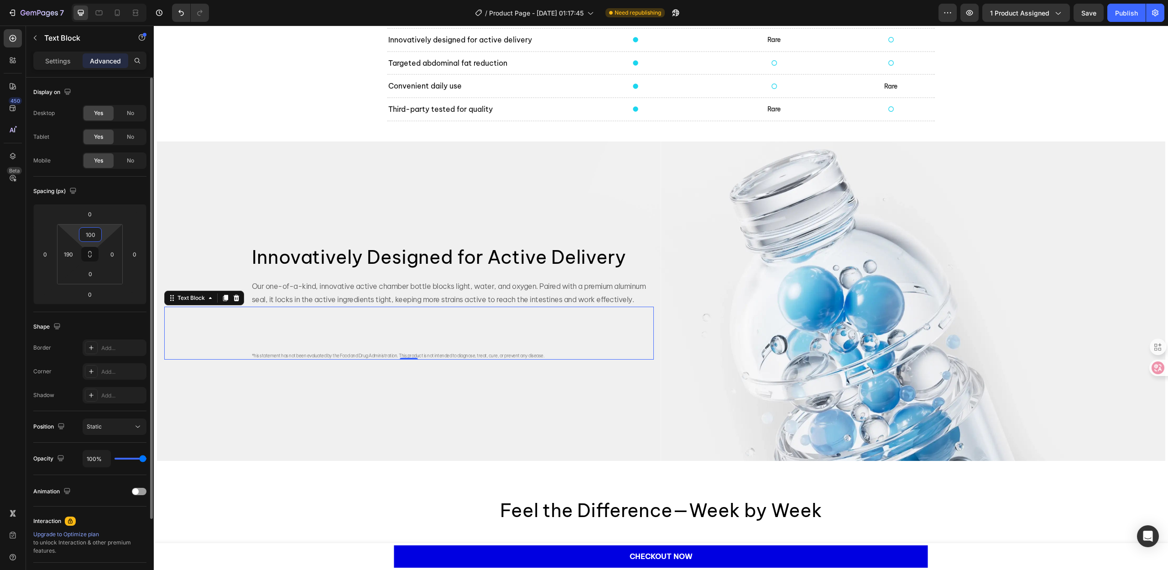
type input "0"
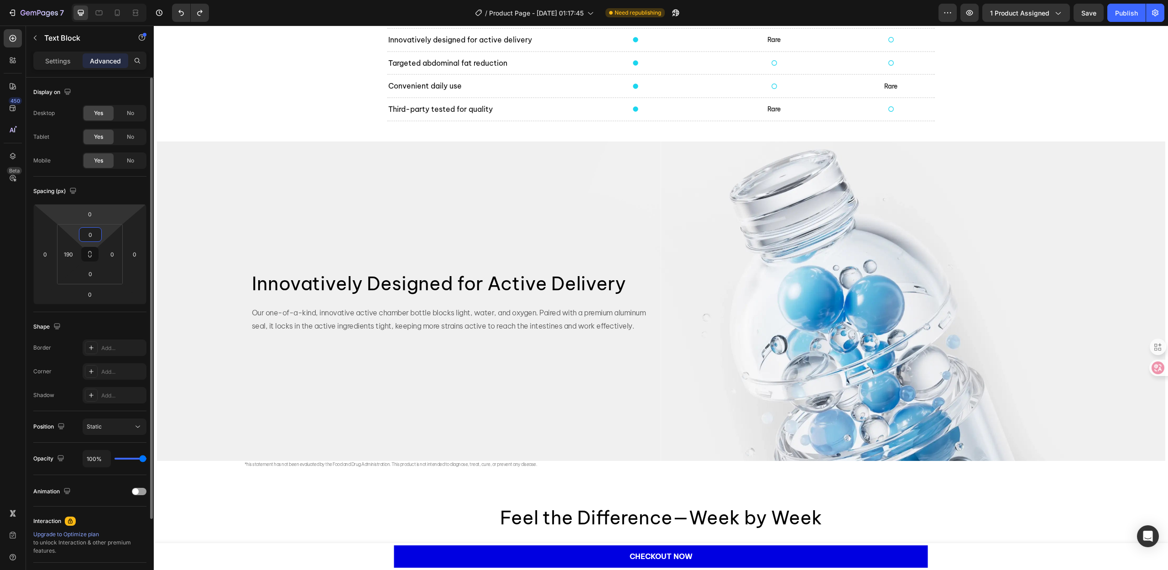
click at [0, 0] on div "Spacing (px) 0 0 0 0 0 190 0 0" at bounding box center [0, 0] width 0 height 0
click at [51, 61] on p "Settings" at bounding box center [58, 61] width 26 height 10
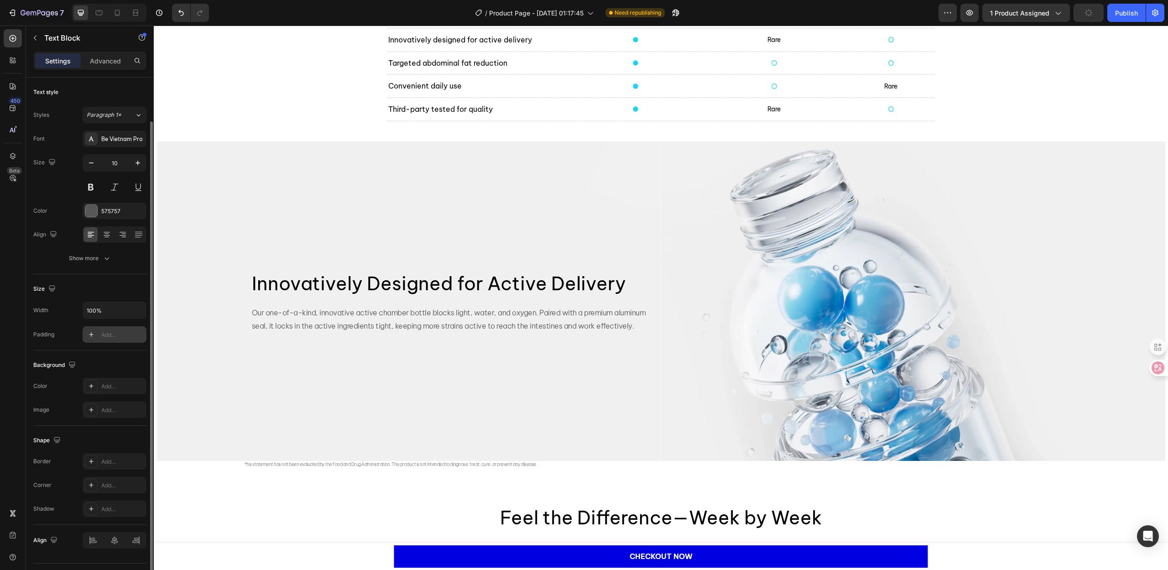
scroll to position [22, 0]
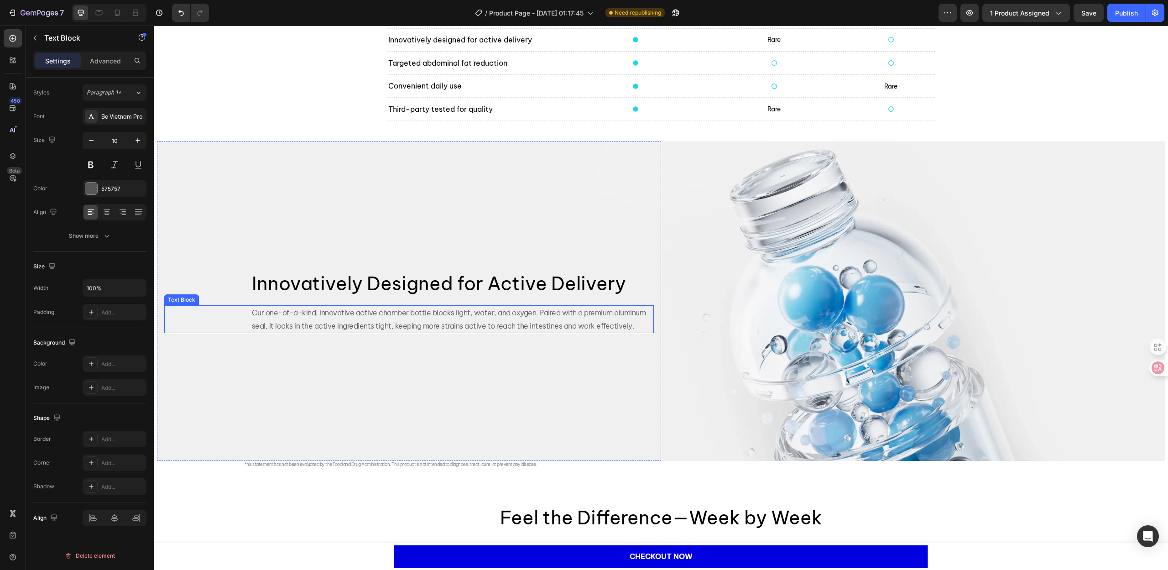
click at [262, 317] on p "Our one-of-a-kind, innovative active chamber bottle blocks light, water, and ox…" at bounding box center [452, 319] width 401 height 26
click at [251, 465] on span "*his statement has not been evaluated by the Food and Drug Administration. This…" at bounding box center [391, 464] width 293 height 6
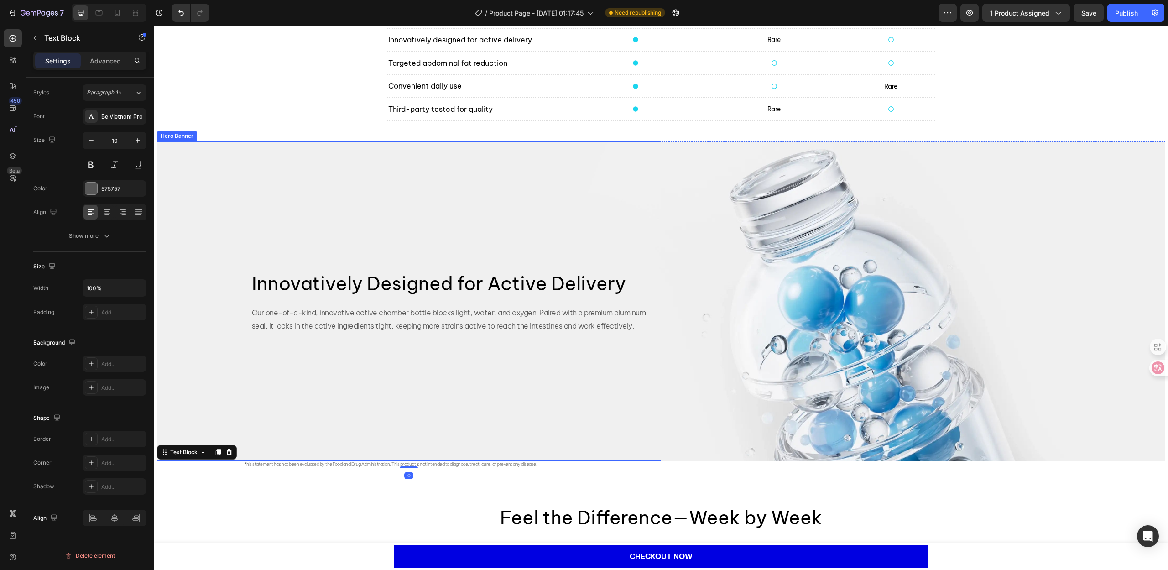
click at [303, 360] on div "Background Image" at bounding box center [409, 300] width 504 height 319
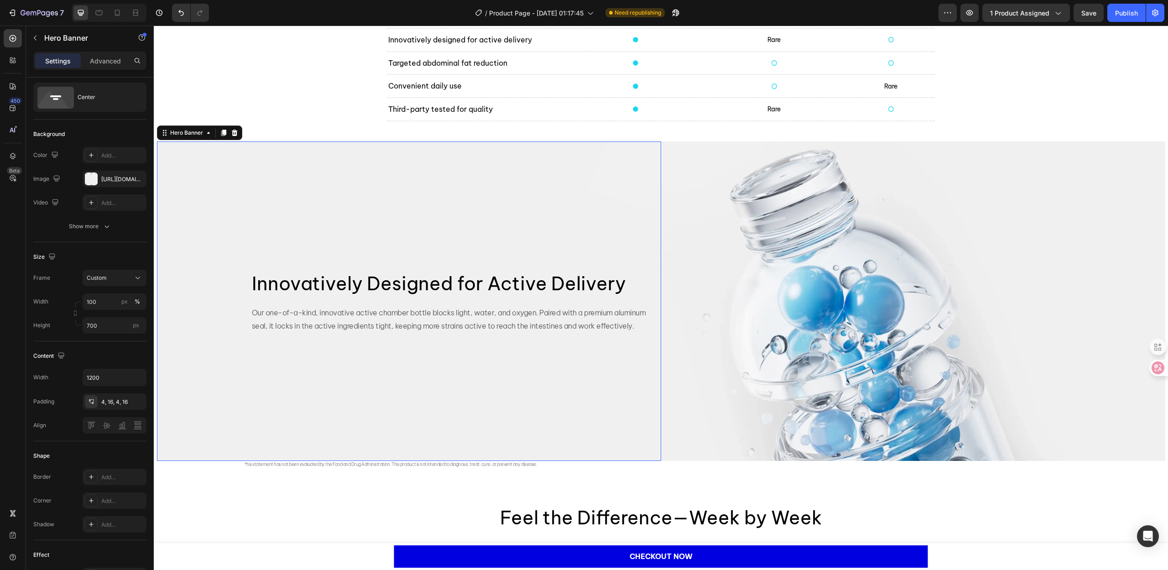
scroll to position [0, 0]
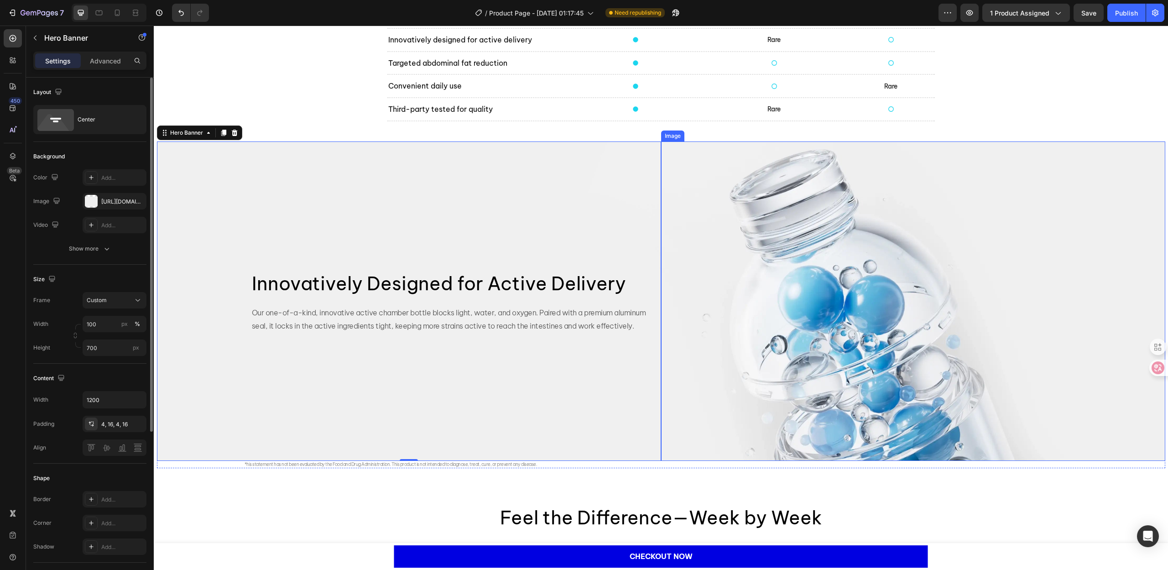
click at [679, 418] on img at bounding box center [913, 300] width 504 height 319
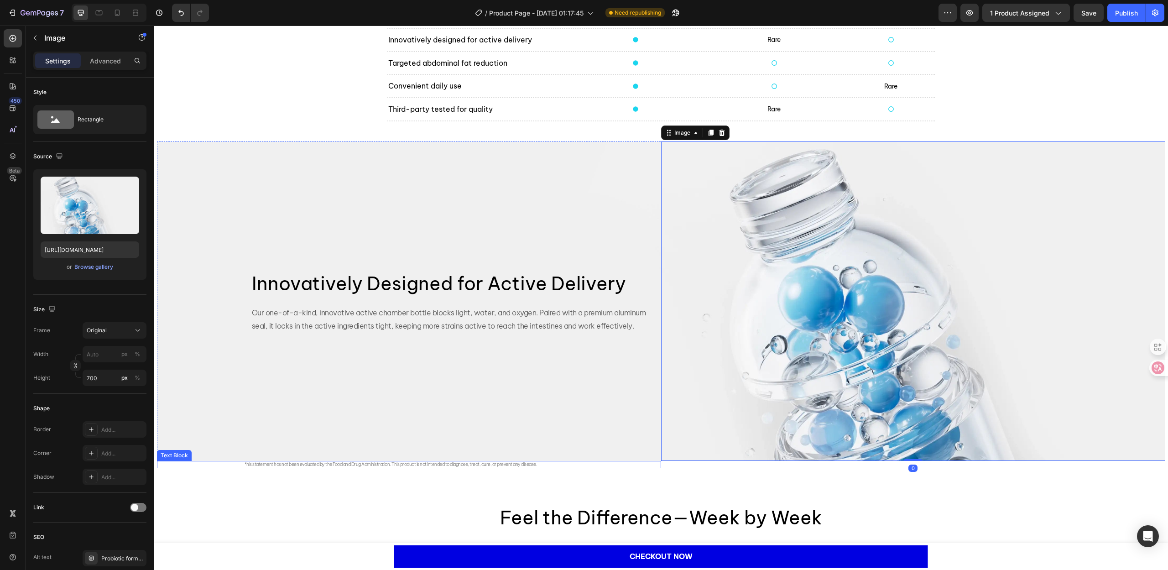
click at [622, 466] on p "*his statement has not been evaluated by the Food and Drug Administration. This…" at bounding box center [453, 464] width 416 height 5
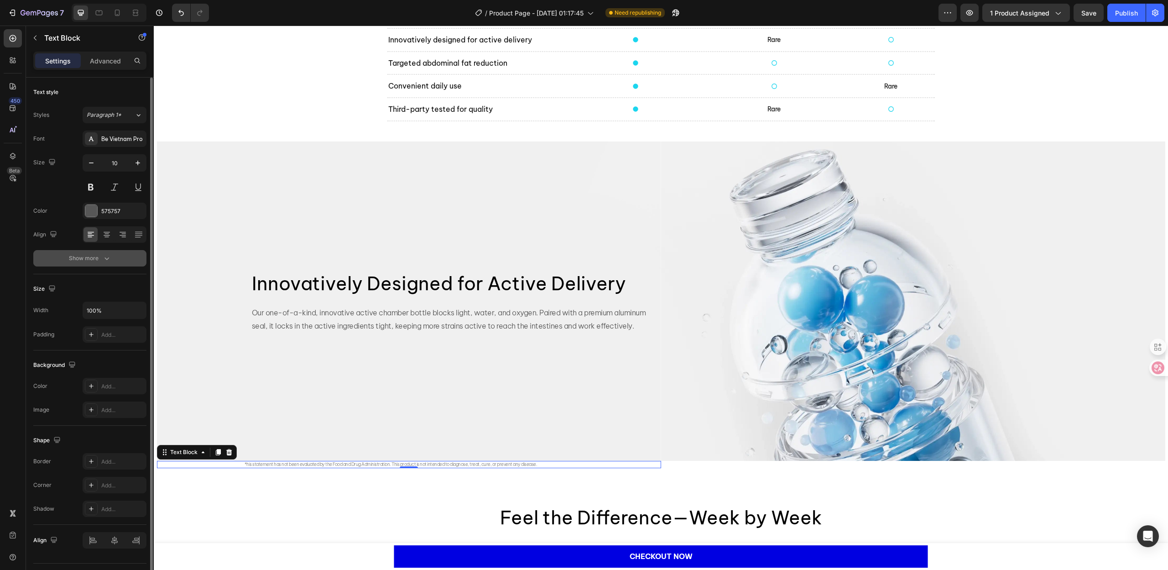
click at [103, 258] on icon "button" at bounding box center [106, 258] width 9 height 9
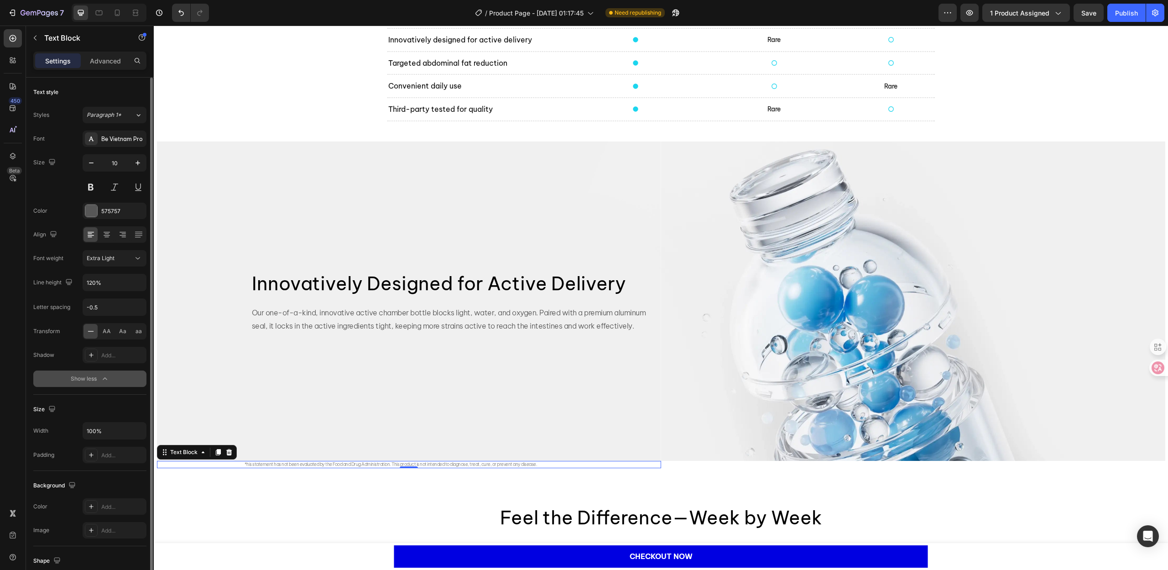
click at [90, 381] on div "Show less" at bounding box center [90, 378] width 39 height 9
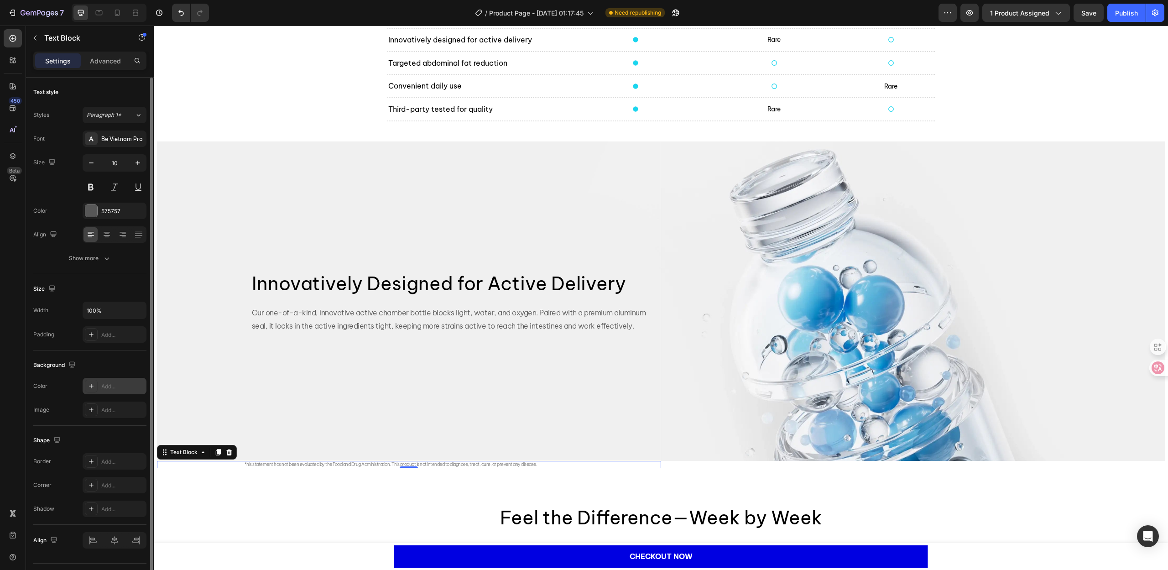
click at [109, 389] on div "Add..." at bounding box center [122, 386] width 43 height 8
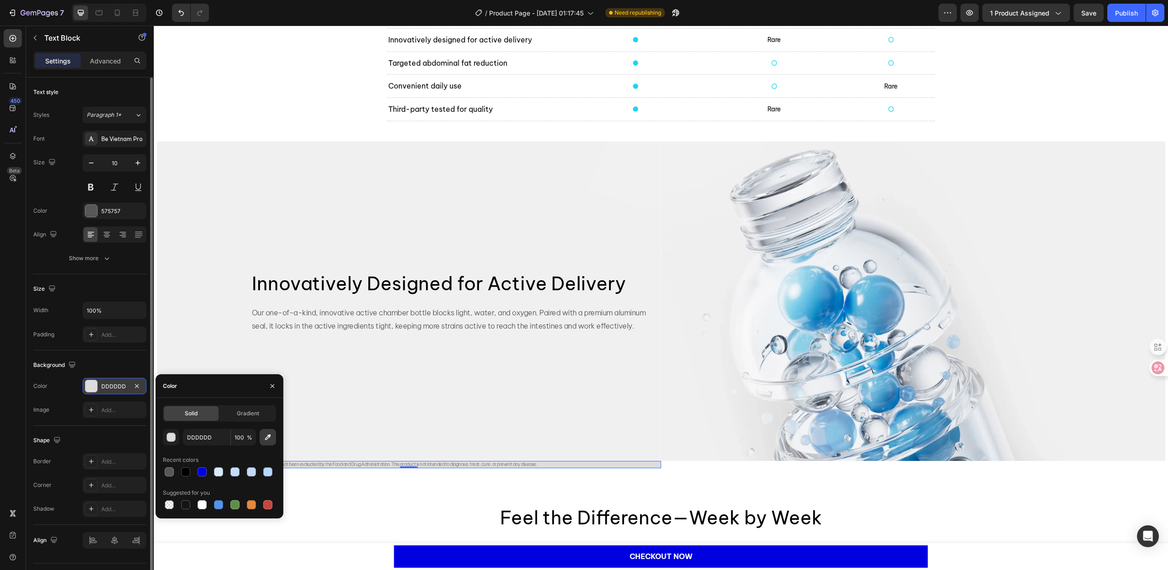
click at [266, 441] on icon "button" at bounding box center [267, 437] width 9 height 9
type input "F0F0F0"
click at [453, 424] on div "Background Image" at bounding box center [409, 300] width 504 height 319
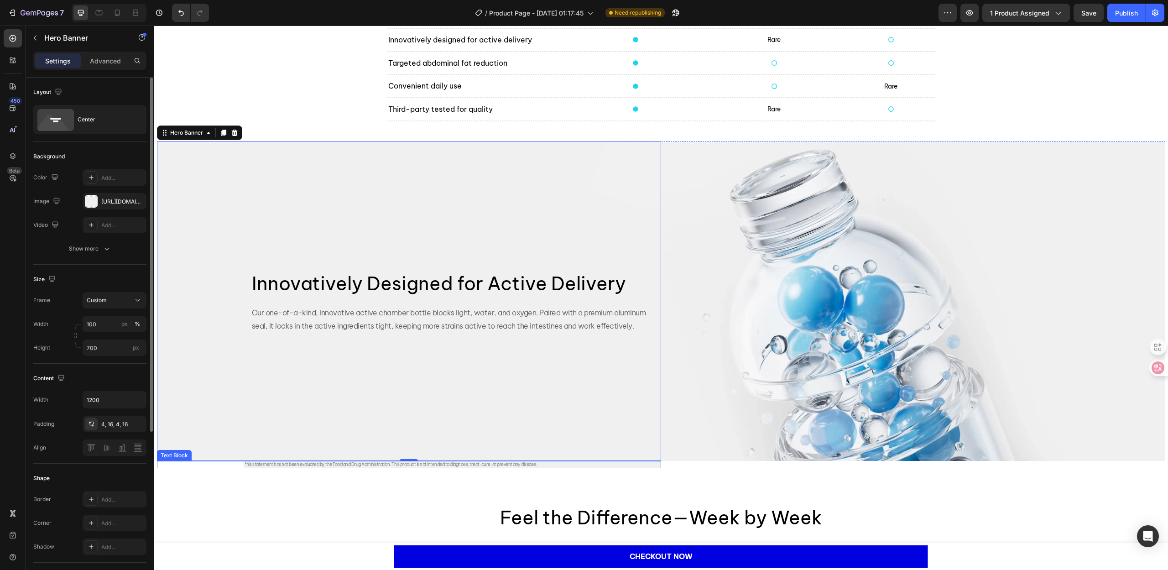
click at [228, 465] on div "*his statement has not been evaluated by the Food and Drug Administration. This…" at bounding box center [409, 464] width 504 height 7
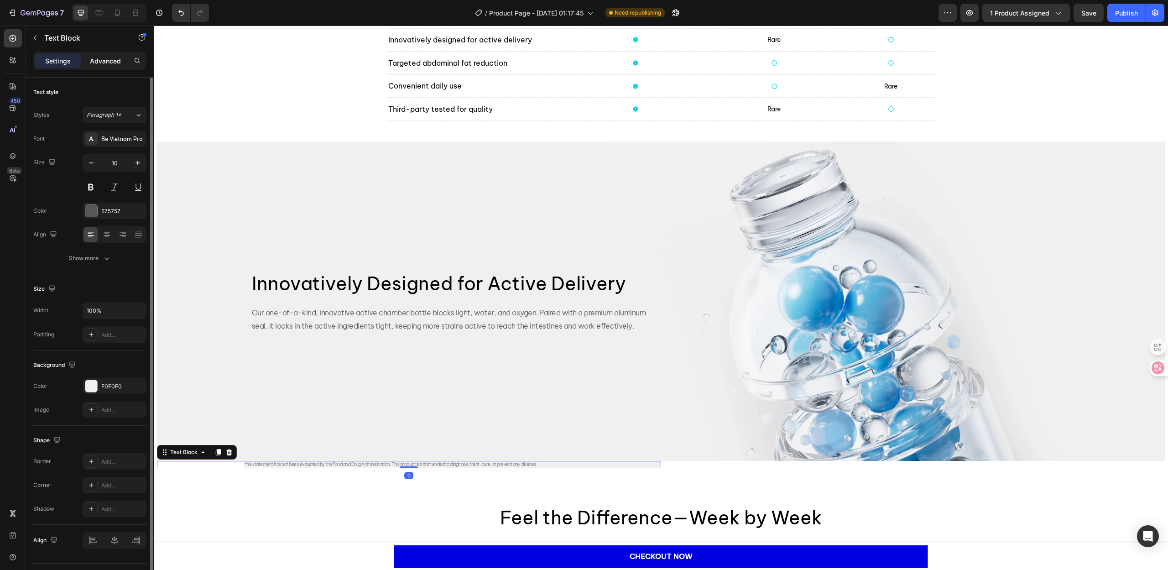
click at [99, 62] on p "Advanced" at bounding box center [105, 61] width 31 height 10
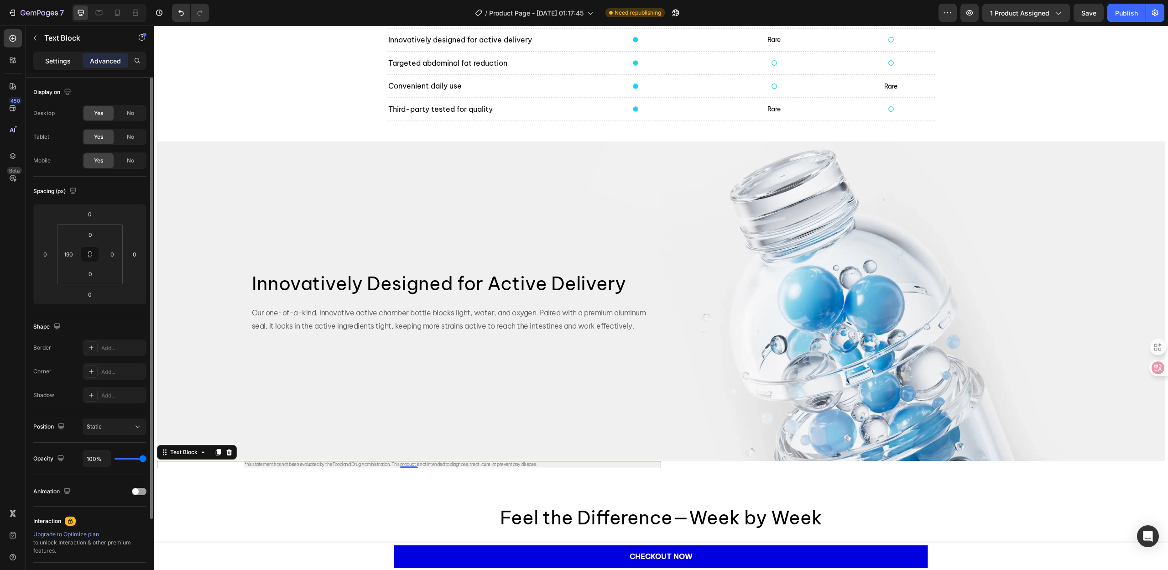
click at [57, 60] on p "Settings" at bounding box center [58, 61] width 26 height 10
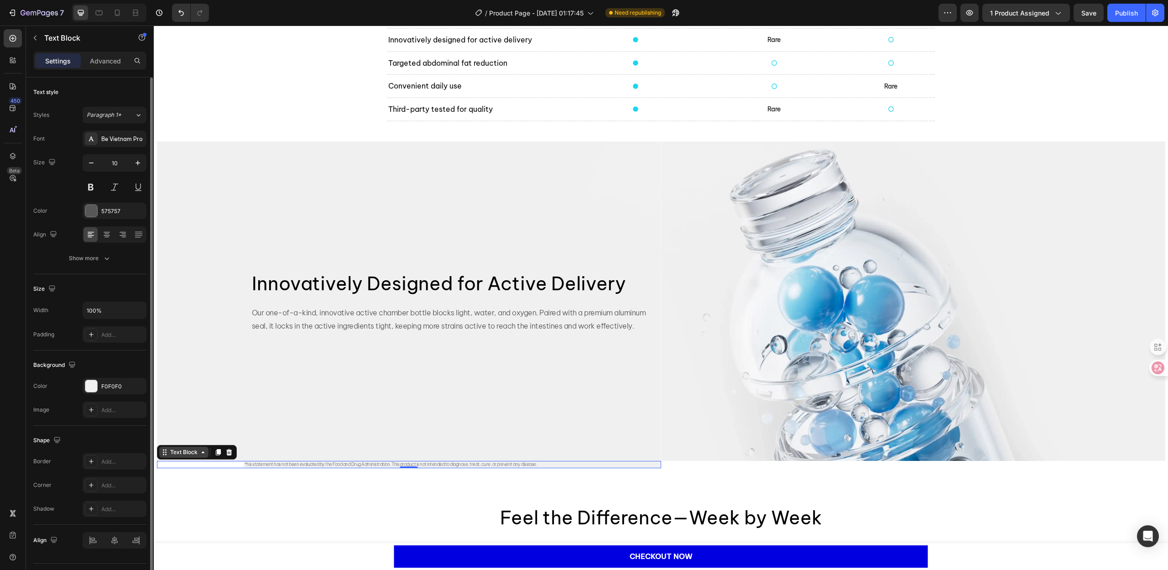
click at [192, 450] on div "Text Block" at bounding box center [183, 452] width 31 height 8
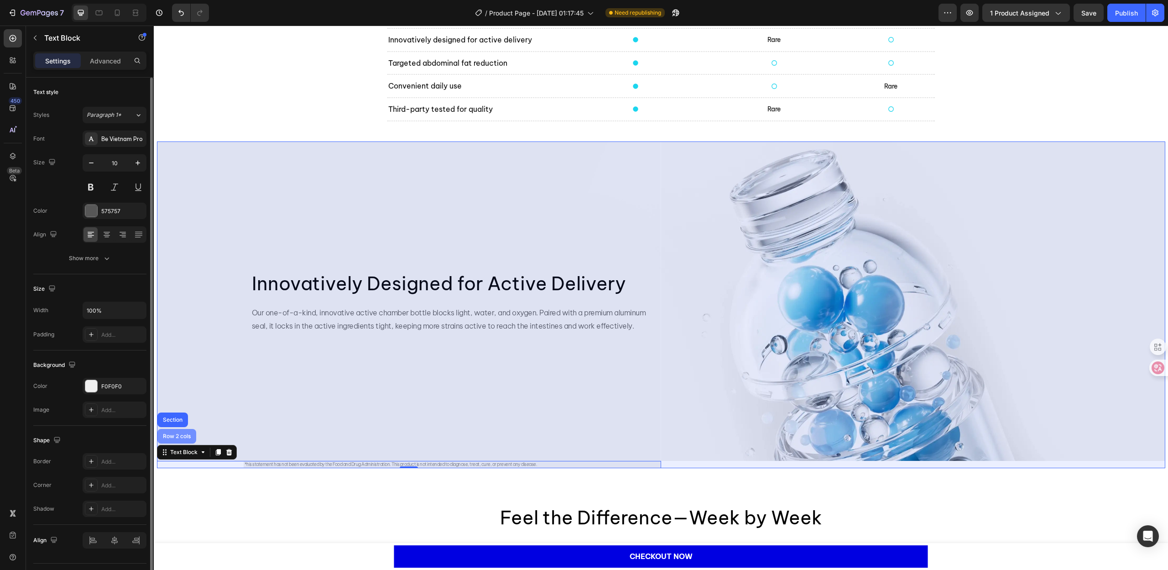
click at [185, 439] on div "Row 2 cols" at bounding box center [176, 436] width 39 height 15
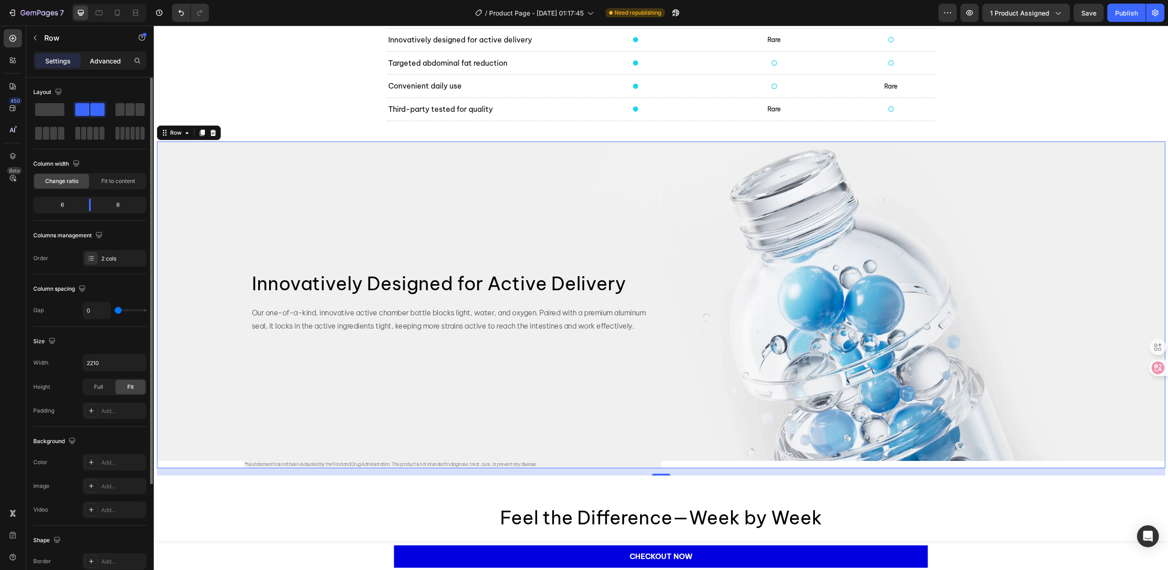
click at [104, 60] on p "Advanced" at bounding box center [105, 61] width 31 height 10
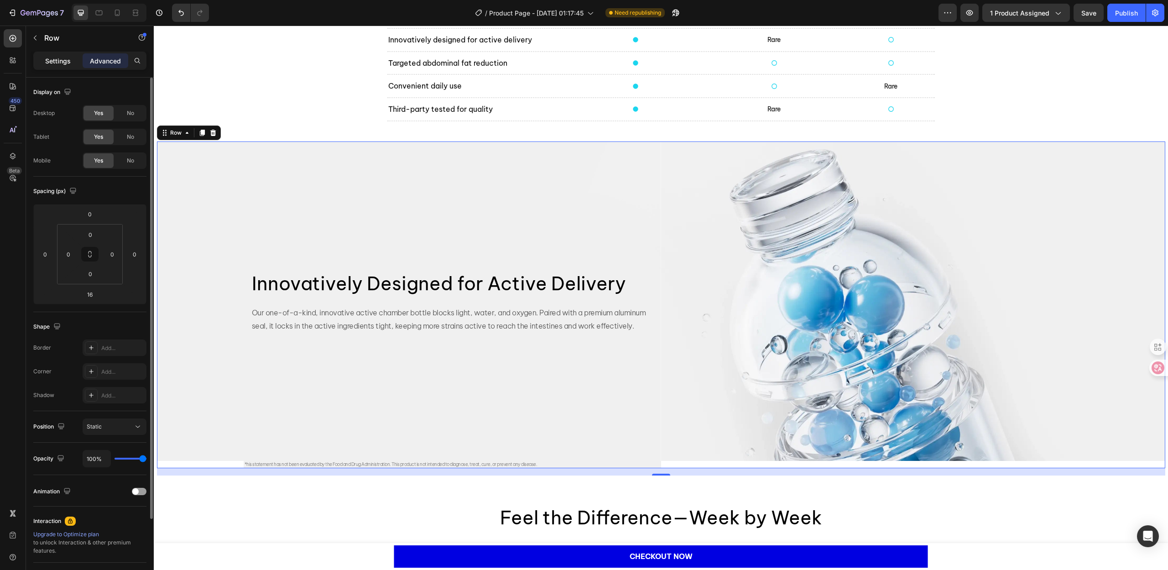
click at [59, 61] on p "Settings" at bounding box center [58, 61] width 26 height 10
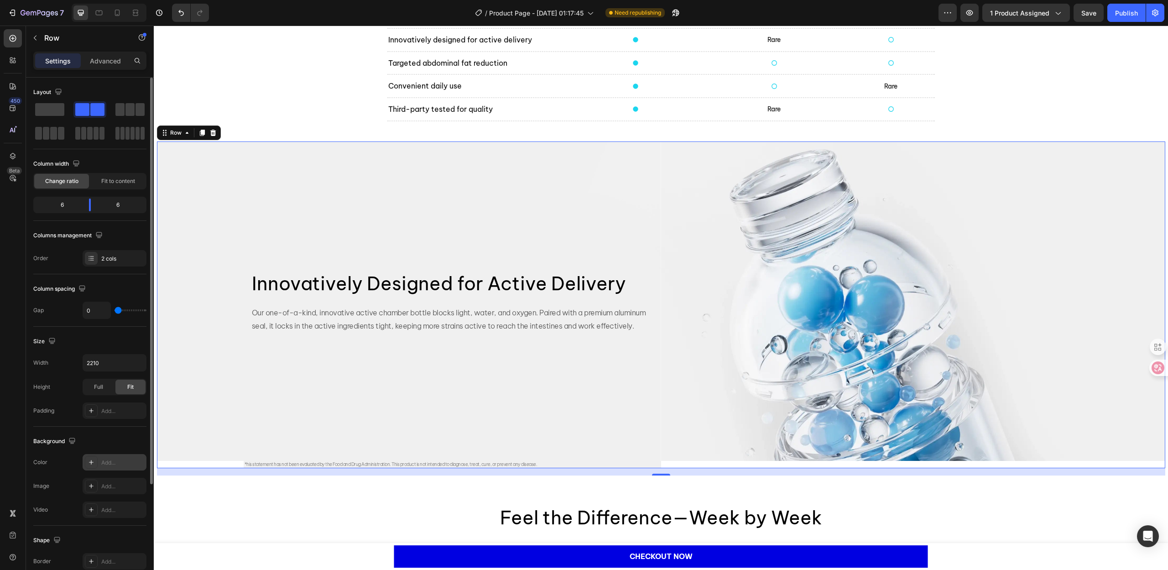
click at [111, 459] on div "Add..." at bounding box center [122, 463] width 43 height 8
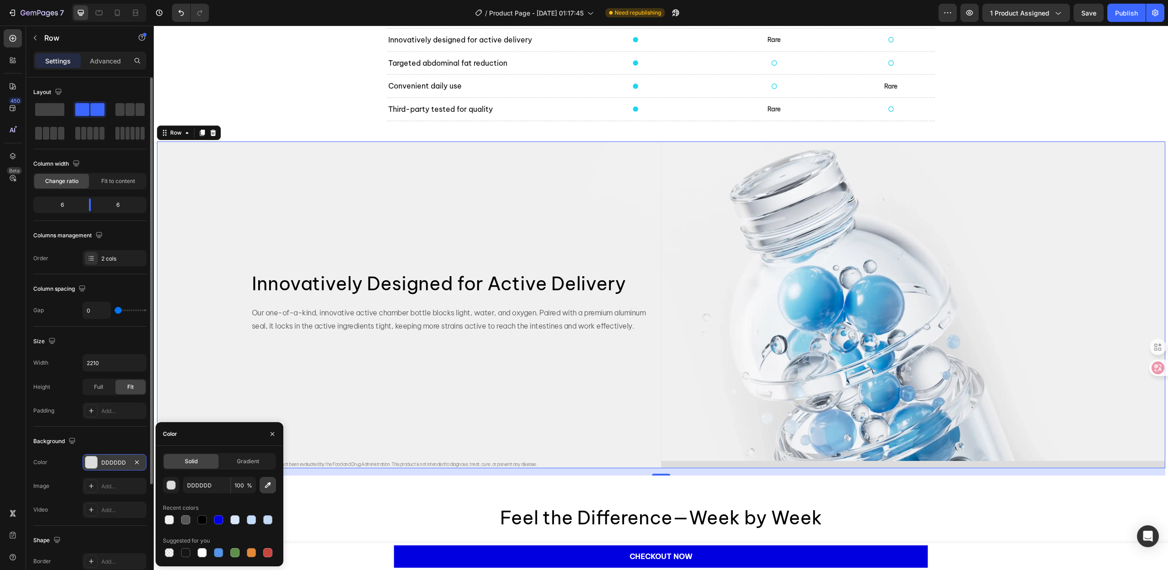
click at [266, 485] on icon "button" at bounding box center [267, 485] width 9 height 9
type input "F0F0F0"
click at [370, 367] on div "Background Image" at bounding box center [409, 300] width 504 height 319
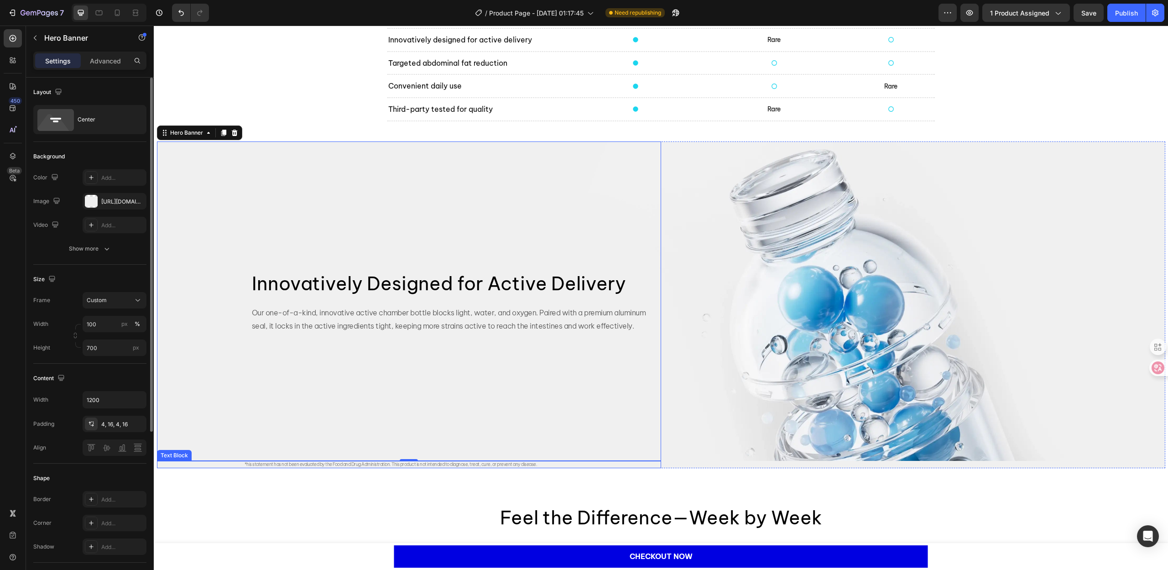
click at [278, 464] on span "*his statement has not been evaluated by the Food and Drug Administration. This…" at bounding box center [391, 464] width 293 height 6
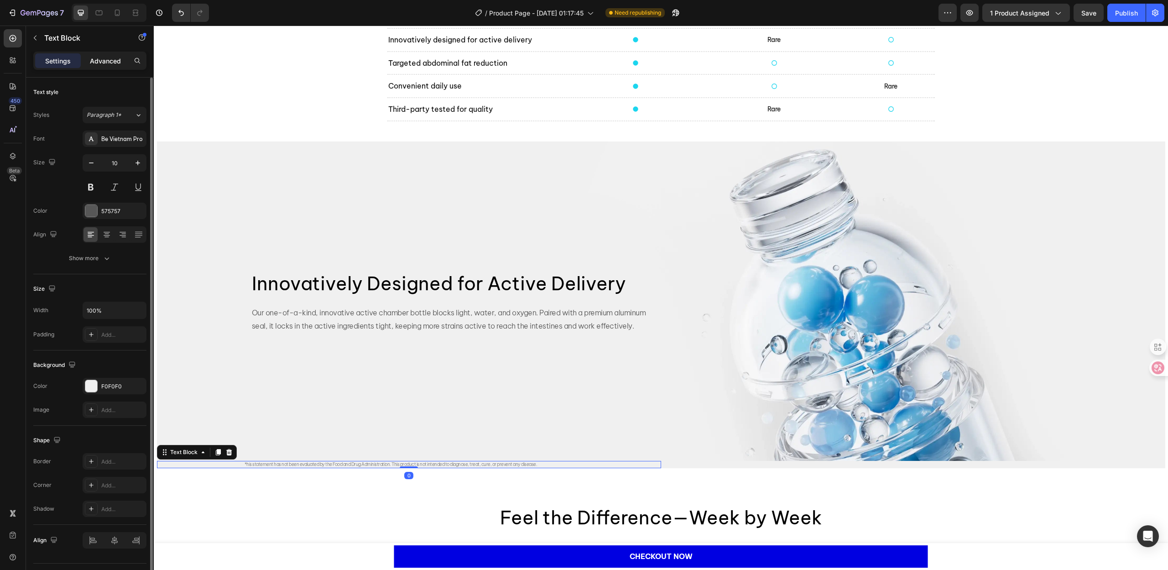
click at [104, 61] on p "Advanced" at bounding box center [105, 61] width 31 height 10
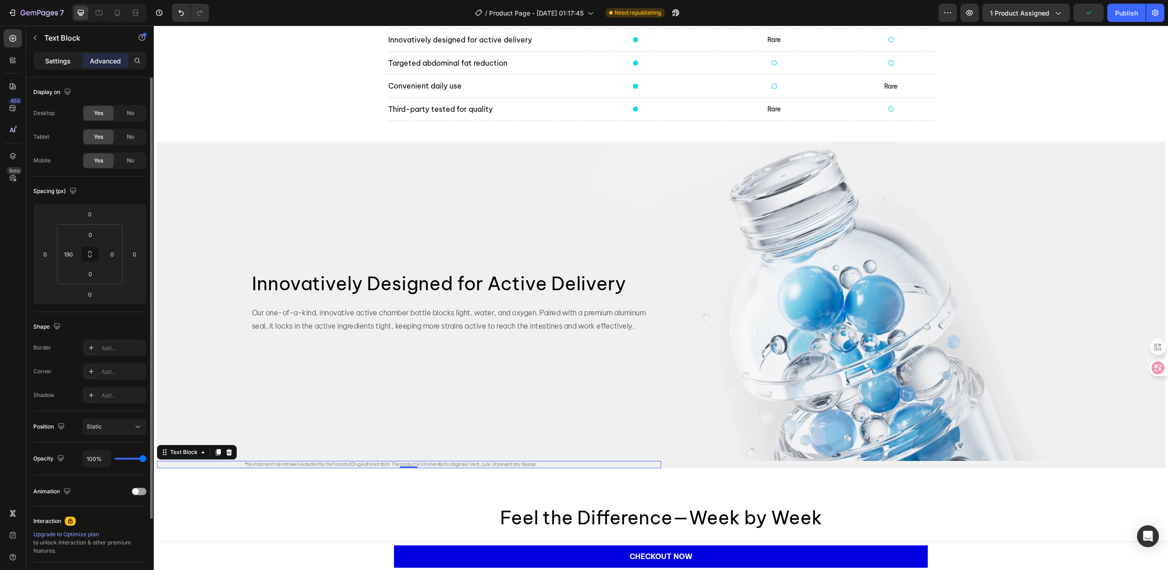
click at [57, 63] on p "Settings" at bounding box center [58, 61] width 26 height 10
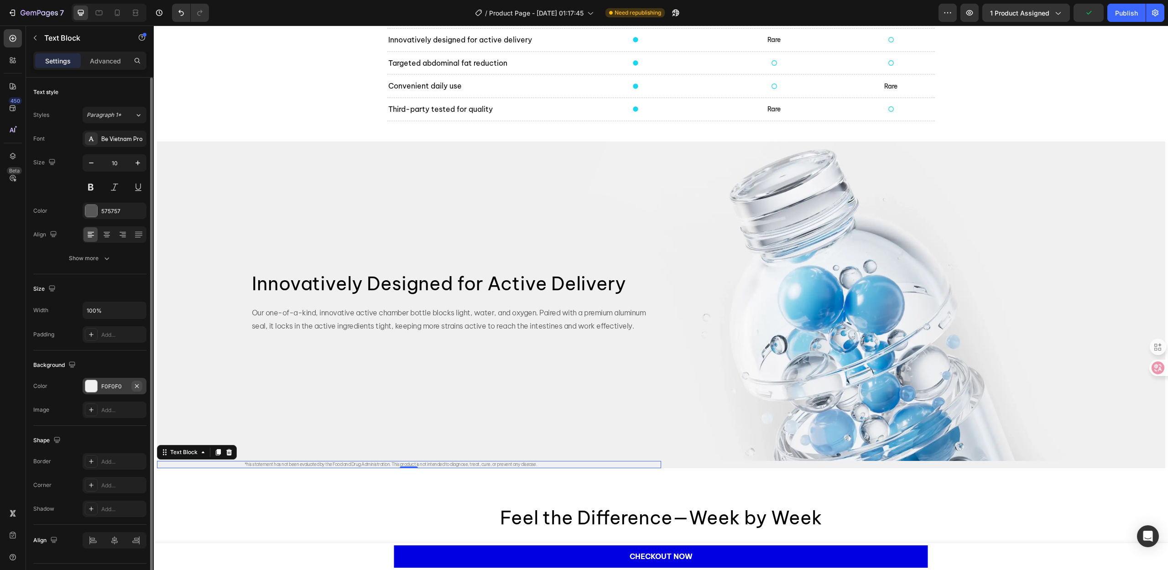
click at [139, 388] on icon "button" at bounding box center [136, 385] width 7 height 7
click at [127, 366] on div "Background" at bounding box center [89, 365] width 113 height 15
click at [406, 427] on div "Background Image" at bounding box center [409, 300] width 504 height 319
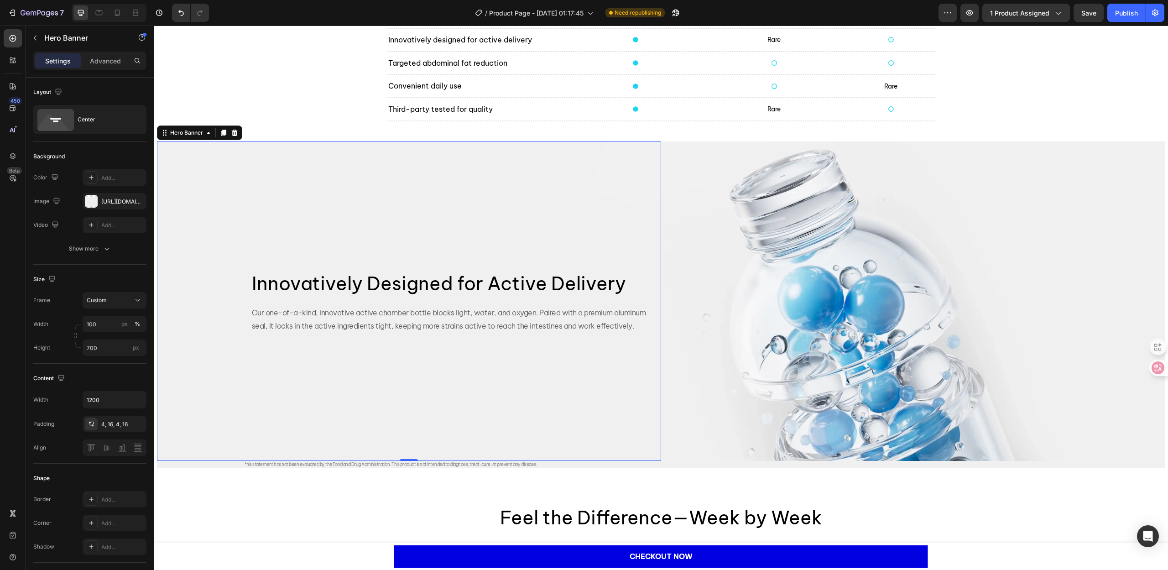
click at [622, 190] on div "Background Image" at bounding box center [409, 300] width 504 height 319
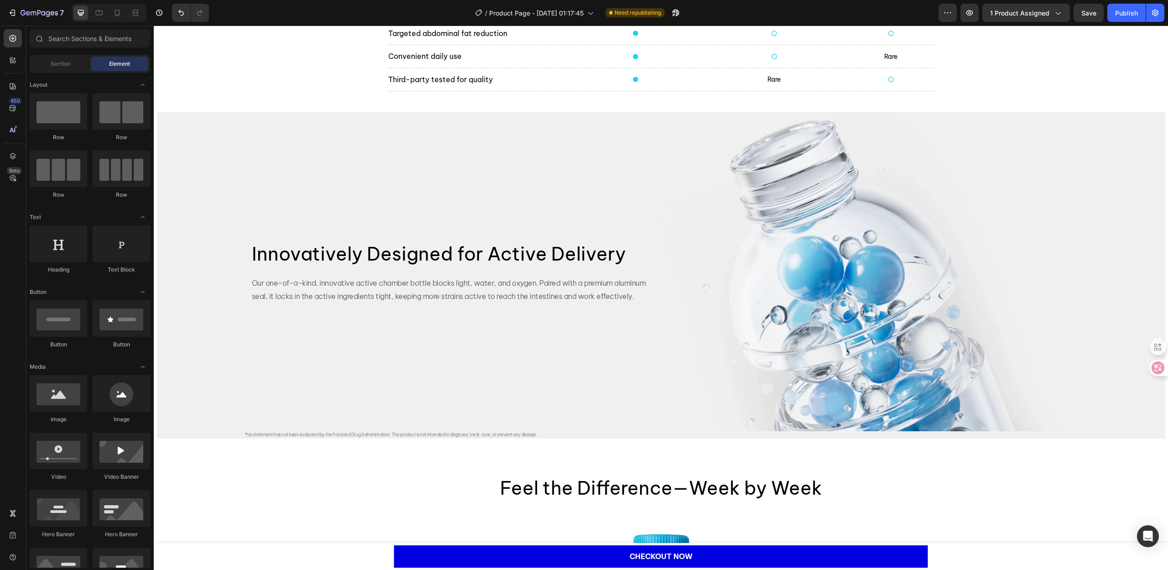
scroll to position [1679, 0]
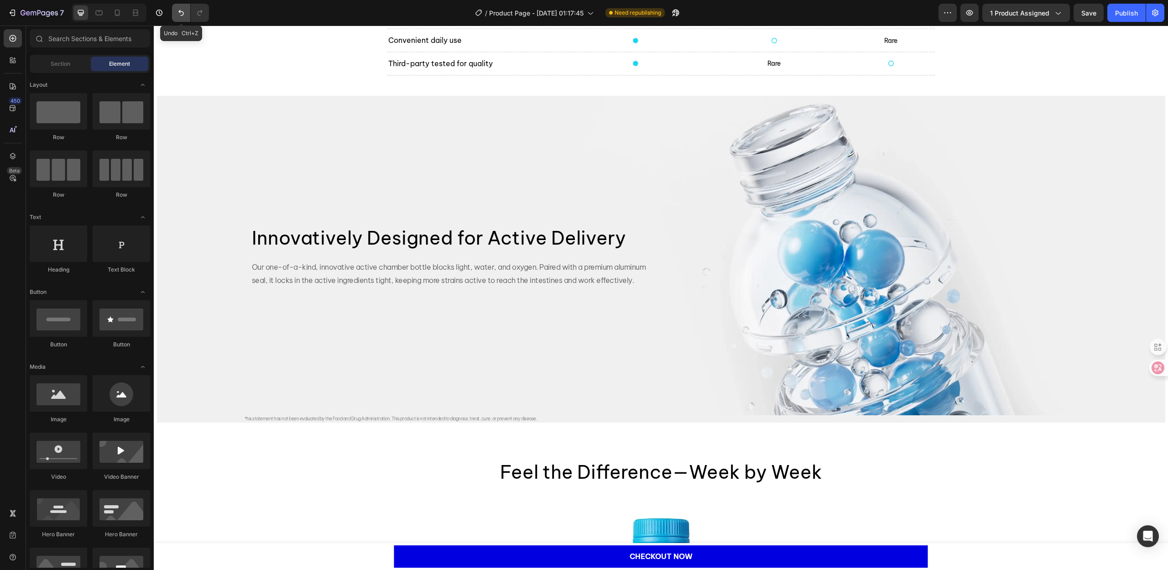
click at [183, 8] on icon "Undo/Redo" at bounding box center [181, 12] width 9 height 9
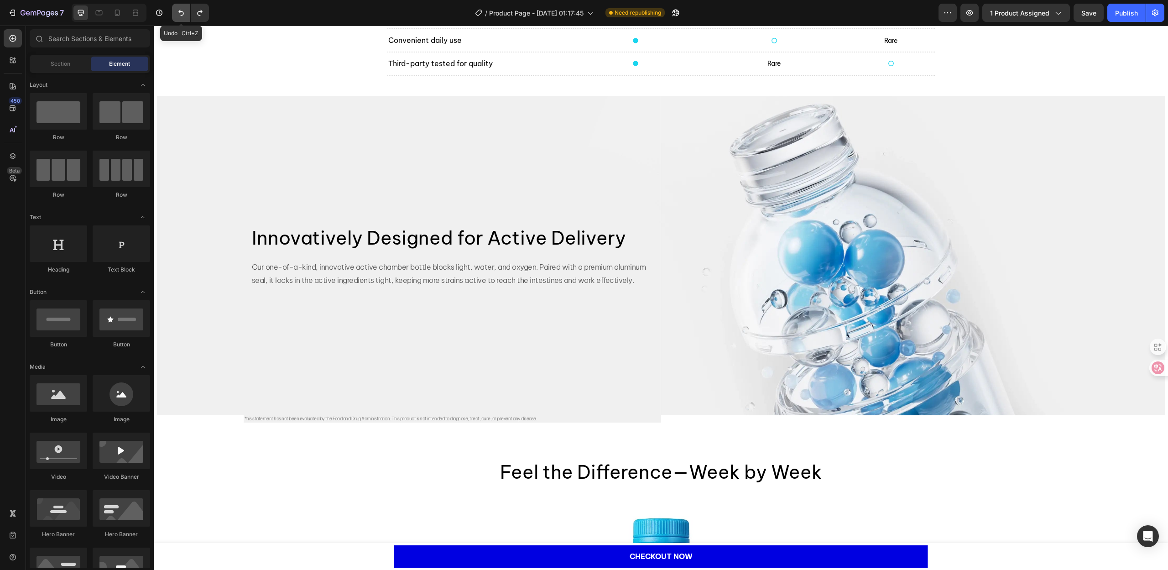
click at [183, 8] on icon "Undo/Redo" at bounding box center [181, 12] width 9 height 9
click at [183, 9] on icon "Undo/Redo" at bounding box center [181, 12] width 9 height 9
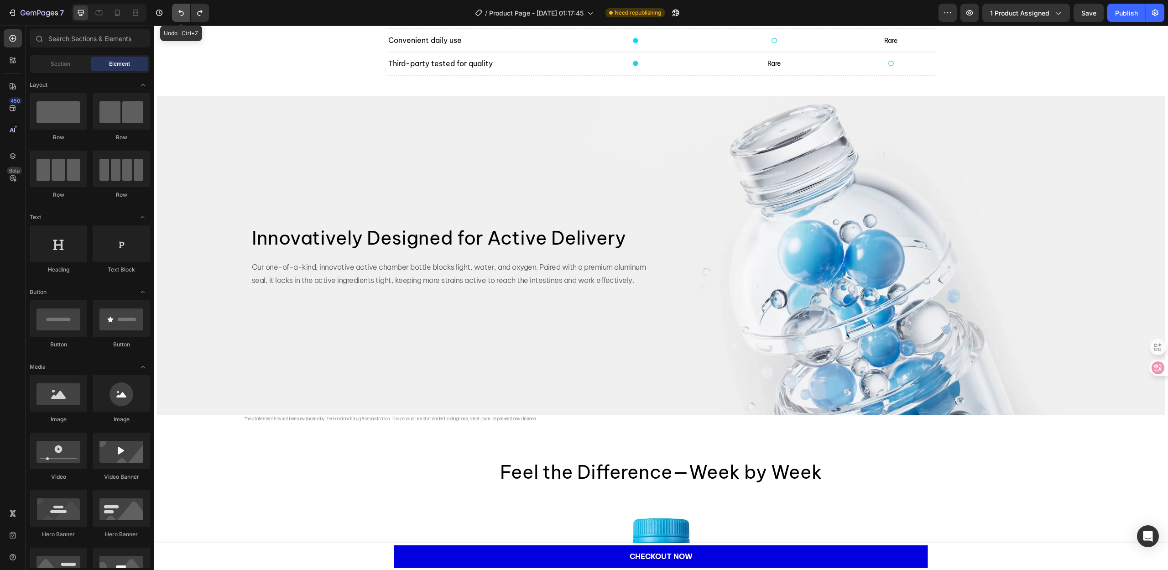
click at [183, 9] on icon "Undo/Redo" at bounding box center [181, 12] width 9 height 9
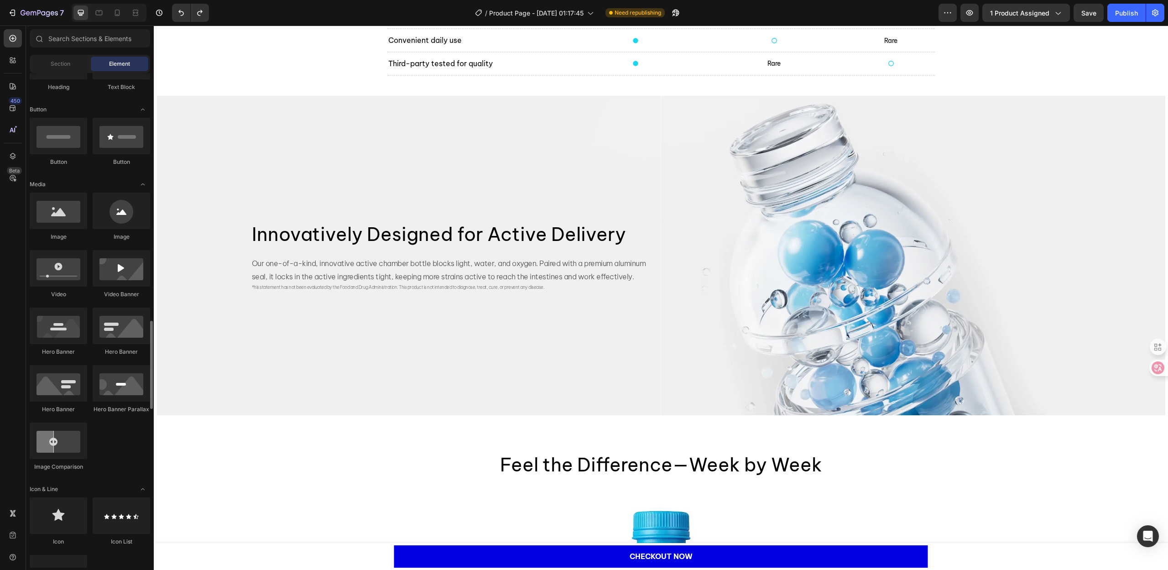
scroll to position [411, 0]
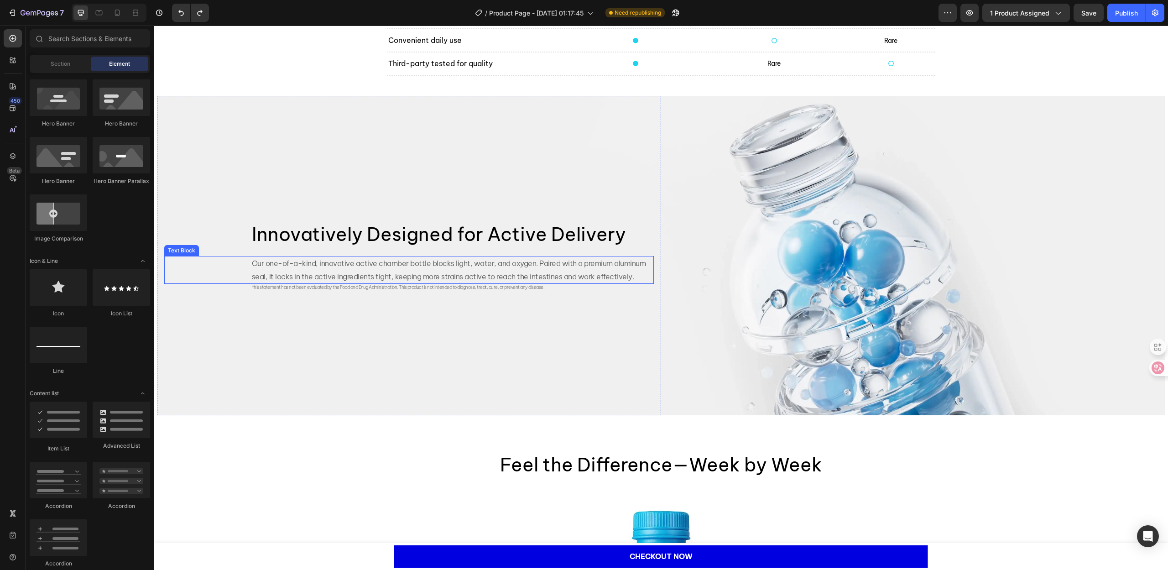
click at [333, 276] on p "Our one-of-a-kind, innovative active chamber bottle blocks light, water, and ox…" at bounding box center [452, 270] width 401 height 26
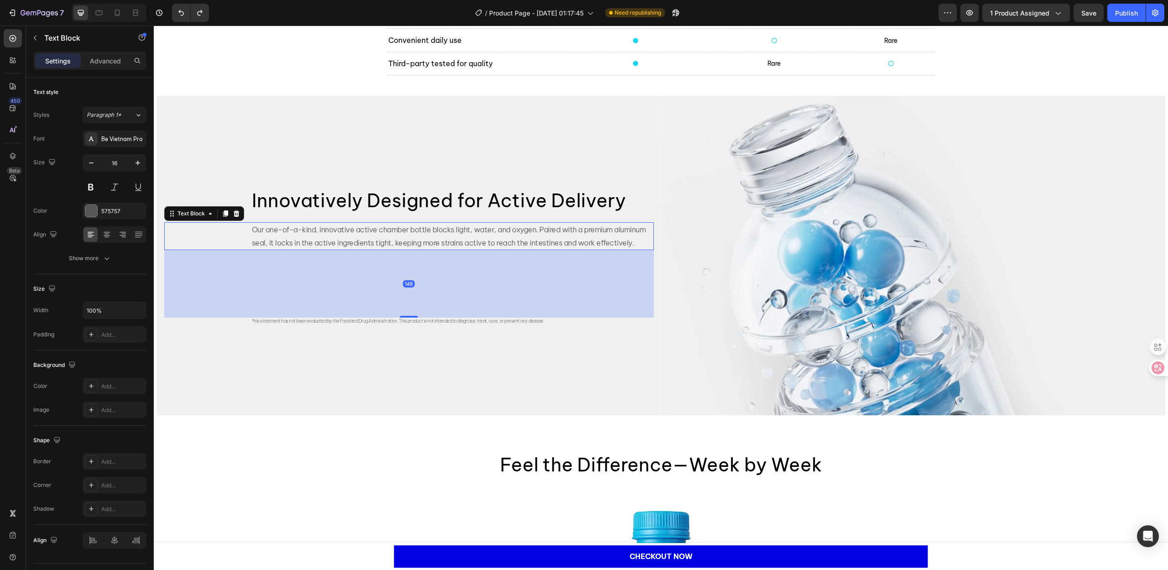
drag, startPoint x: 407, startPoint y: 283, endPoint x: 420, endPoint y: 350, distance: 68.9
click at [420, 350] on div "Innovatively Designed for Active Delivery Heading Our one-of-a-kind, innovative…" at bounding box center [409, 255] width 504 height 319
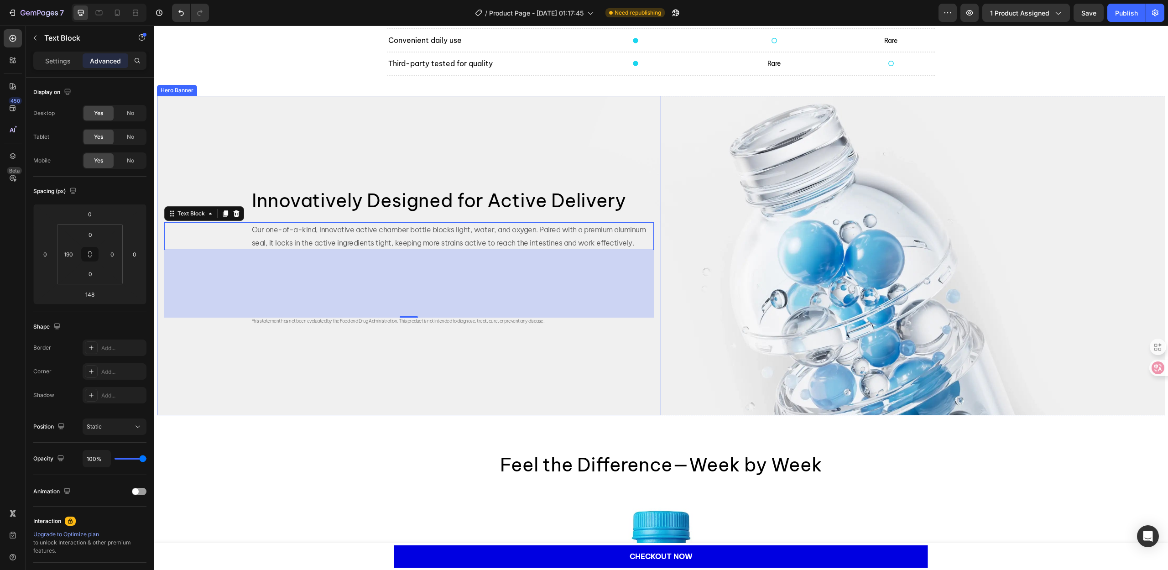
type input "0"
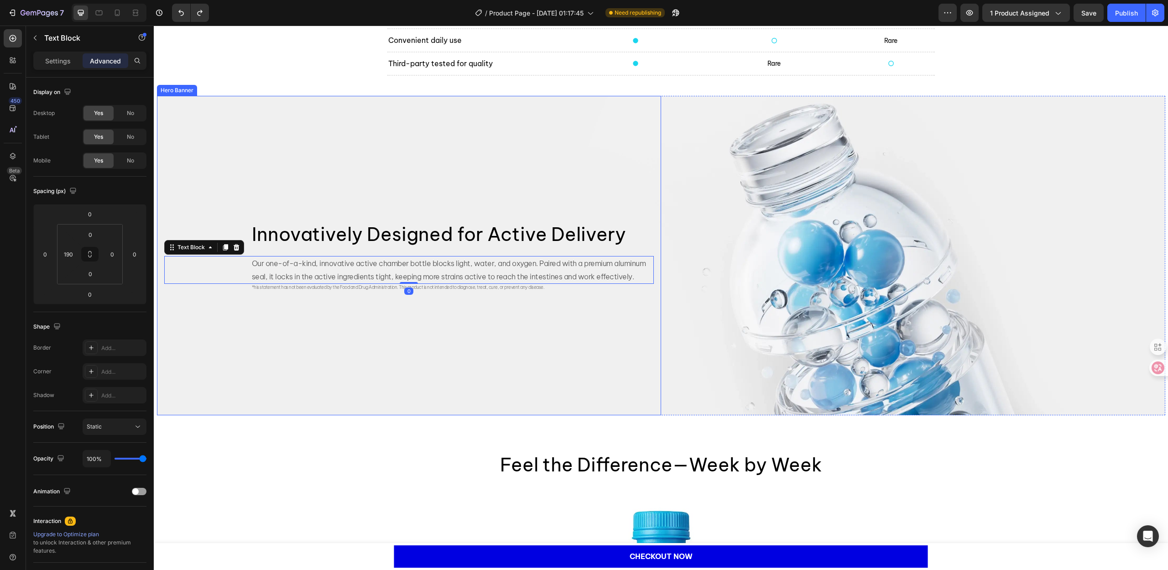
click at [413, 150] on div "Background Image" at bounding box center [409, 255] width 504 height 319
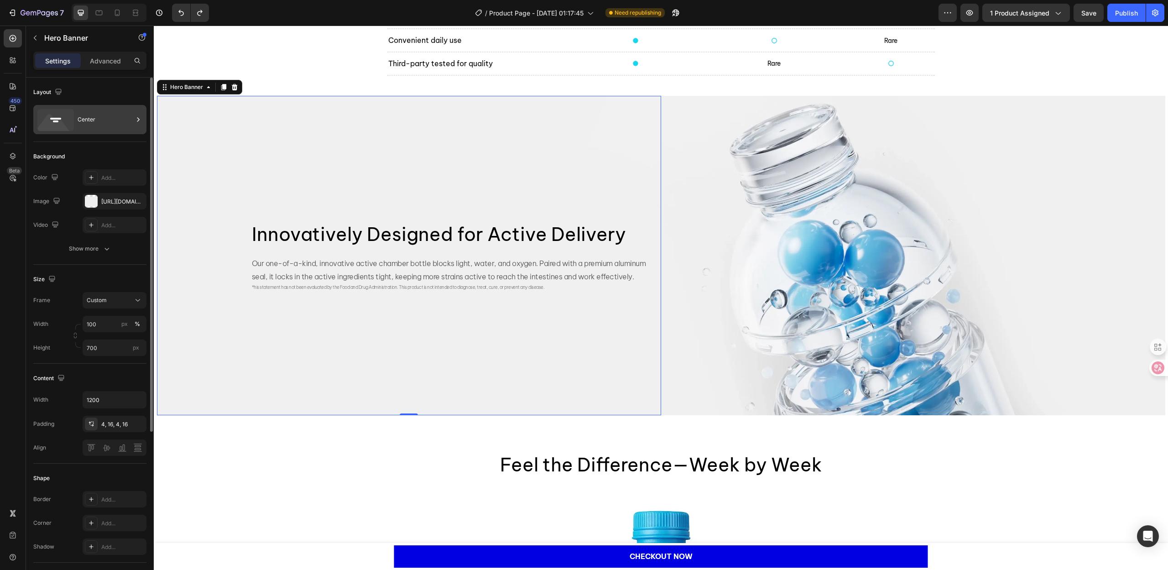
click at [96, 118] on div "Center" at bounding box center [106, 119] width 56 height 21
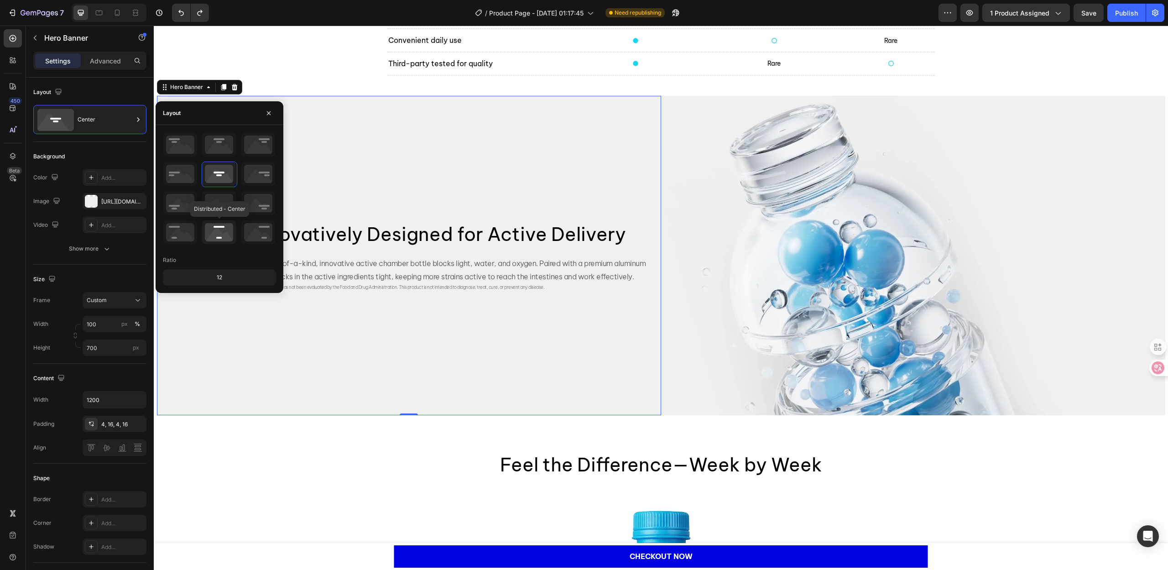
click at [211, 228] on icon at bounding box center [219, 232] width 34 height 24
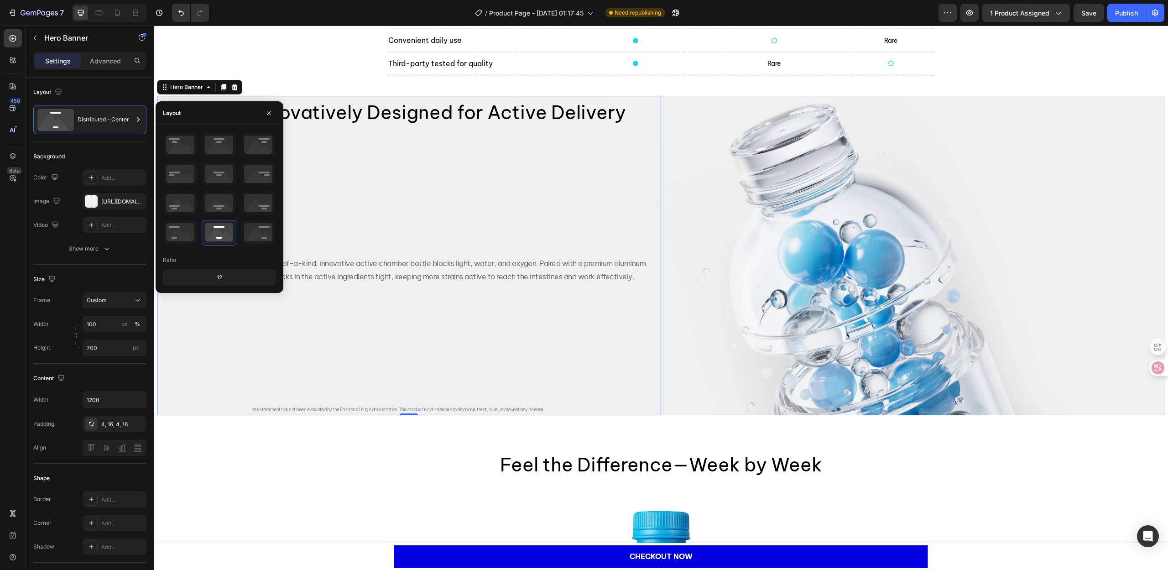
click at [517, 220] on div "Innovatively Designed for Active Delivery Heading Our one-of-a-kind, innovative…" at bounding box center [409, 256] width 490 height 316
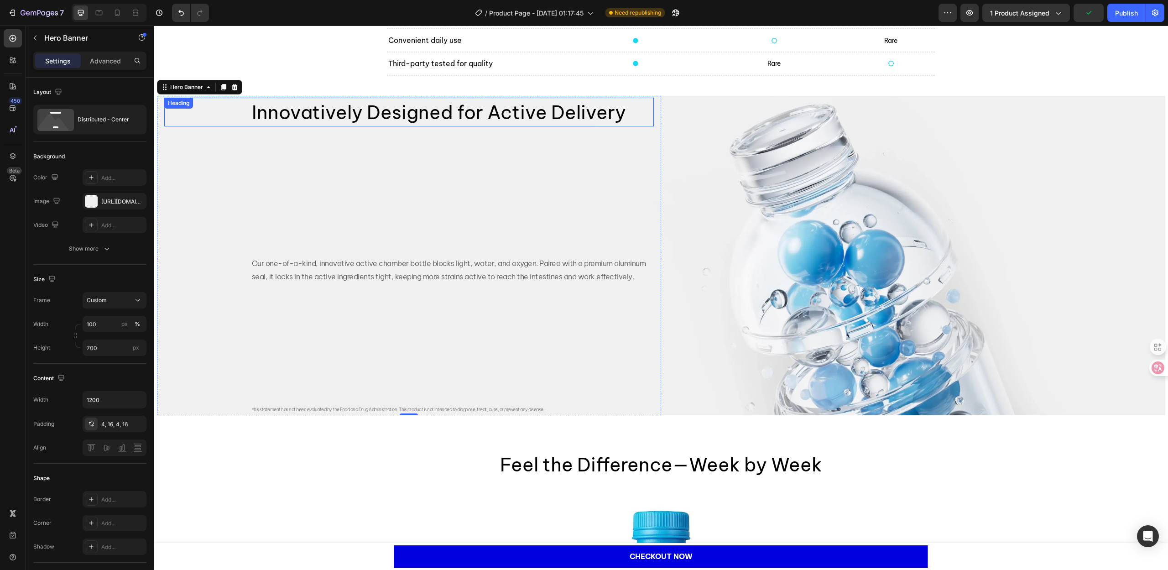
click at [385, 115] on span "Innovatively Designed for Active Delivery" at bounding box center [439, 112] width 374 height 24
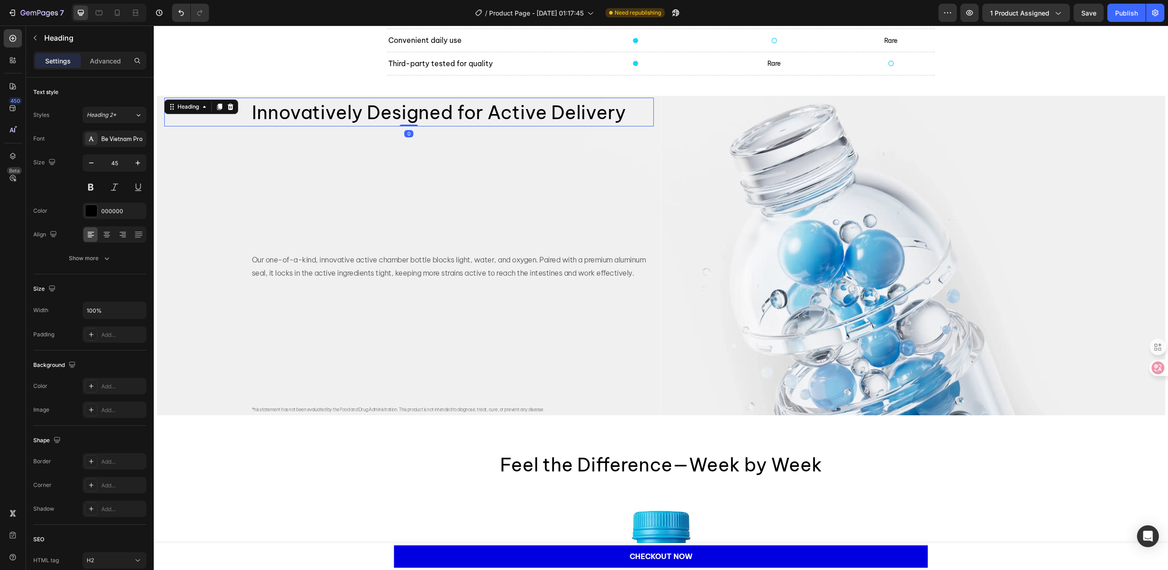
drag, startPoint x: 410, startPoint y: 133, endPoint x: 407, endPoint y: 109, distance: 24.8
click at [407, 109] on div "Innovatively Designed for Active Delivery Heading 0" at bounding box center [409, 112] width 490 height 29
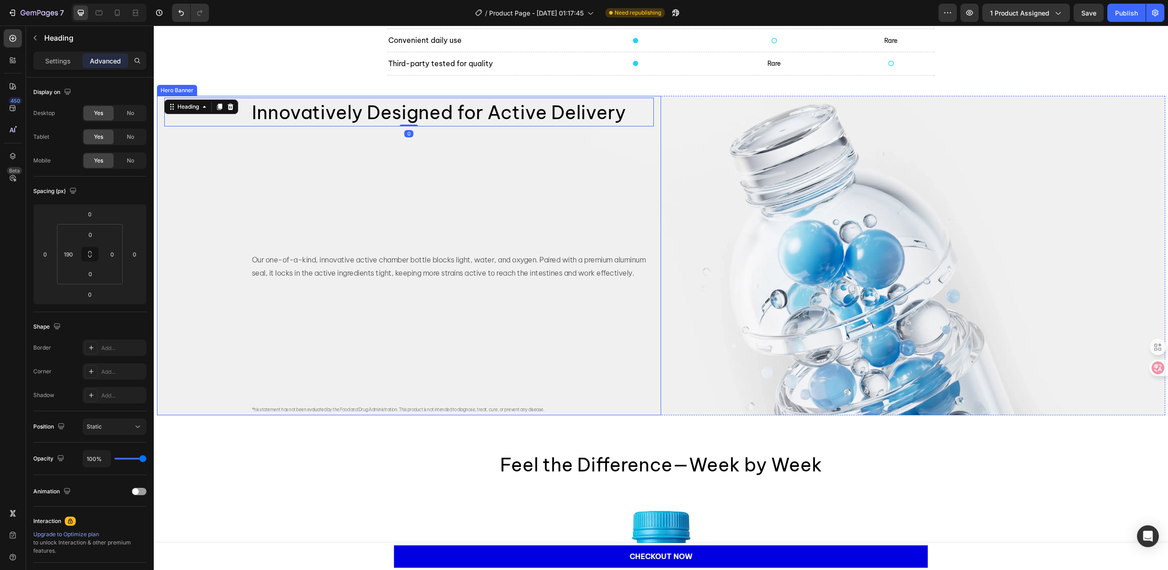
click at [381, 264] on p "Our one-of-a-kind, innovative active chamber bottle blocks light, water, and ox…" at bounding box center [452, 266] width 401 height 26
click at [410, 146] on div "Innovatively Designed for Active Delivery Heading Our one-of-a-kind, innovative…" at bounding box center [409, 256] width 490 height 316
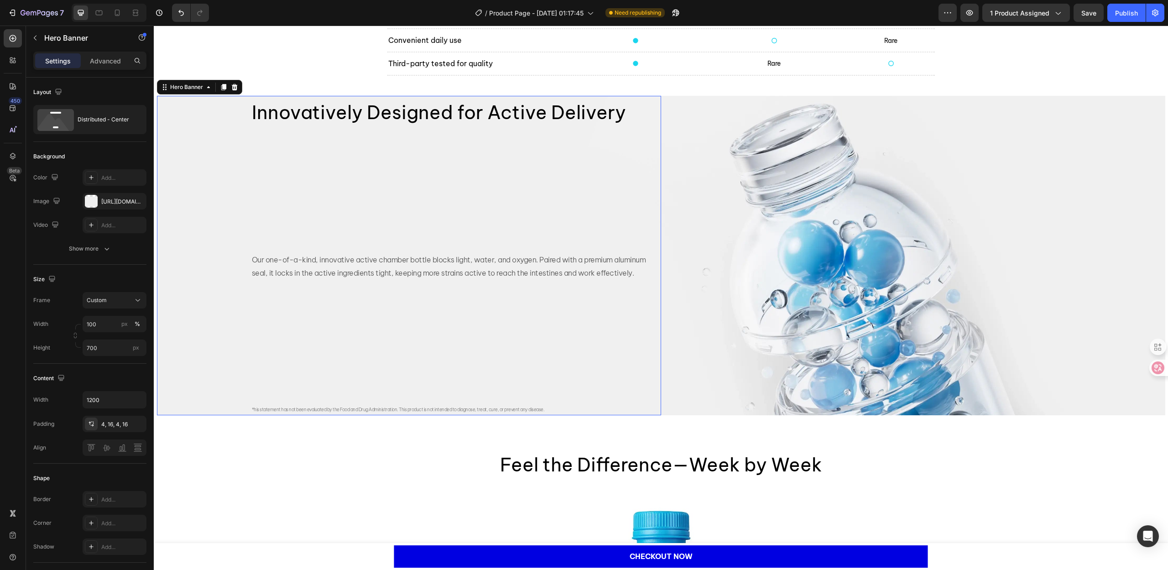
click at [415, 114] on span "Innovatively Designed for Active Delivery" at bounding box center [439, 112] width 374 height 24
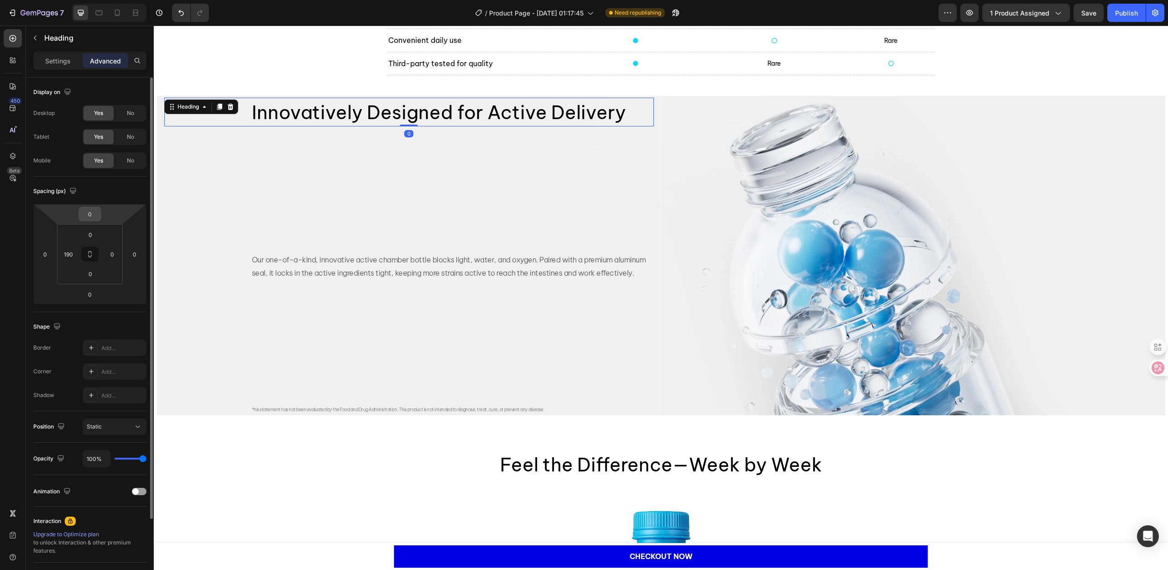
click at [89, 212] on input "0" at bounding box center [90, 214] width 18 height 14
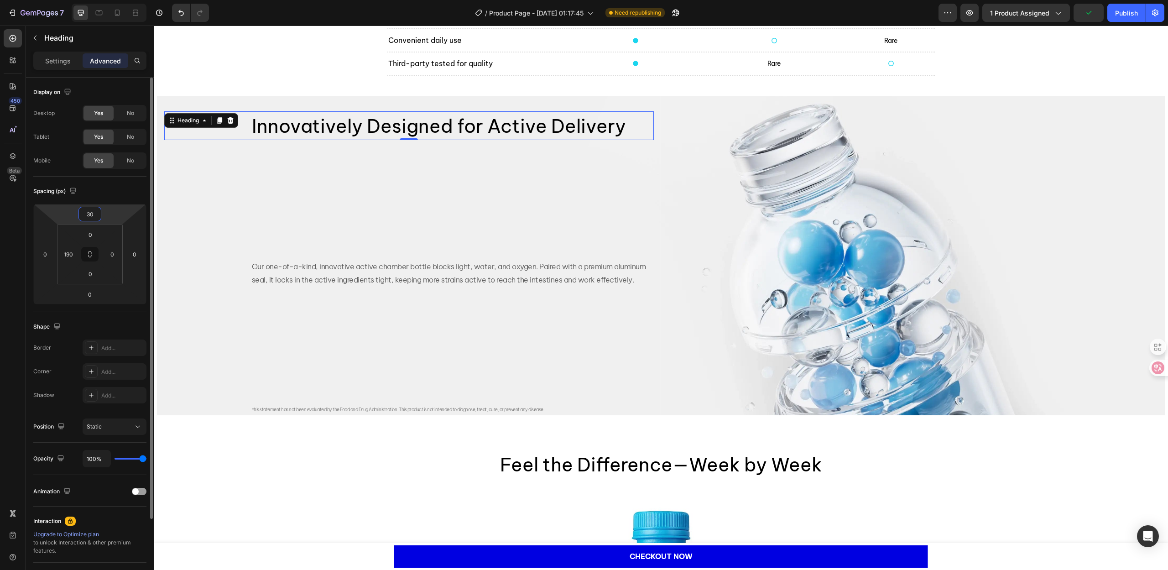
type input "300"
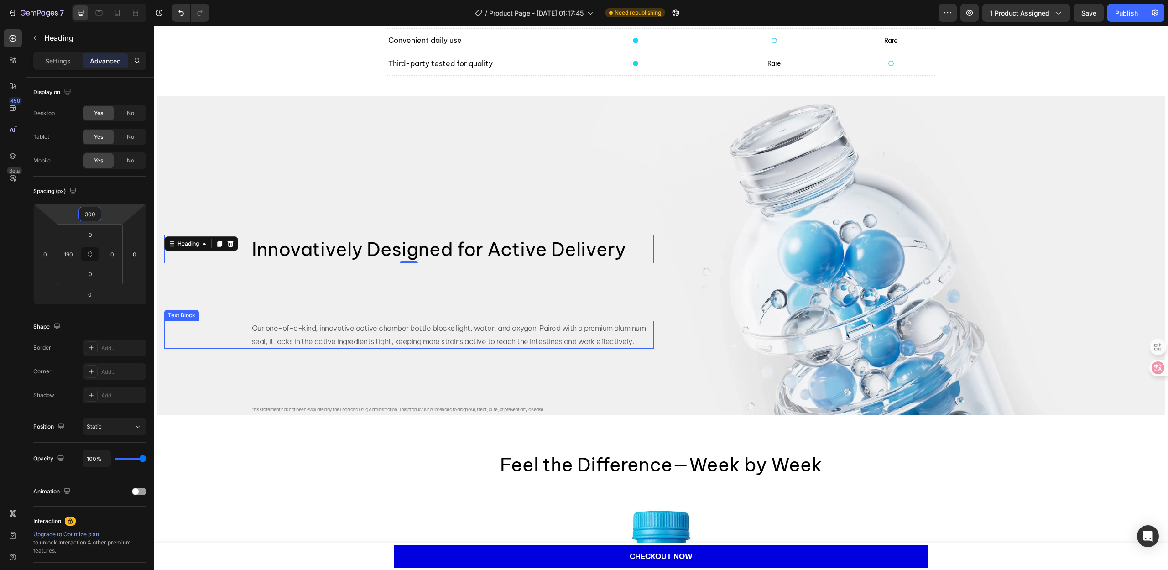
click at [355, 328] on p "Our one-of-a-kind, innovative active chamber bottle blocks light, water, and ox…" at bounding box center [452, 335] width 401 height 26
click at [65, 60] on p "Settings" at bounding box center [58, 61] width 26 height 10
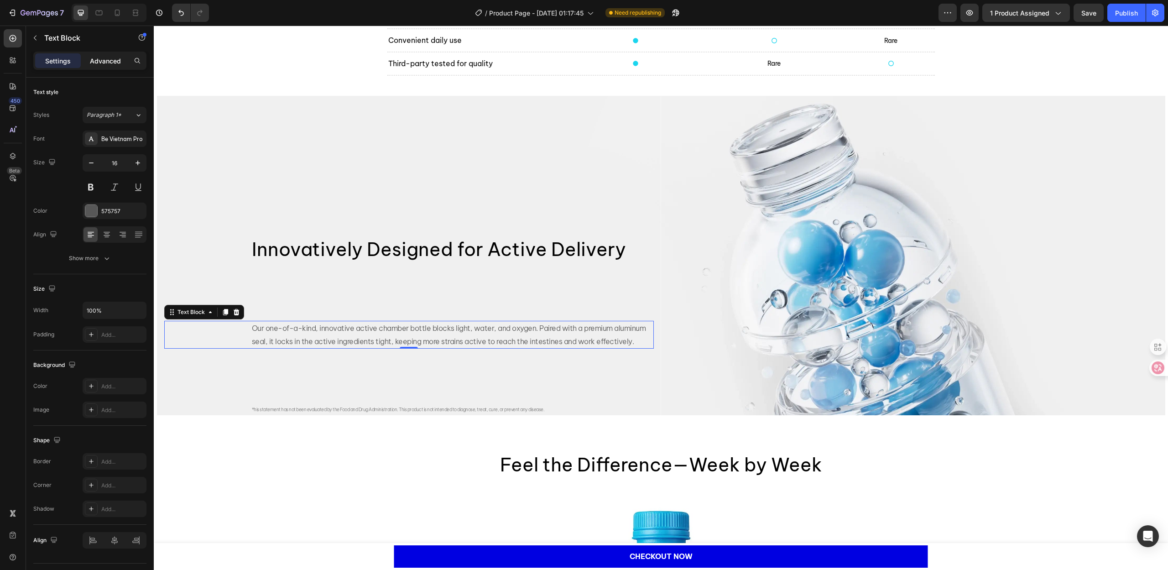
click at [100, 60] on p "Advanced" at bounding box center [105, 61] width 31 height 10
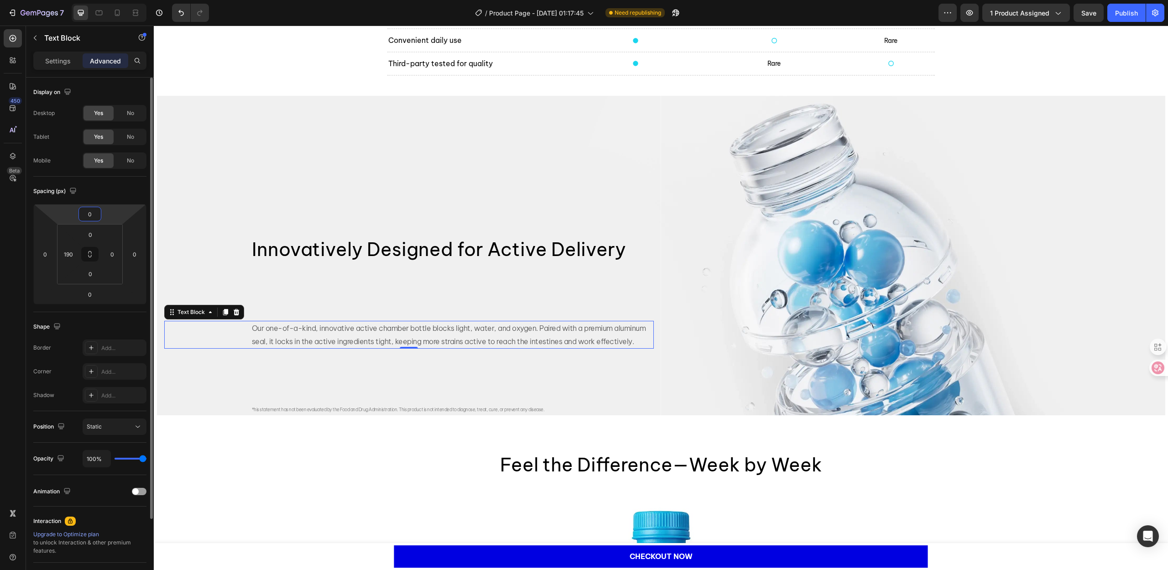
click at [88, 218] on input "0" at bounding box center [90, 214] width 18 height 14
type input "-300"
type input "-250"
type input "-260"
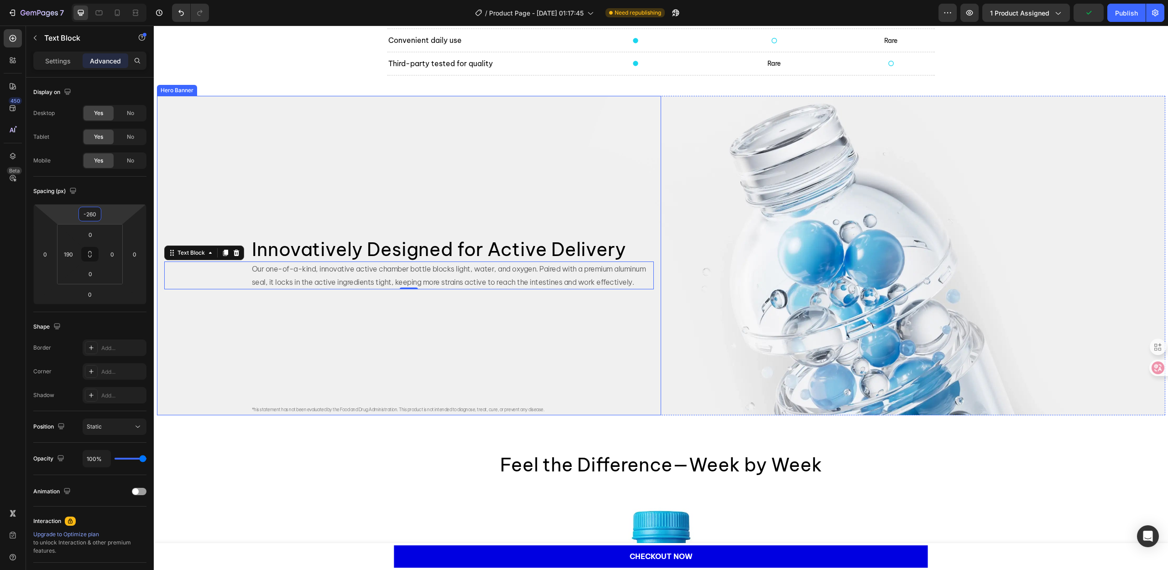
click at [275, 178] on div "Innovatively Designed for Active Delivery Heading Our one-of-a-kind, innovative…" at bounding box center [409, 256] width 490 height 316
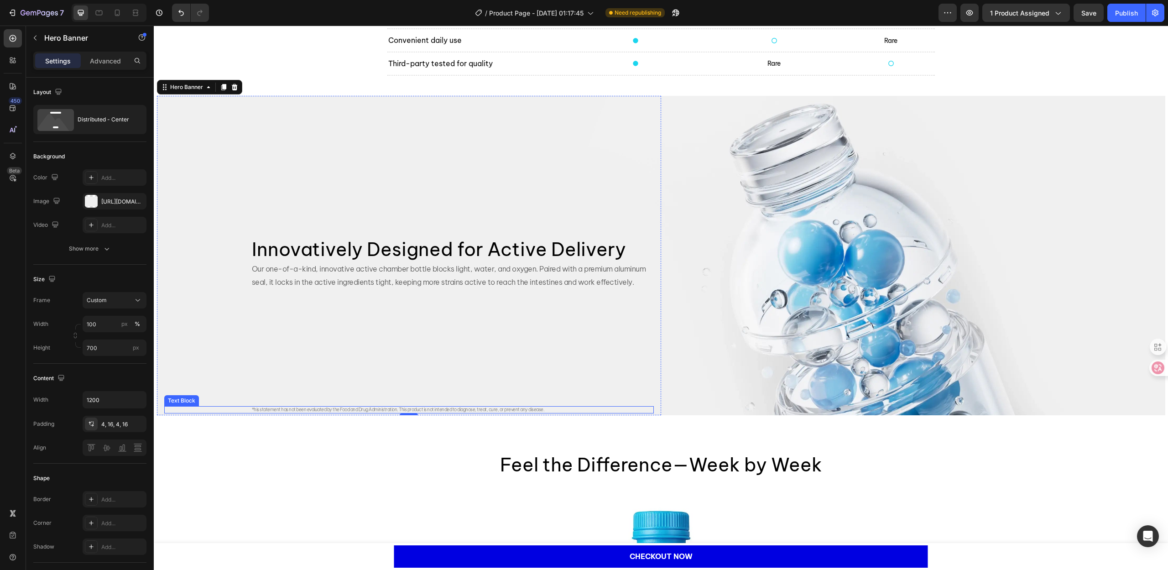
click at [319, 408] on span "*his statement has not been evaluated by the Food and Drug Administration. This…" at bounding box center [398, 410] width 293 height 6
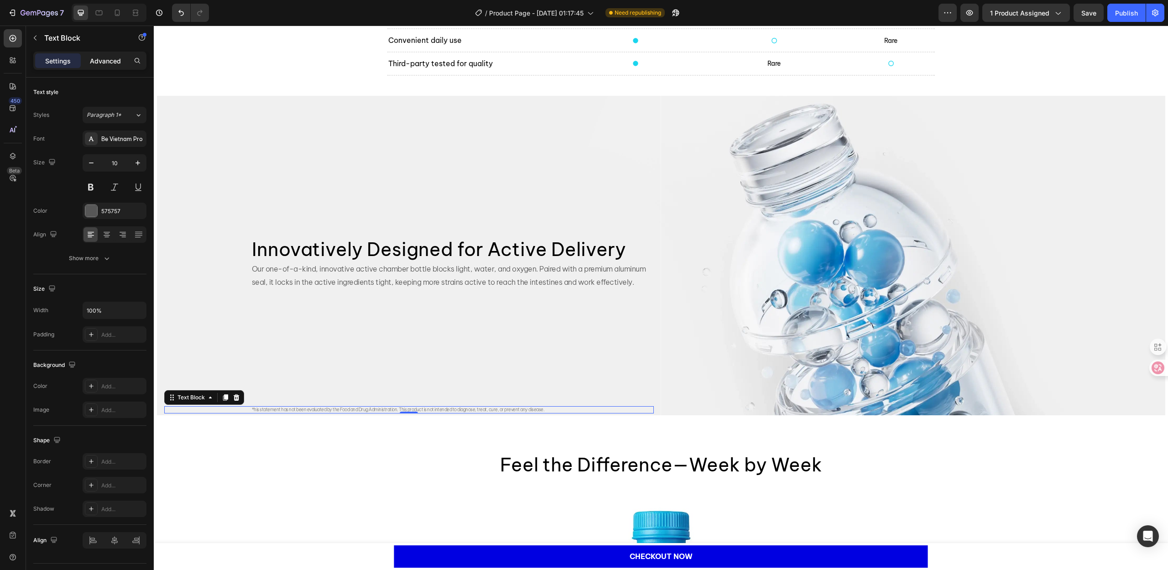
click at [97, 58] on p "Advanced" at bounding box center [105, 61] width 31 height 10
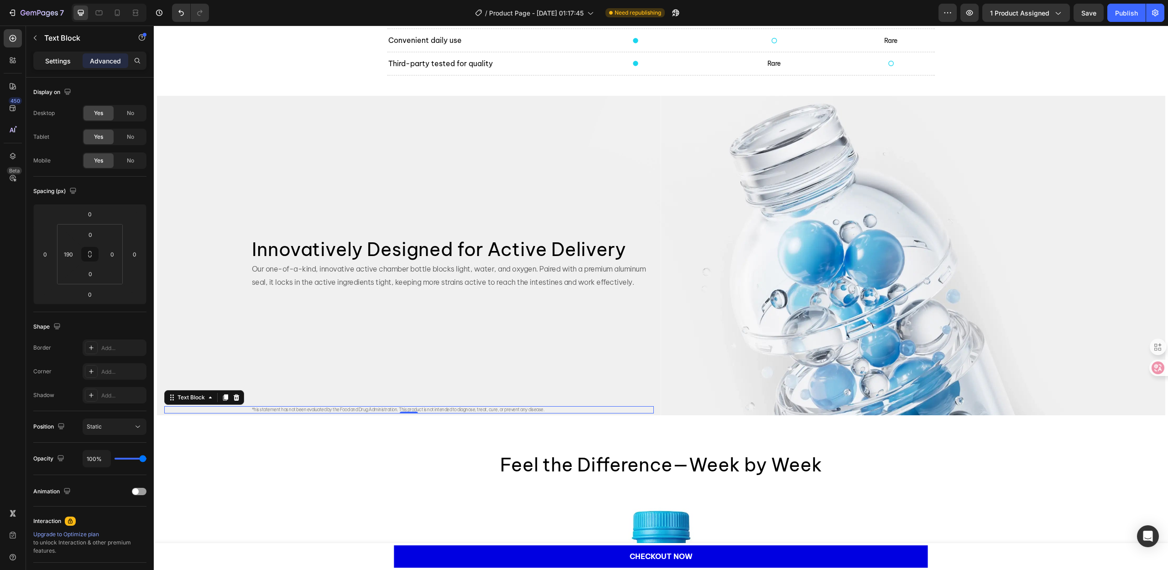
click at [52, 58] on p "Settings" at bounding box center [58, 61] width 26 height 10
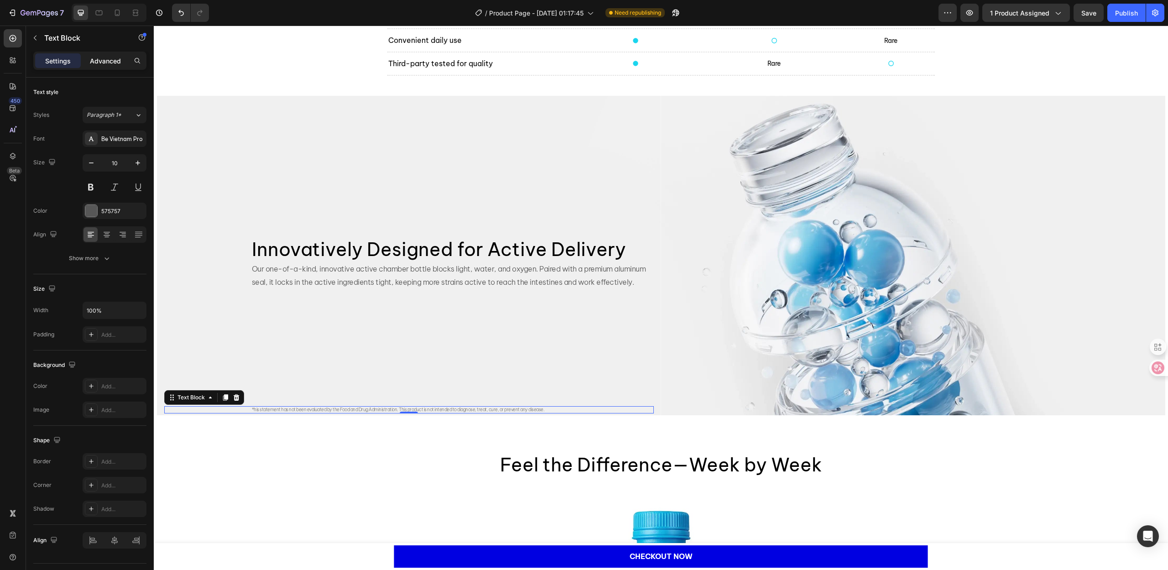
click at [119, 63] on p "Advanced" at bounding box center [105, 61] width 31 height 10
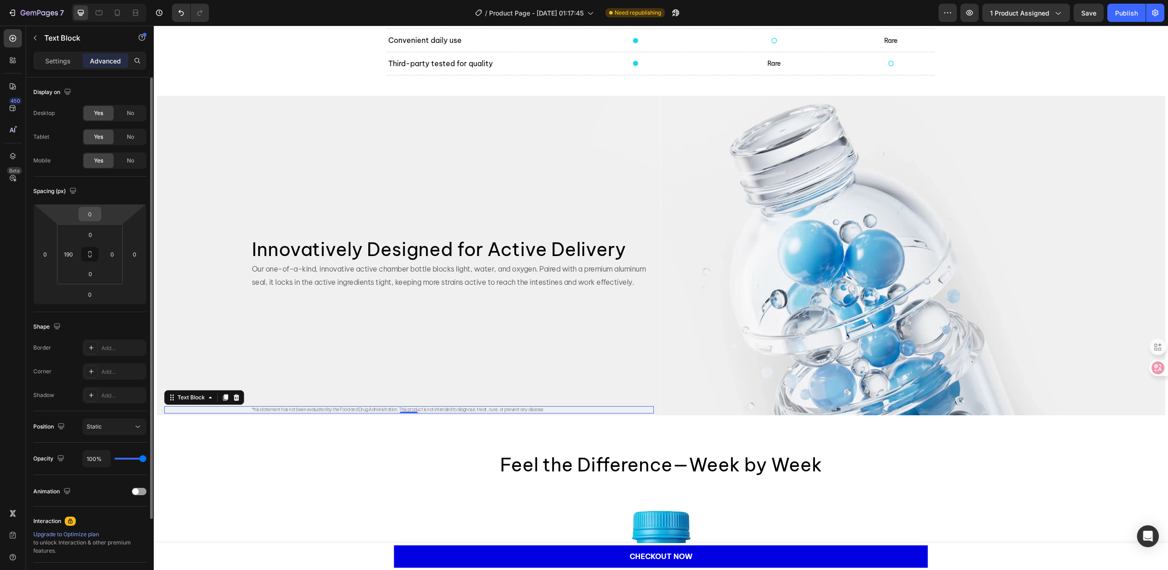
click at [90, 211] on input "0" at bounding box center [90, 214] width 18 height 14
type input "-100"
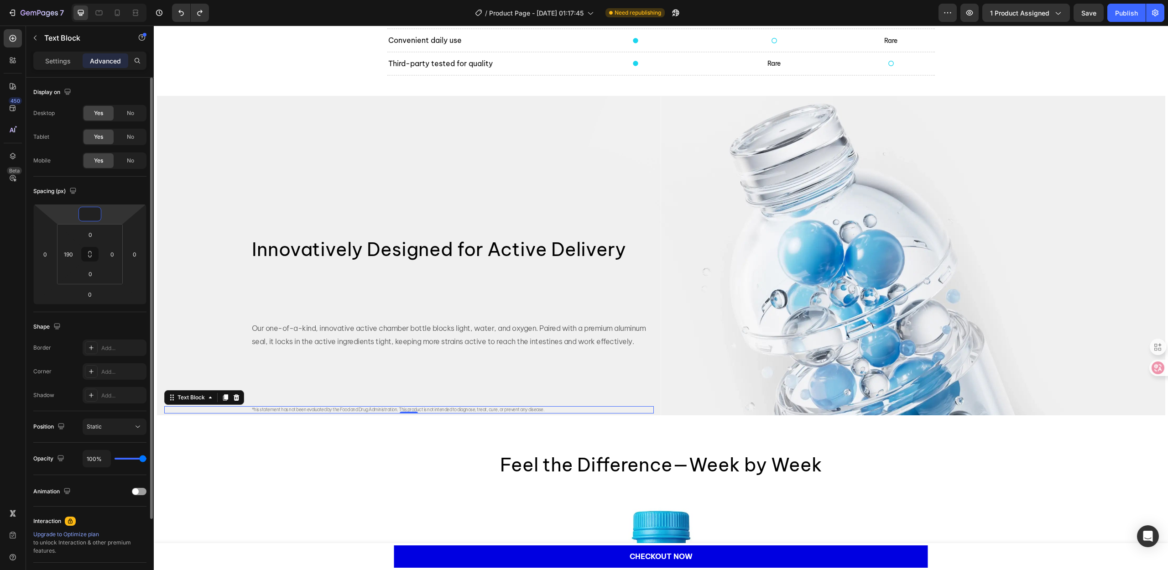
click at [110, 195] on div "Spacing (px)" at bounding box center [89, 191] width 113 height 15
type input "0"
click at [291, 368] on div "Innovatively Designed for Active Delivery Heading Our one-of-a-kind, innovative…" at bounding box center [409, 256] width 490 height 316
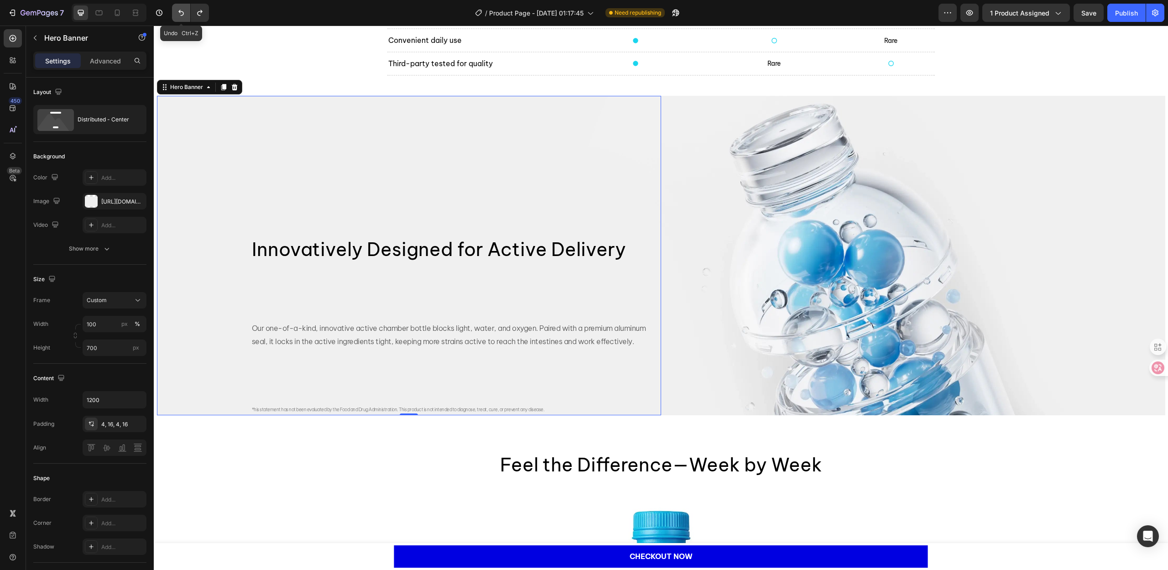
click at [180, 10] on icon "Undo/Redo" at bounding box center [180, 13] width 5 height 6
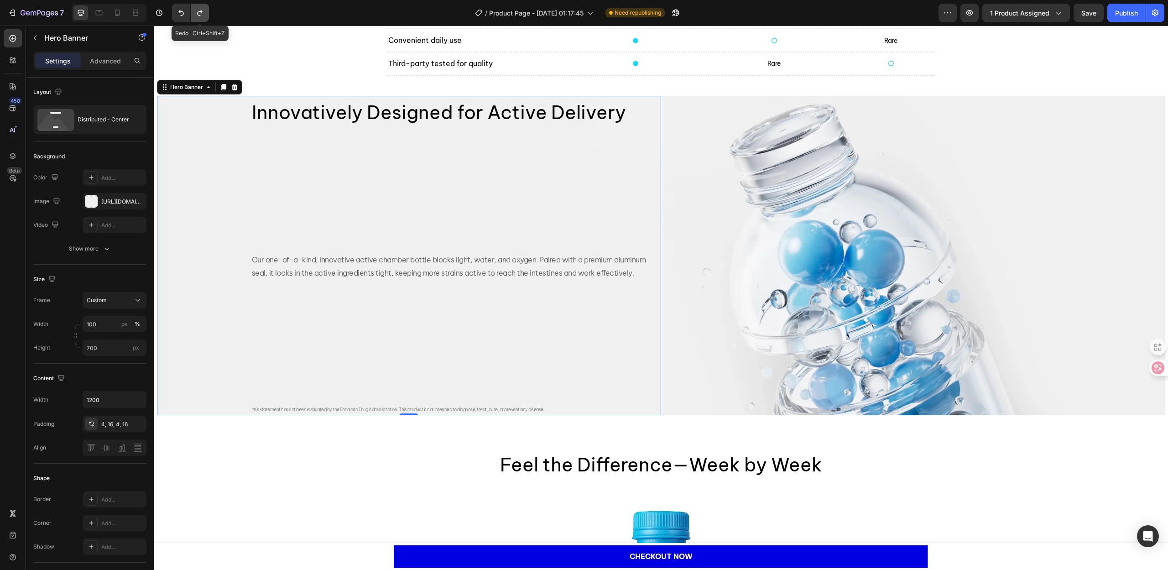
click at [203, 11] on icon "Undo/Redo" at bounding box center [199, 12] width 9 height 9
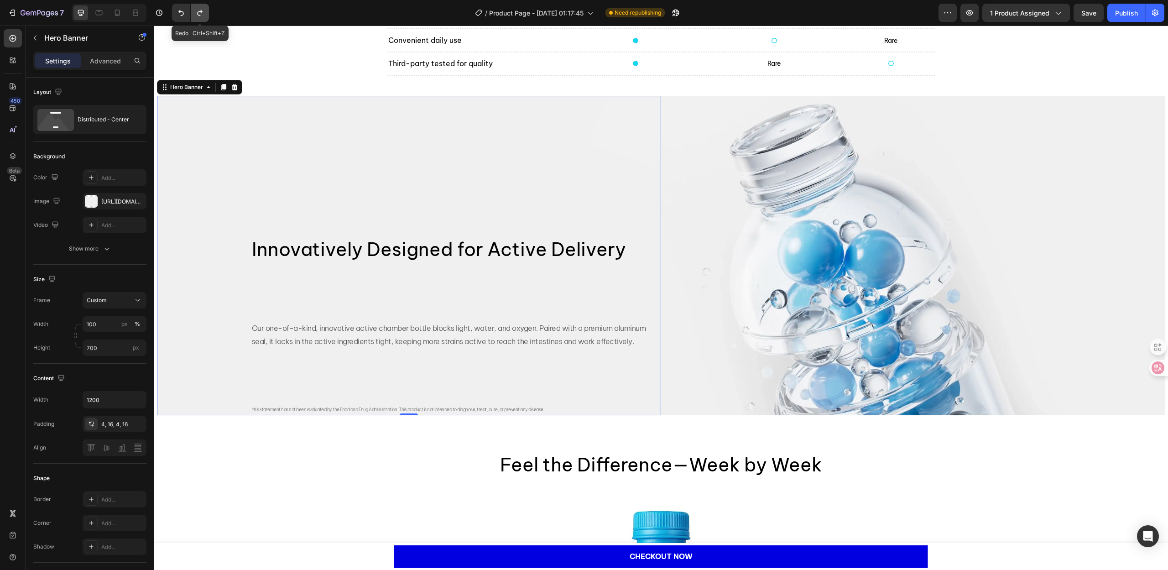
click at [203, 11] on icon "Undo/Redo" at bounding box center [199, 12] width 9 height 9
click at [310, 334] on p "Our one-of-a-kind, innovative active chamber bottle blocks light, water, and ox…" at bounding box center [452, 335] width 401 height 26
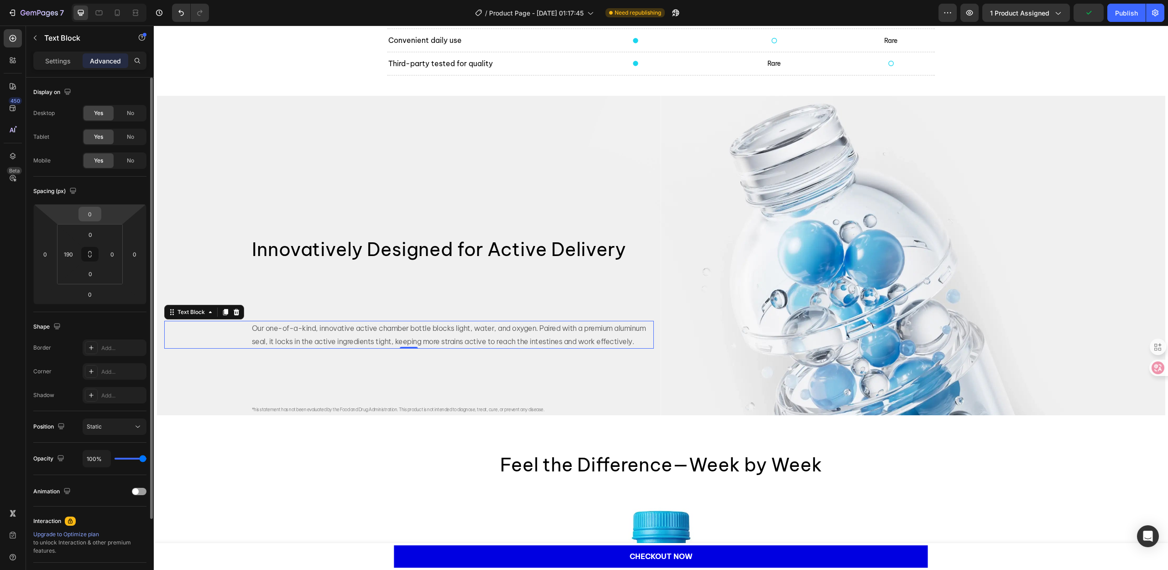
click at [94, 209] on input "0" at bounding box center [90, 214] width 18 height 14
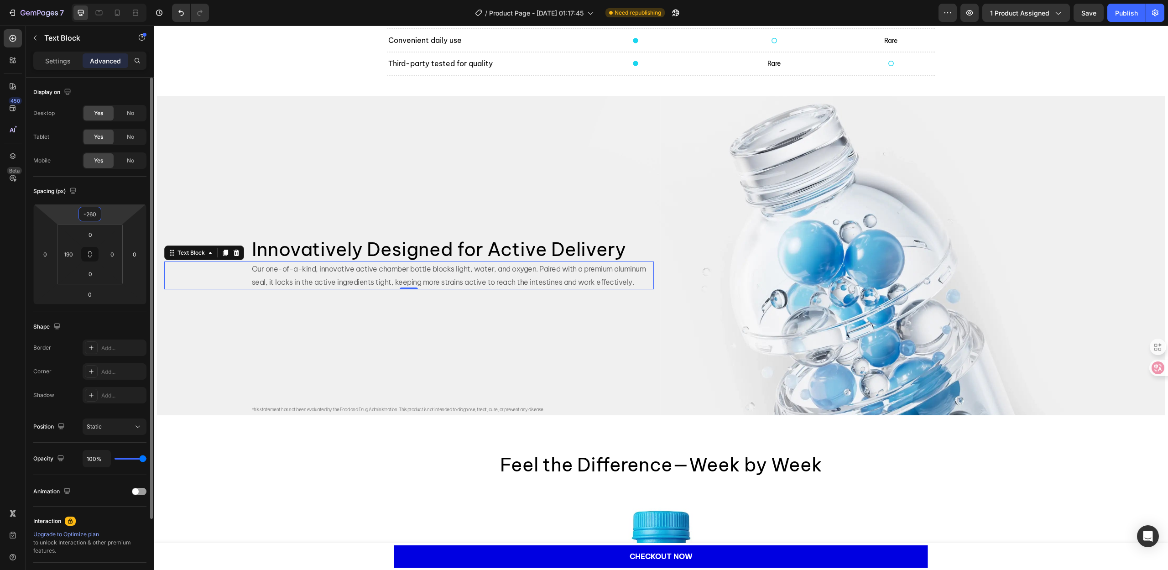
type input "-260"
click at [394, 350] on div "Innovatively Designed for Active Delivery Heading Our one-of-a-kind, innovative…" at bounding box center [409, 256] width 490 height 316
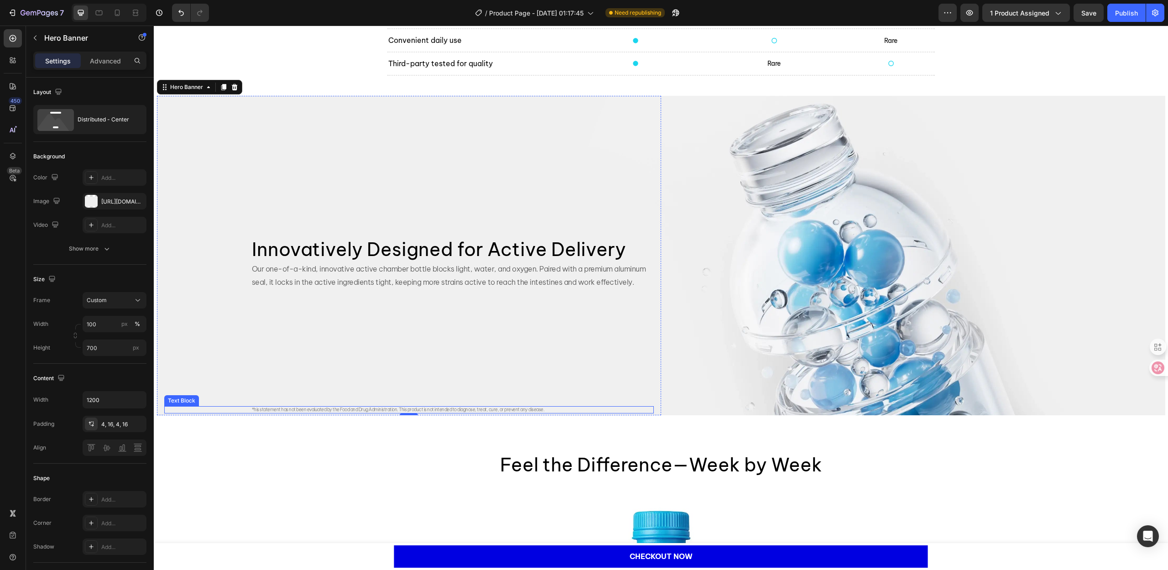
click at [373, 407] on span "*his statement has not been evaluated by the Food and Drug Administration. This…" at bounding box center [398, 410] width 293 height 6
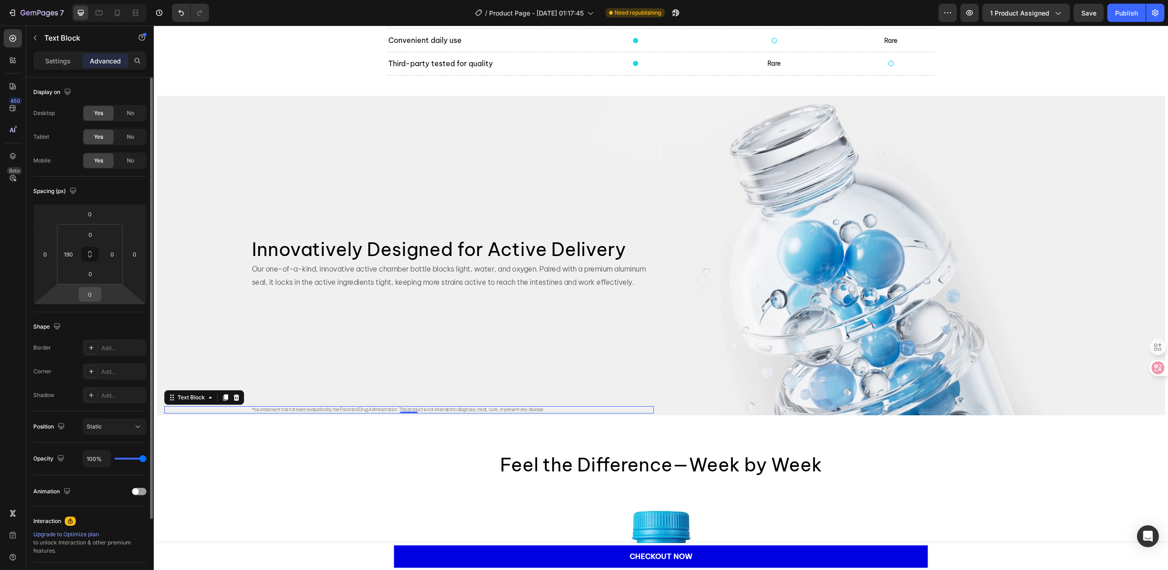
click at [89, 296] on input "0" at bounding box center [90, 294] width 18 height 14
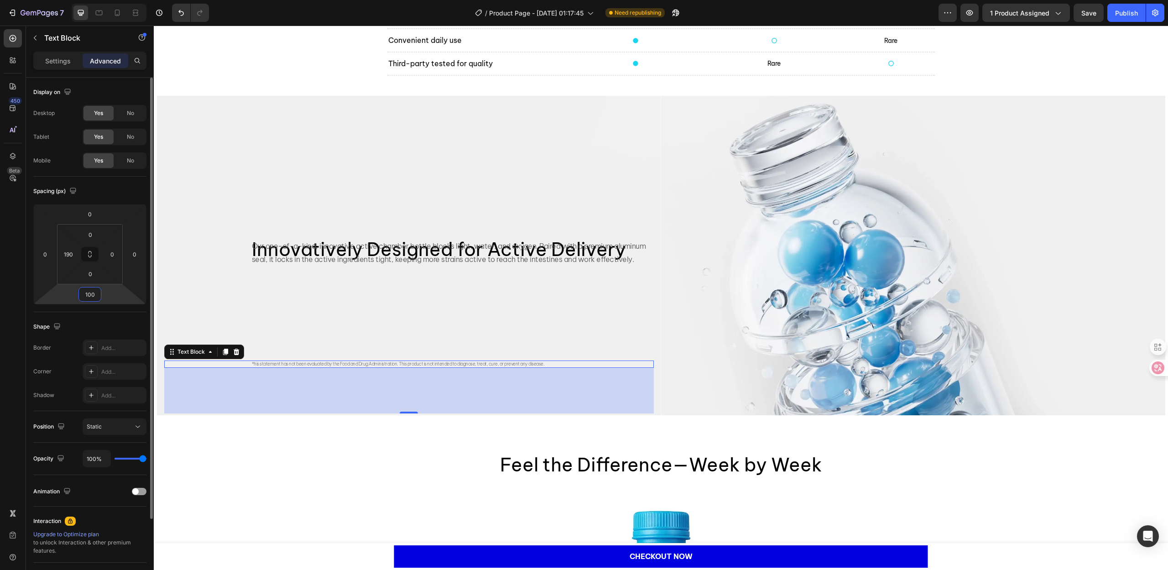
type input "0"
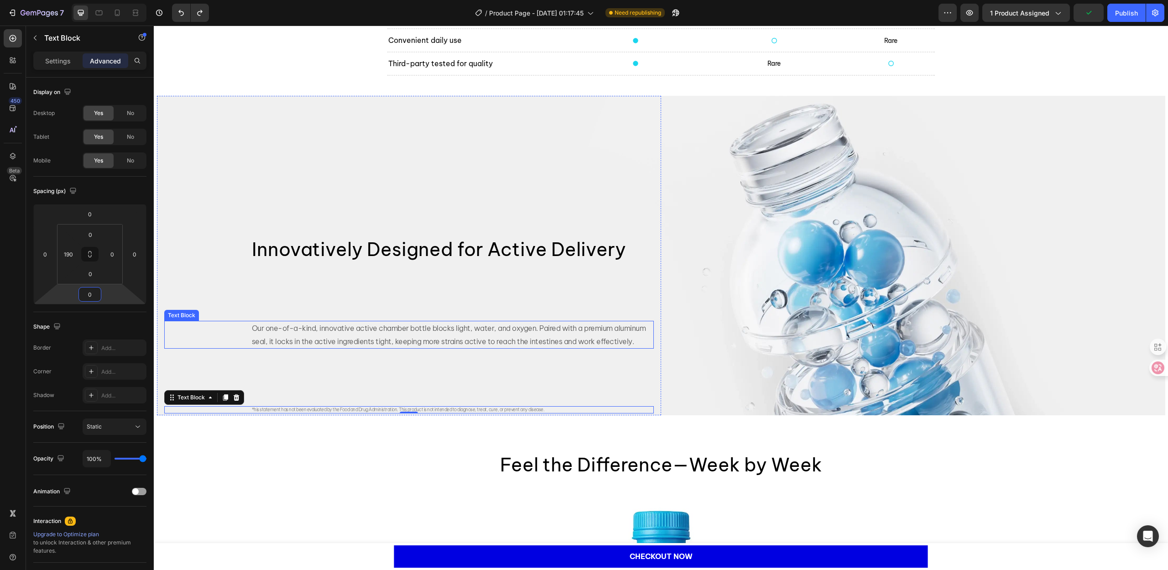
click at [352, 339] on p "Our one-of-a-kind, innovative active chamber bottle blocks light, water, and ox…" at bounding box center [452, 335] width 401 height 26
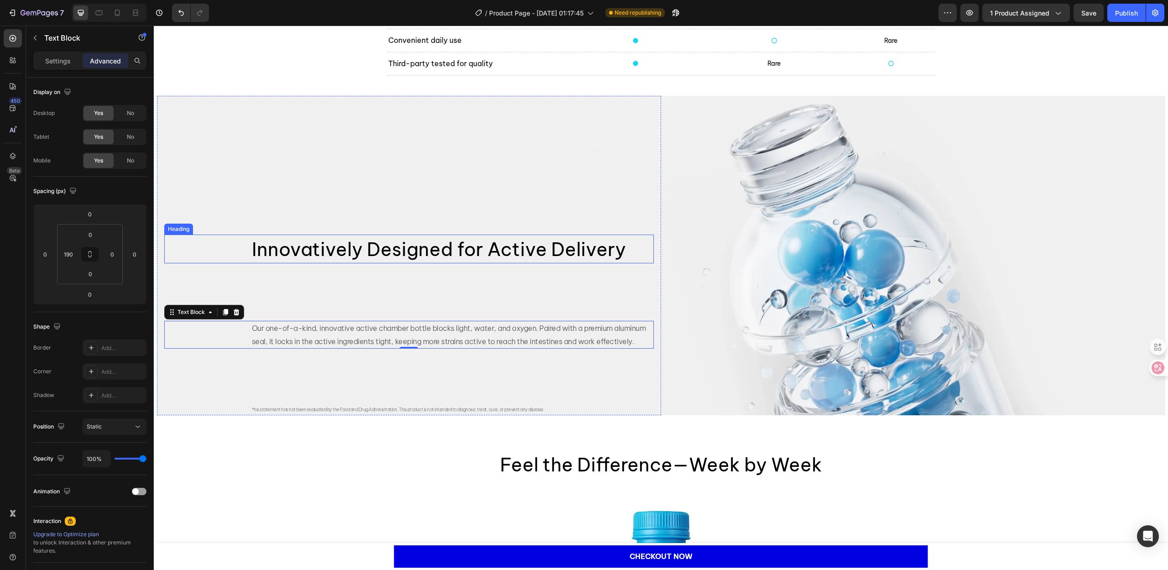
click at [310, 257] on span "Innovatively Designed for Active Delivery" at bounding box center [439, 249] width 374 height 24
click at [287, 335] on p "Our one-of-a-kind, innovative active chamber bottle blocks light, water, and ox…" at bounding box center [452, 335] width 401 height 26
click at [349, 407] on span "*his statement has not been evaluated by the Food and Drug Administration. This…" at bounding box center [398, 410] width 293 height 6
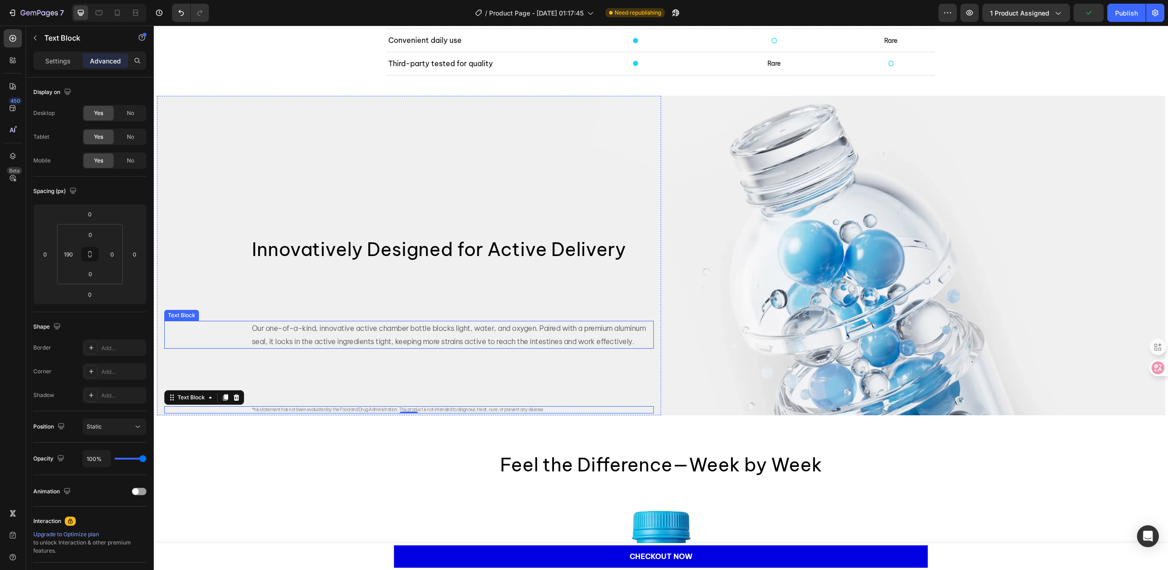
click at [321, 342] on p "Our one-of-a-kind, innovative active chamber bottle blocks light, water, and ox…" at bounding box center [452, 335] width 401 height 26
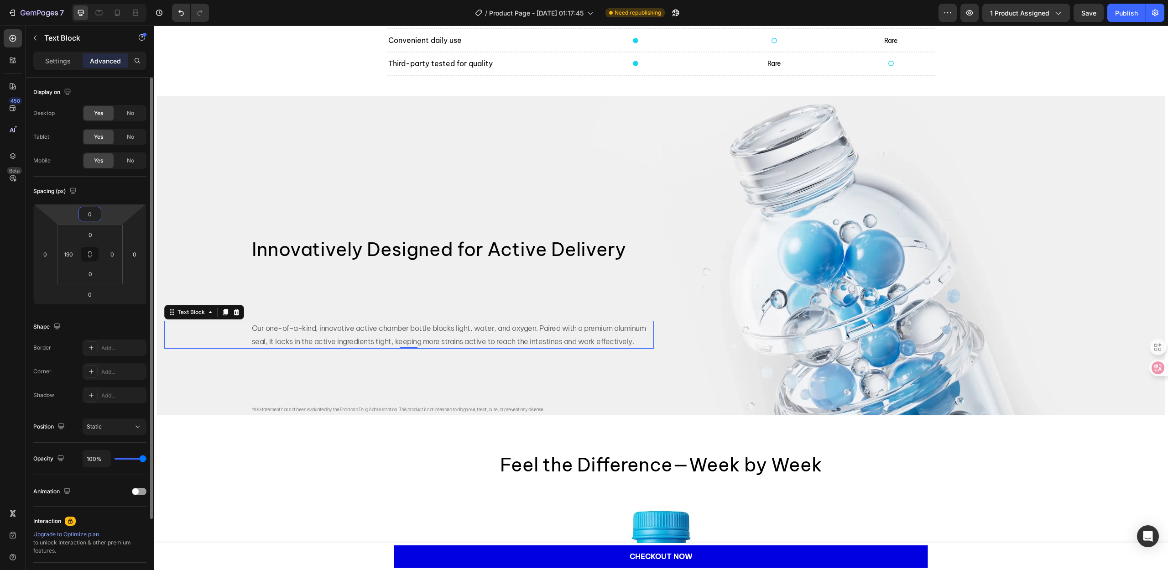
click at [93, 216] on input "0" at bounding box center [90, 214] width 18 height 14
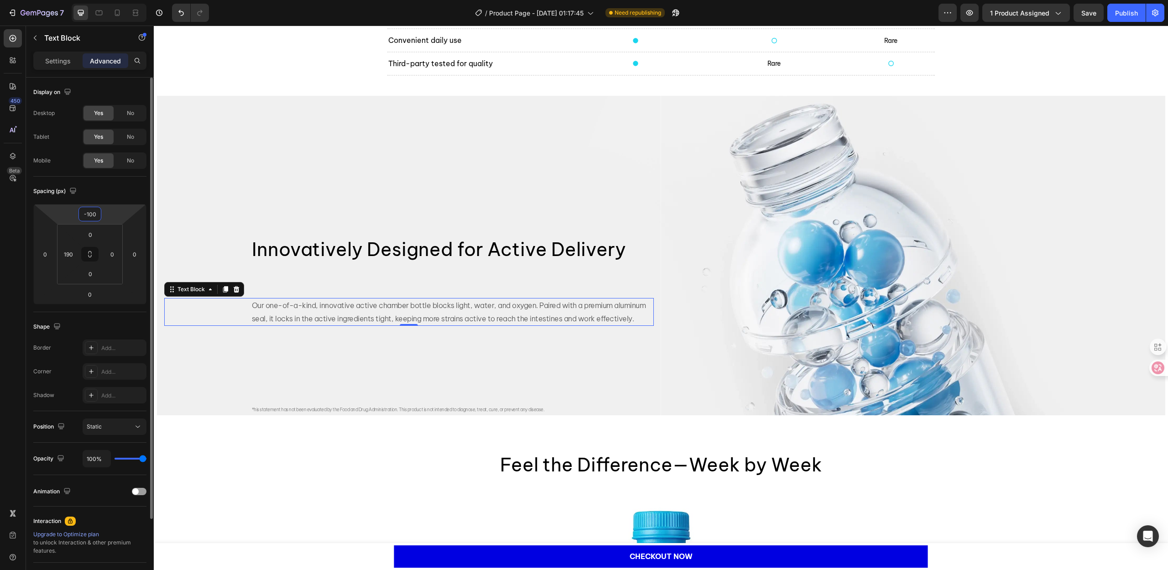
type input "0"
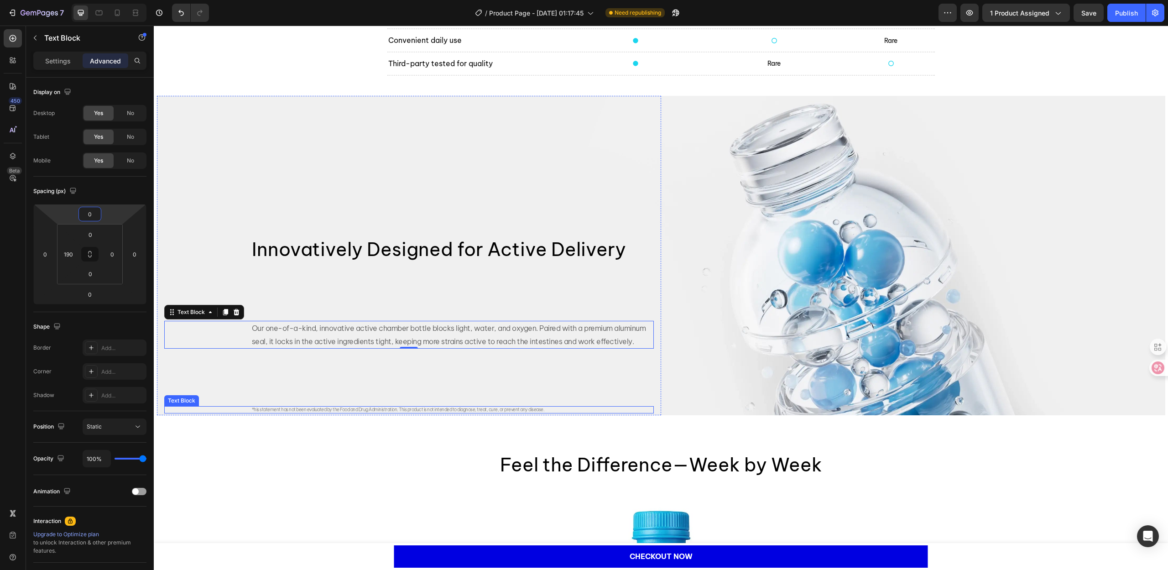
click at [279, 407] on span "*his statement has not been evaluated by the Food and Drug Administration. This…" at bounding box center [398, 410] width 293 height 6
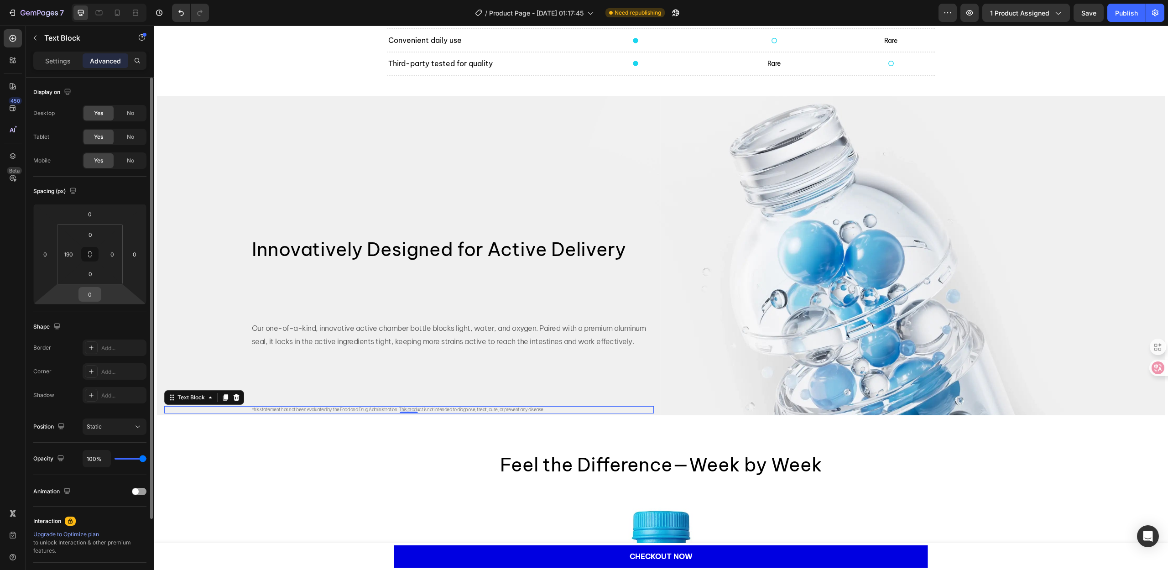
click at [91, 297] on input "0" at bounding box center [90, 294] width 18 height 14
type input "150"
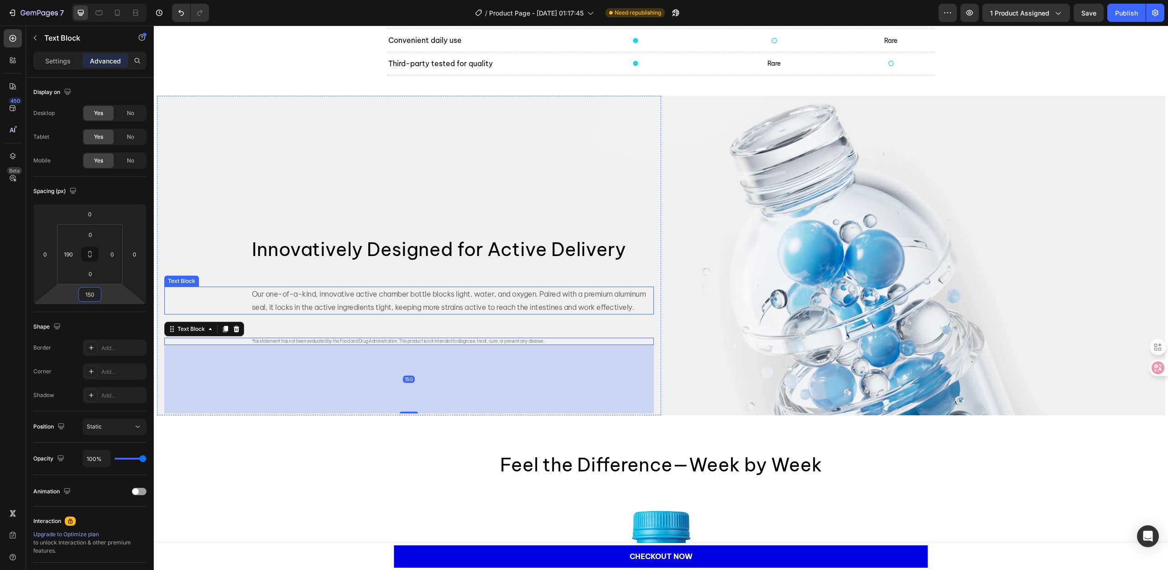
click at [264, 312] on p "Our one-of-a-kind, innovative active chamber bottle blocks light, water, and ox…" at bounding box center [452, 300] width 401 height 26
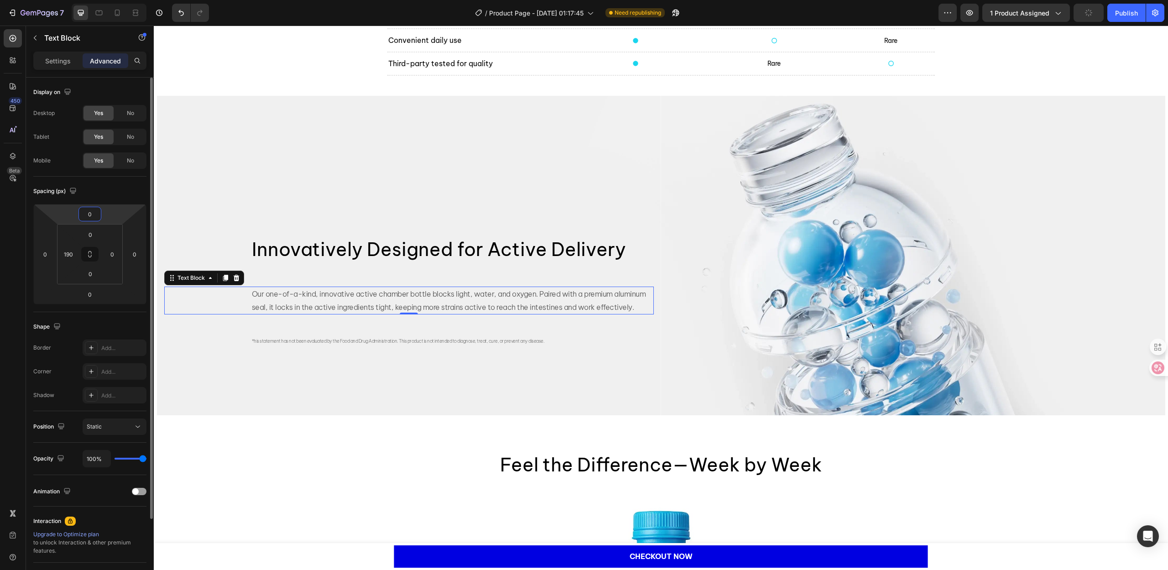
click at [93, 208] on input "0" at bounding box center [90, 214] width 18 height 14
type input "-100"
type input "-120"
type input "-130"
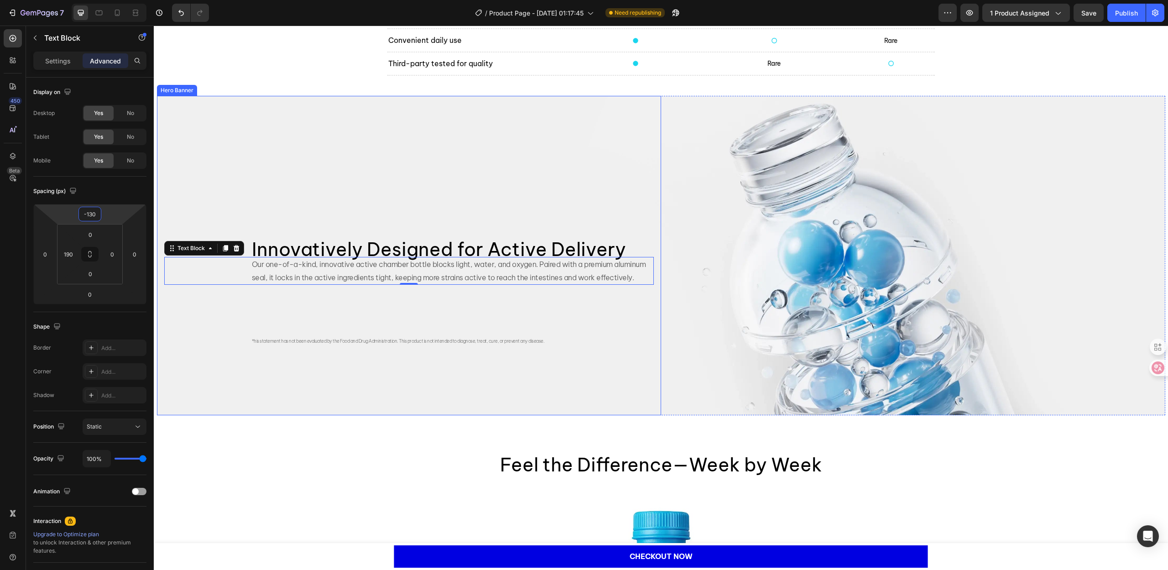
click at [315, 179] on div "Innovatively Designed for Active Delivery Heading Our one-of-a-kind, innovative…" at bounding box center [409, 256] width 490 height 316
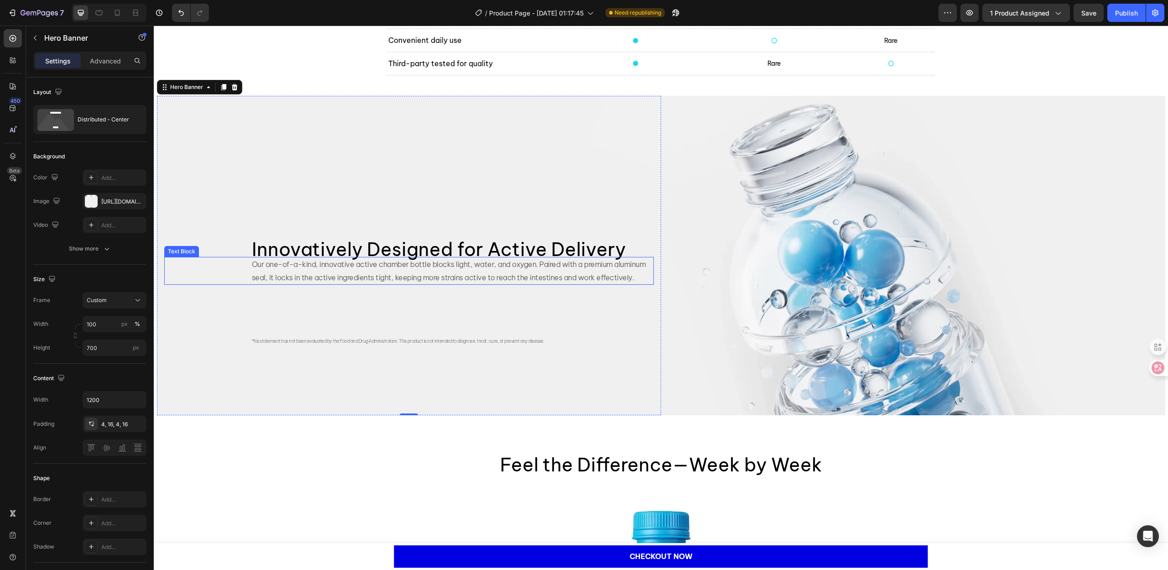
click at [333, 274] on p "Our one-of-a-kind, innovative active chamber bottle blocks light, water, and ox…" at bounding box center [452, 271] width 401 height 26
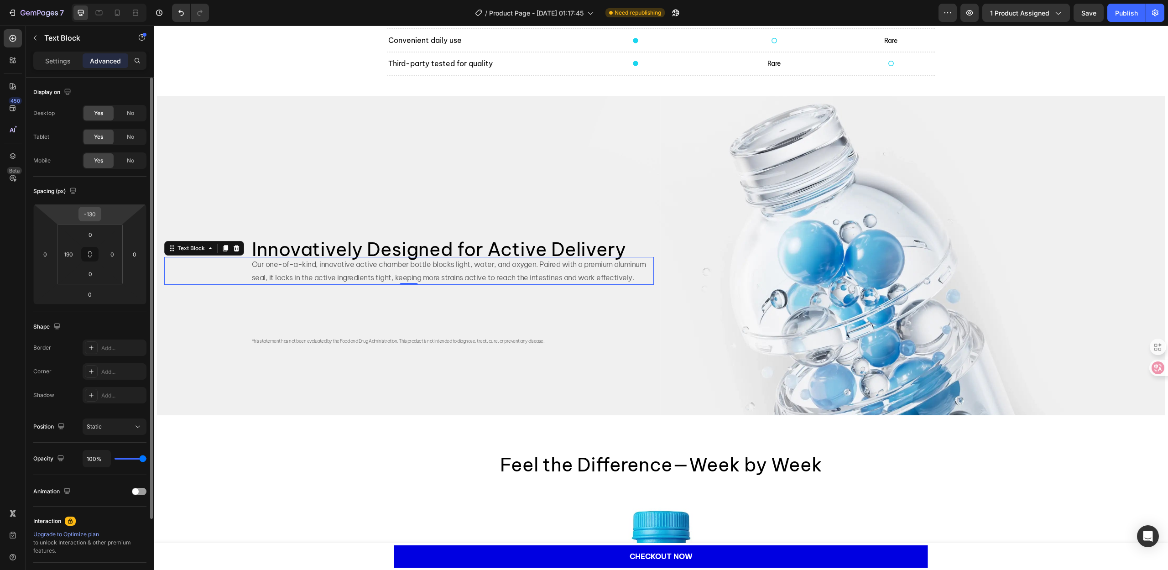
click at [94, 215] on input "-130" at bounding box center [90, 214] width 18 height 14
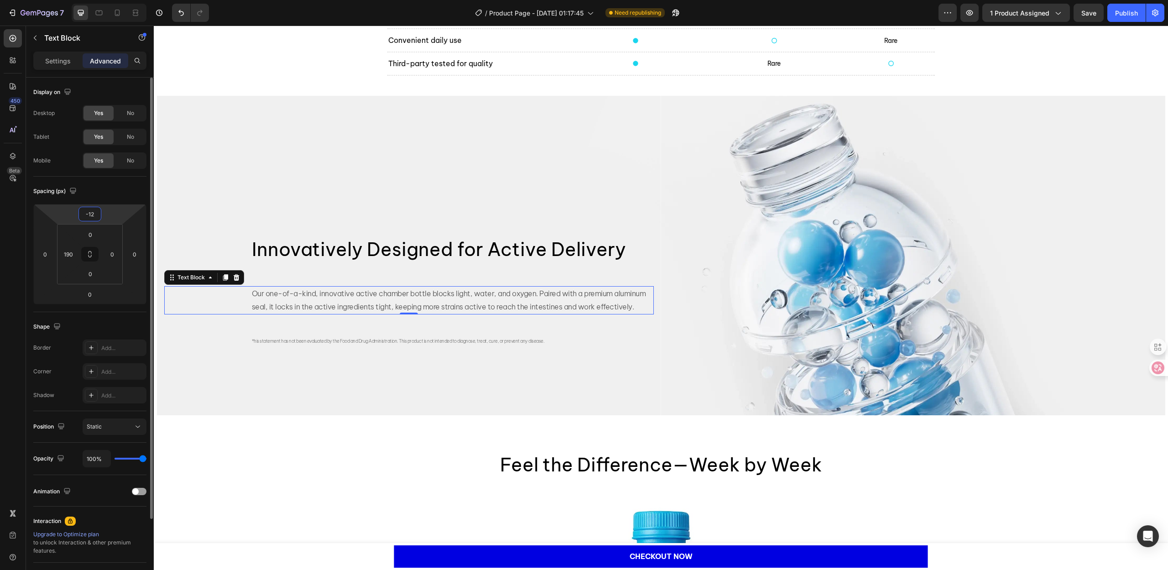
type input "-120"
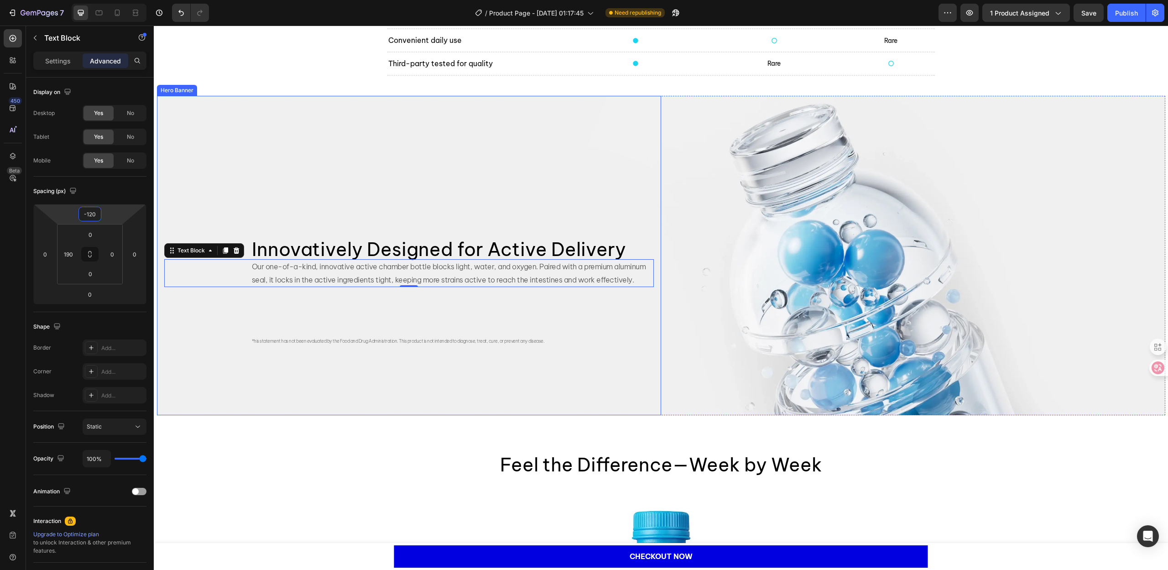
click at [272, 192] on div "Innovatively Designed for Active Delivery Heading Our one-of-a-kind, innovative…" at bounding box center [409, 256] width 490 height 316
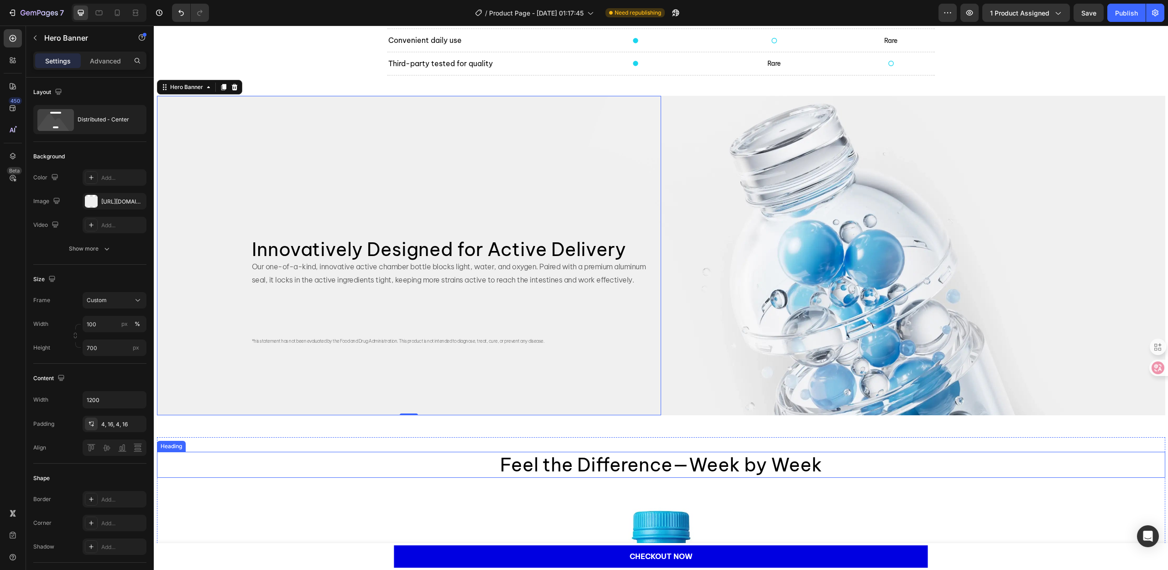
click at [356, 466] on h2 "Feel the Difference—Week by Week" at bounding box center [661, 465] width 1008 height 26
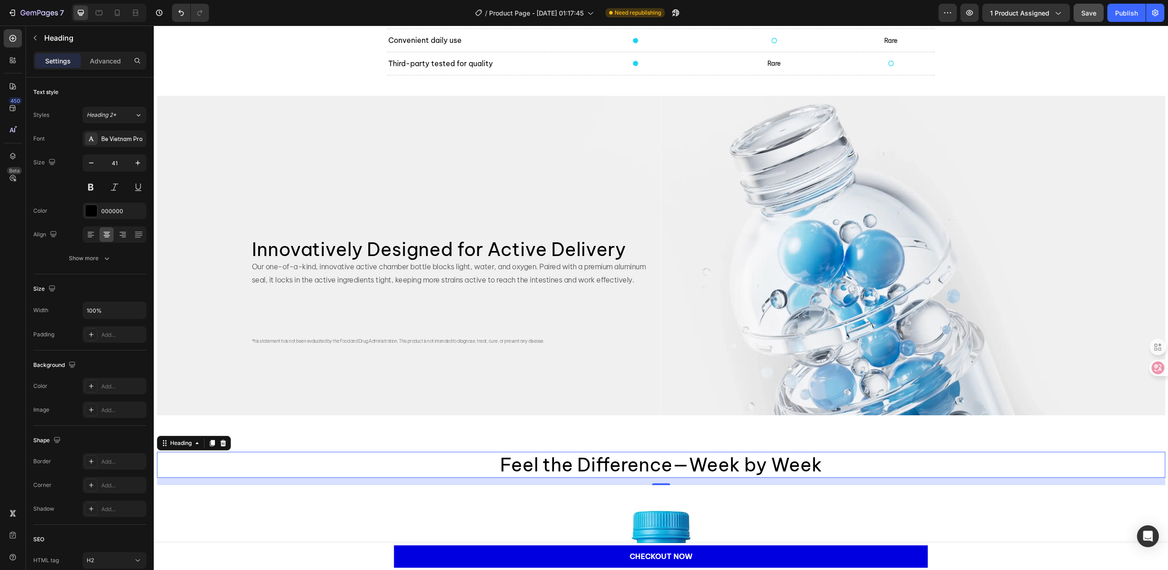
click at [1077, 17] on button "Save" at bounding box center [1089, 13] width 30 height 18
click at [1118, 15] on div "Publish" at bounding box center [1126, 13] width 23 height 10
click at [115, 15] on icon at bounding box center [117, 13] width 5 height 6
type input "32"
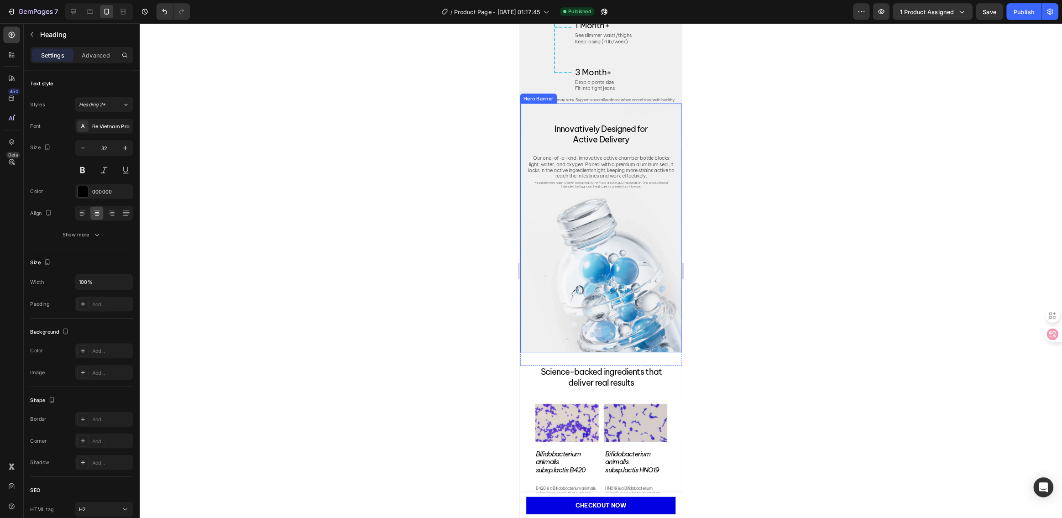
scroll to position [2042, 0]
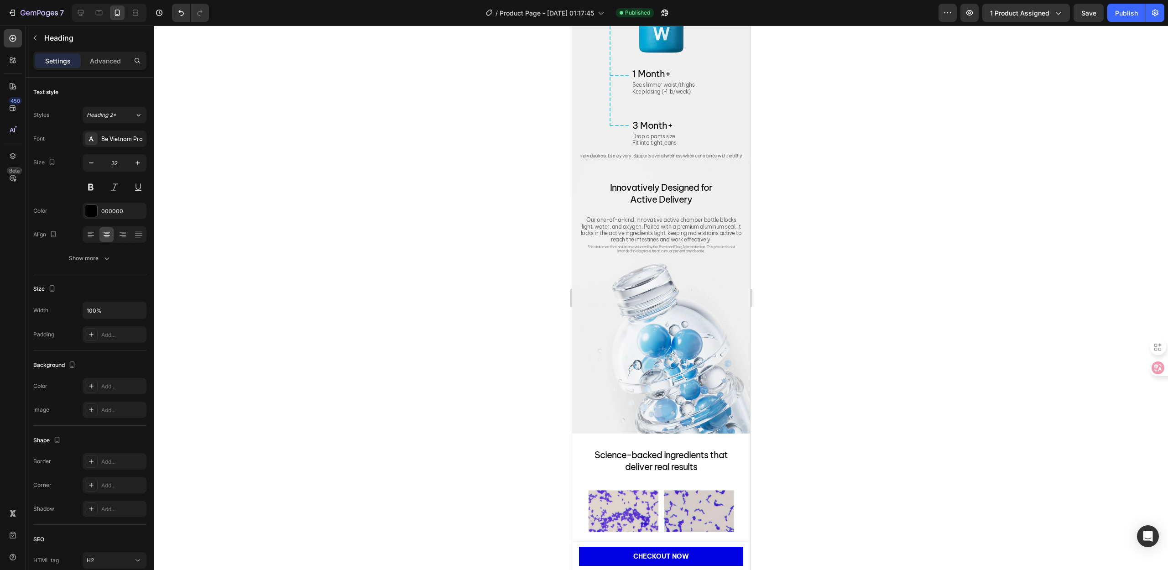
drag, startPoint x: 833, startPoint y: 262, endPoint x: 805, endPoint y: 279, distance: 32.3
click at [833, 262] on div at bounding box center [661, 298] width 1014 height 544
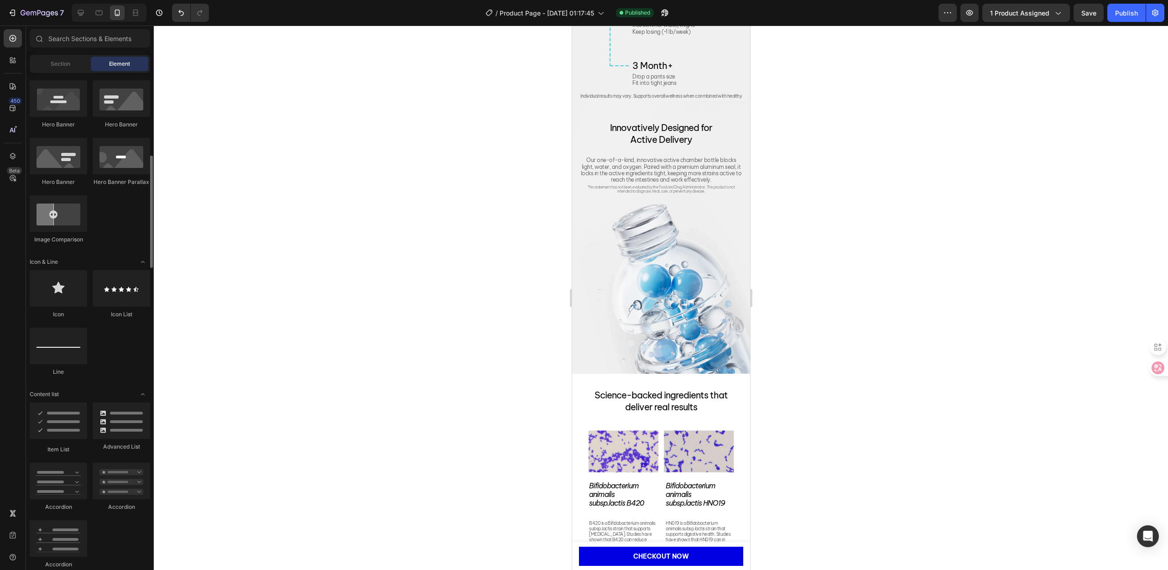
scroll to position [2101, 0]
